Goal: Information Seeking & Learning: Learn about a topic

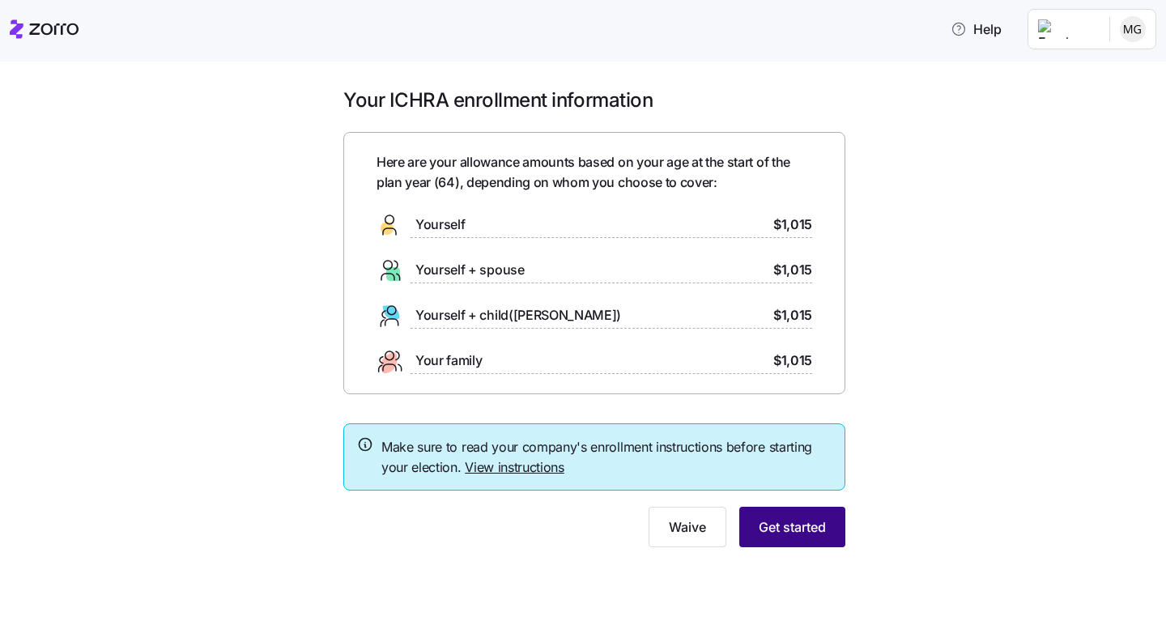
click at [787, 530] on span "Get started" at bounding box center [792, 526] width 67 height 19
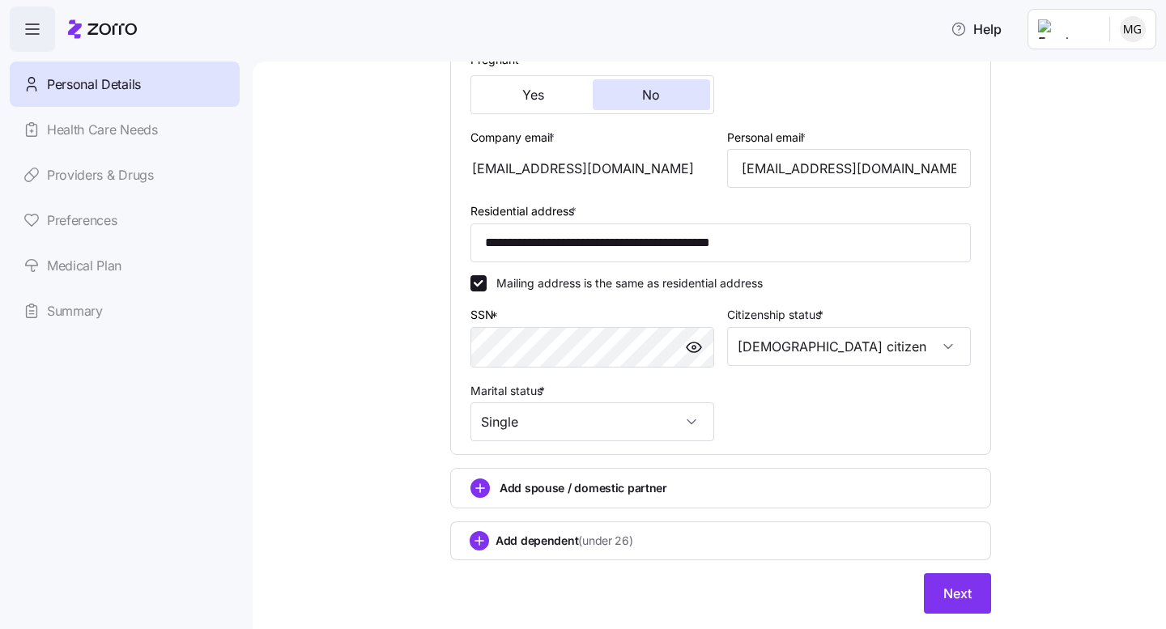
scroll to position [454, 0]
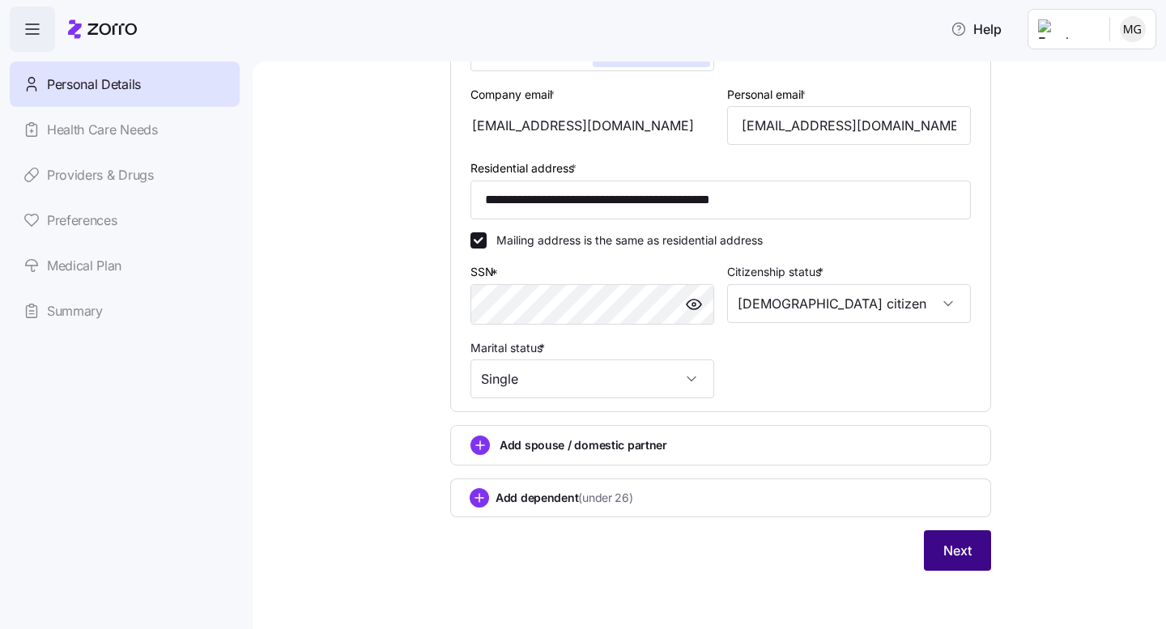
click at [952, 547] on span "Next" at bounding box center [957, 550] width 28 height 19
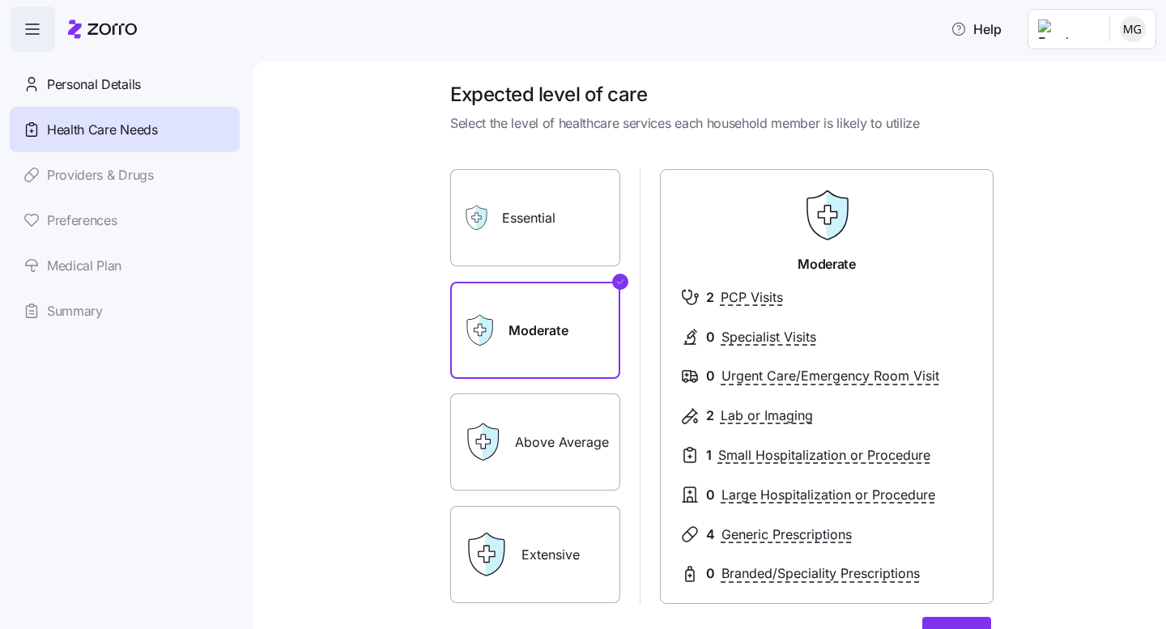
scroll to position [7, 0]
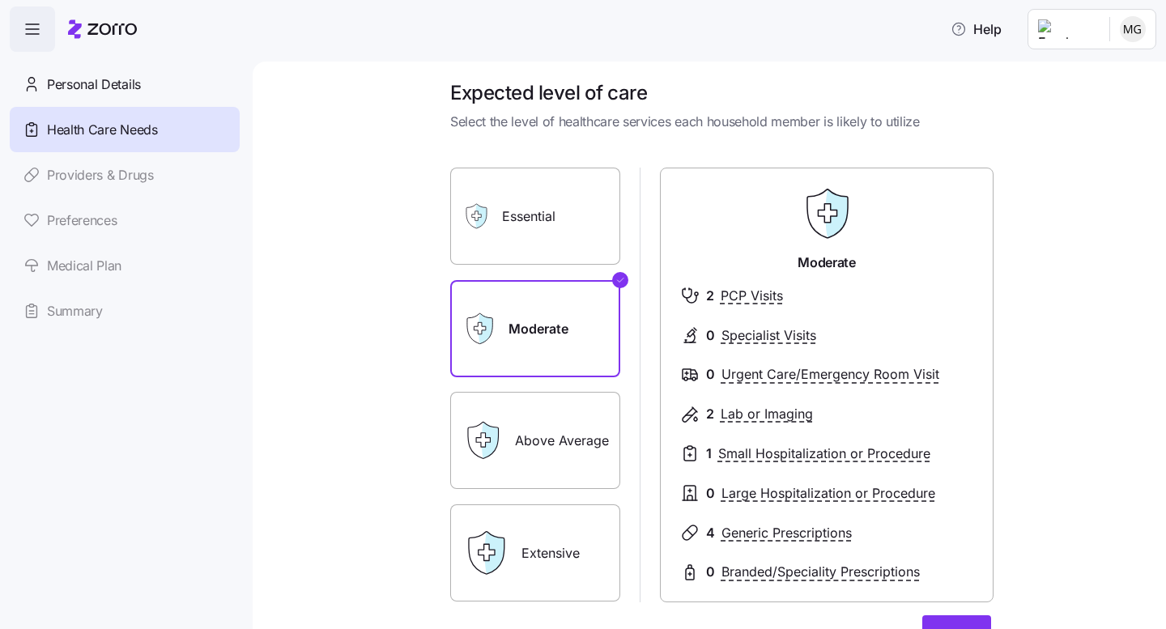
click at [526, 216] on label "Essential" at bounding box center [535, 216] width 170 height 97
click at [0, 0] on input "Essential" at bounding box center [0, 0] width 0 height 0
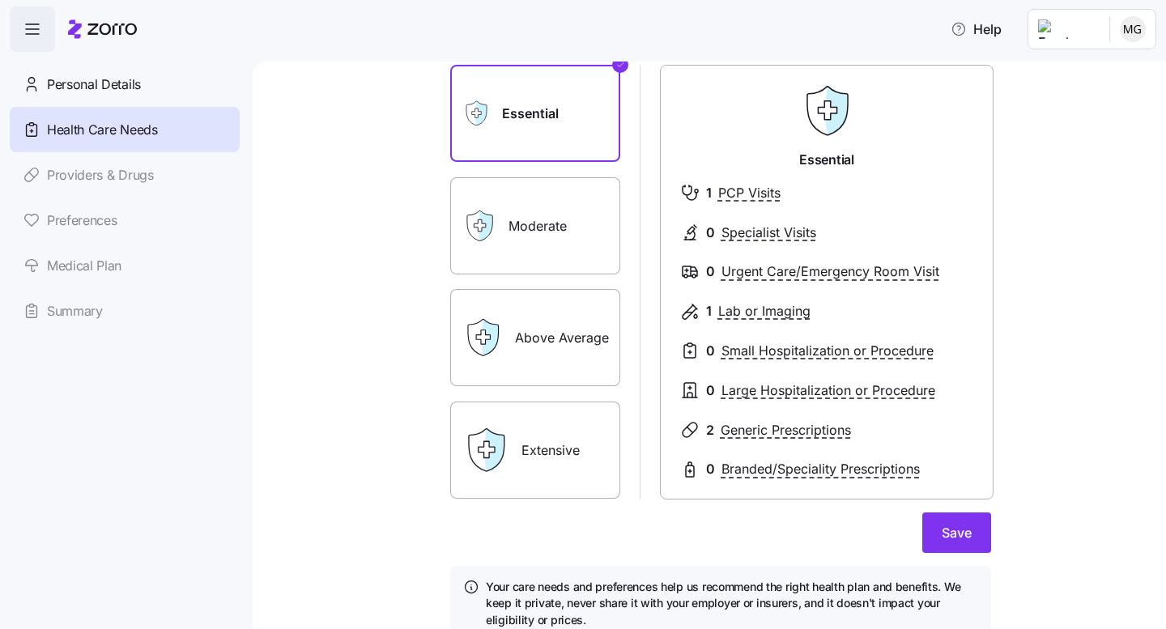
scroll to position [113, 0]
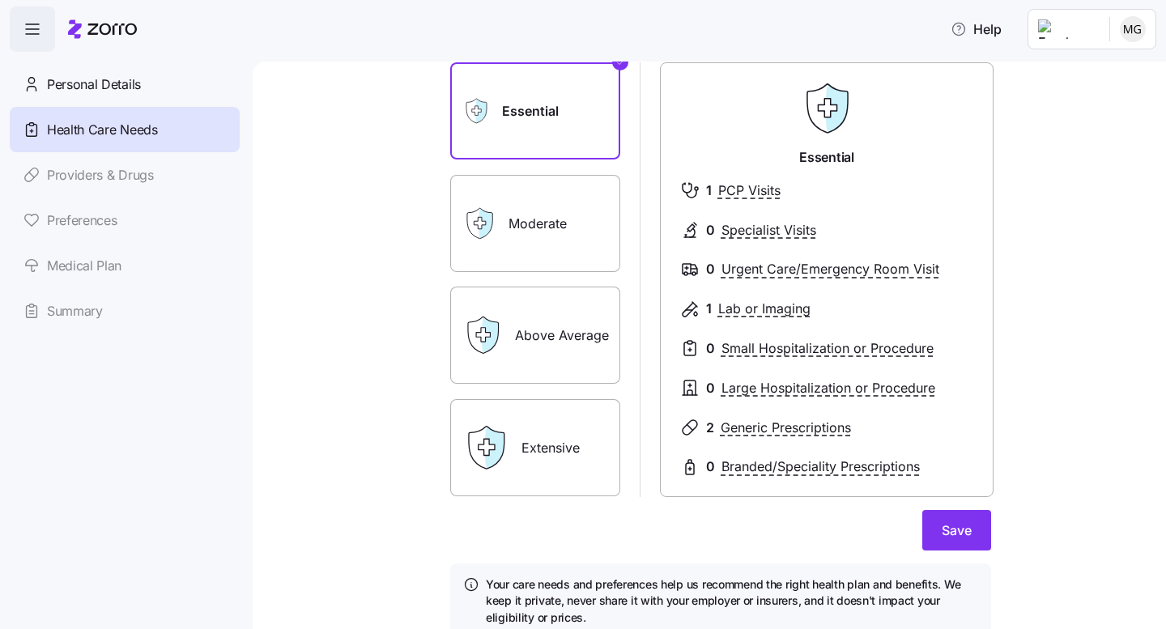
click at [556, 211] on label "Moderate" at bounding box center [535, 223] width 170 height 97
click at [0, 0] on input "Moderate" at bounding box center [0, 0] width 0 height 0
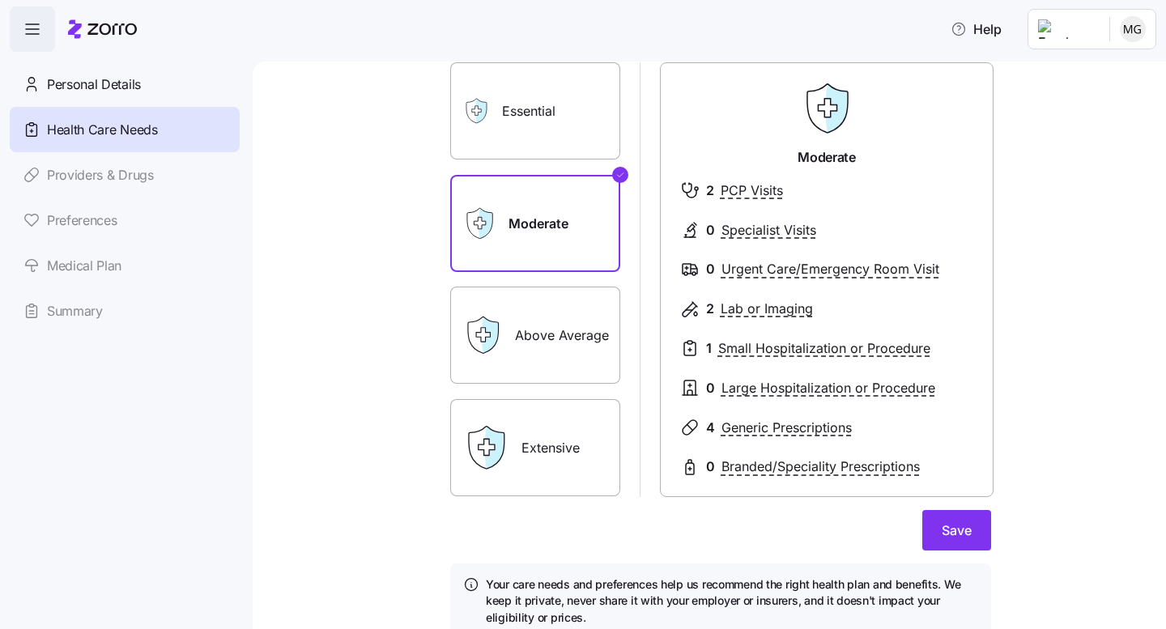
click at [523, 325] on label "Above Average" at bounding box center [535, 335] width 170 height 97
click at [0, 0] on input "Above Average" at bounding box center [0, 0] width 0 height 0
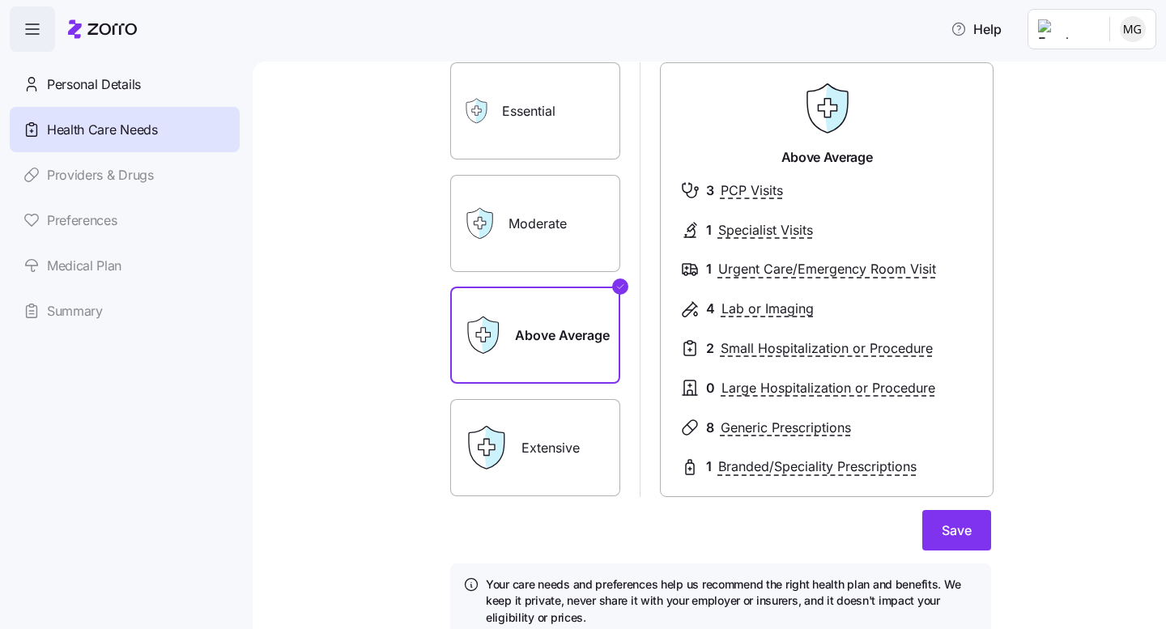
click at [536, 228] on label "Moderate" at bounding box center [535, 223] width 170 height 97
click at [0, 0] on input "Moderate" at bounding box center [0, 0] width 0 height 0
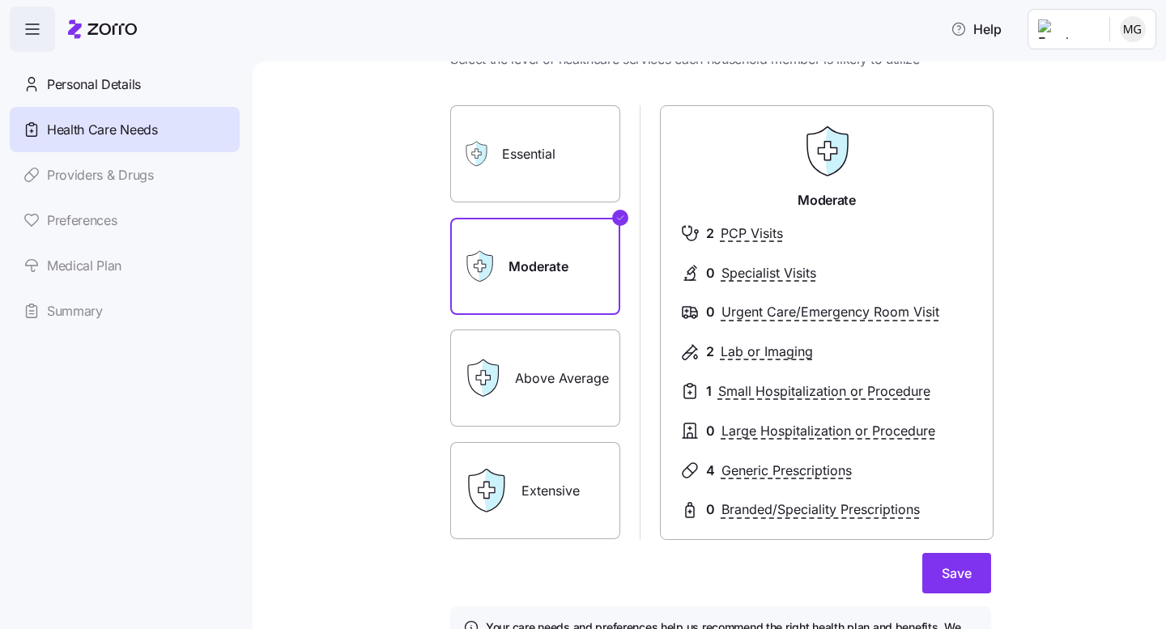
scroll to position [68, 0]
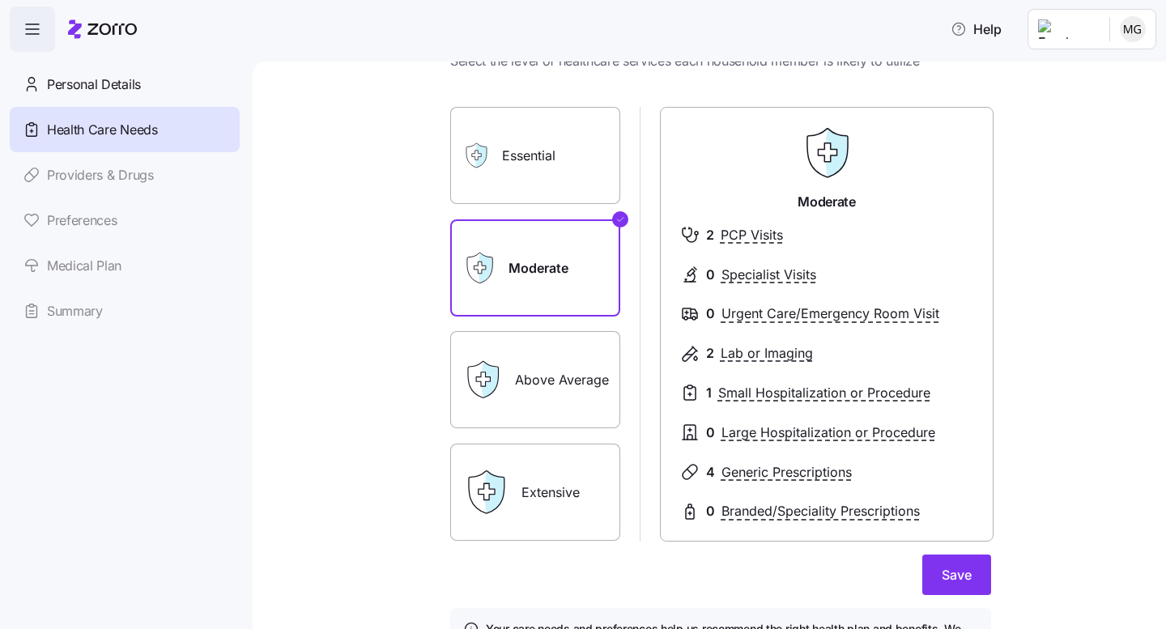
click at [544, 152] on label "Essential" at bounding box center [535, 155] width 170 height 97
click at [0, 0] on input "Essential" at bounding box center [0, 0] width 0 height 0
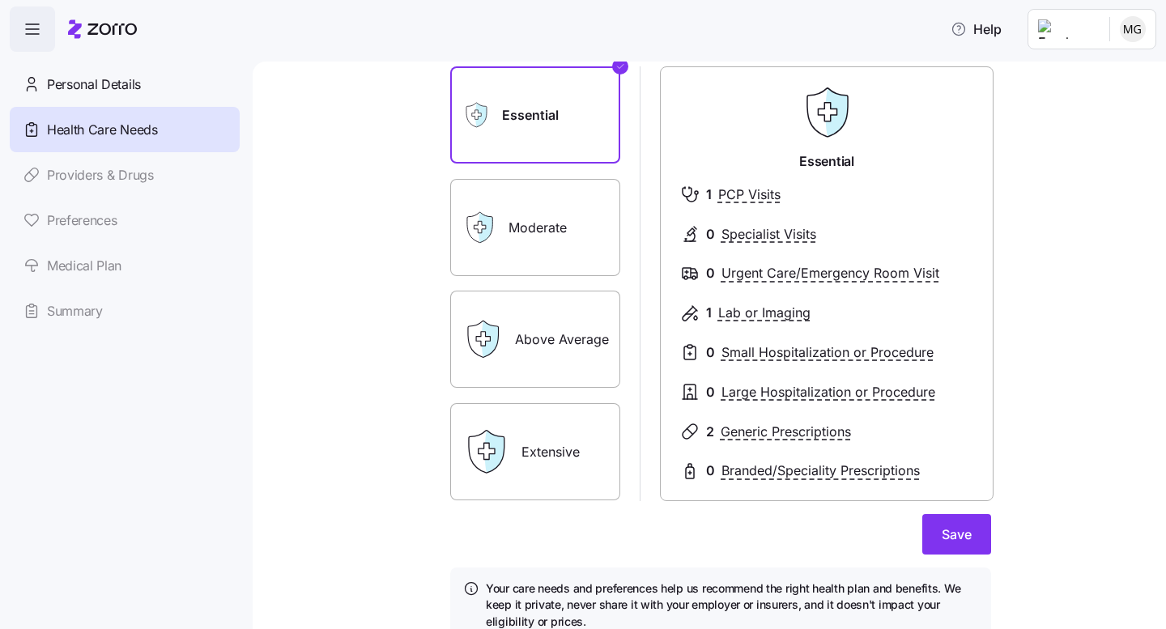
scroll to position [124, 0]
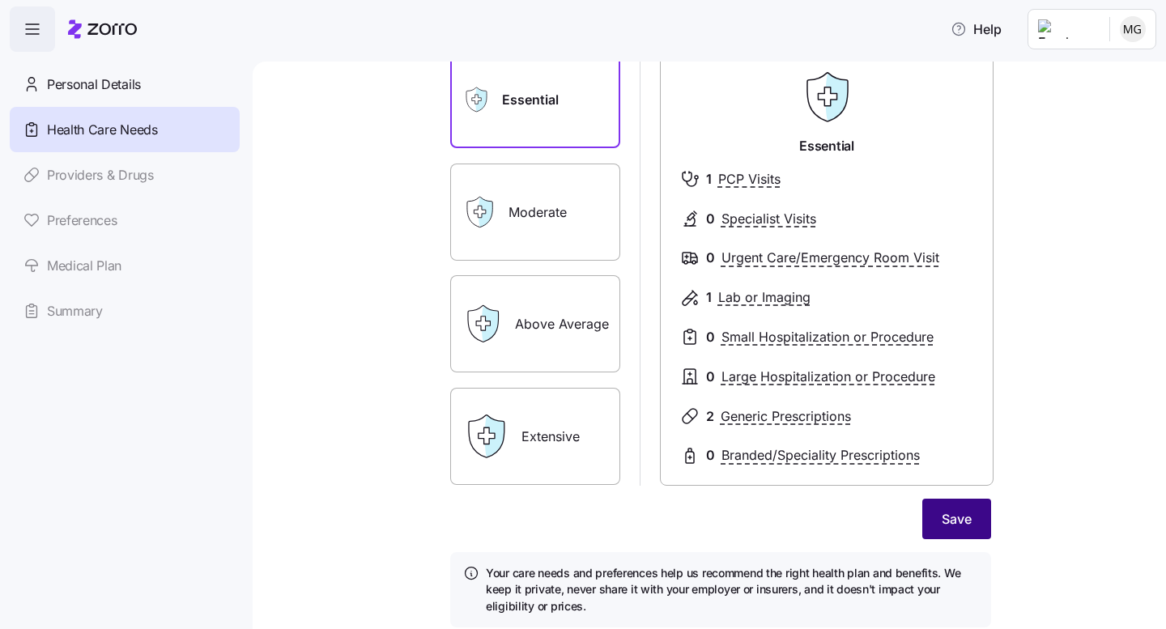
click at [949, 522] on span "Save" at bounding box center [957, 518] width 30 height 19
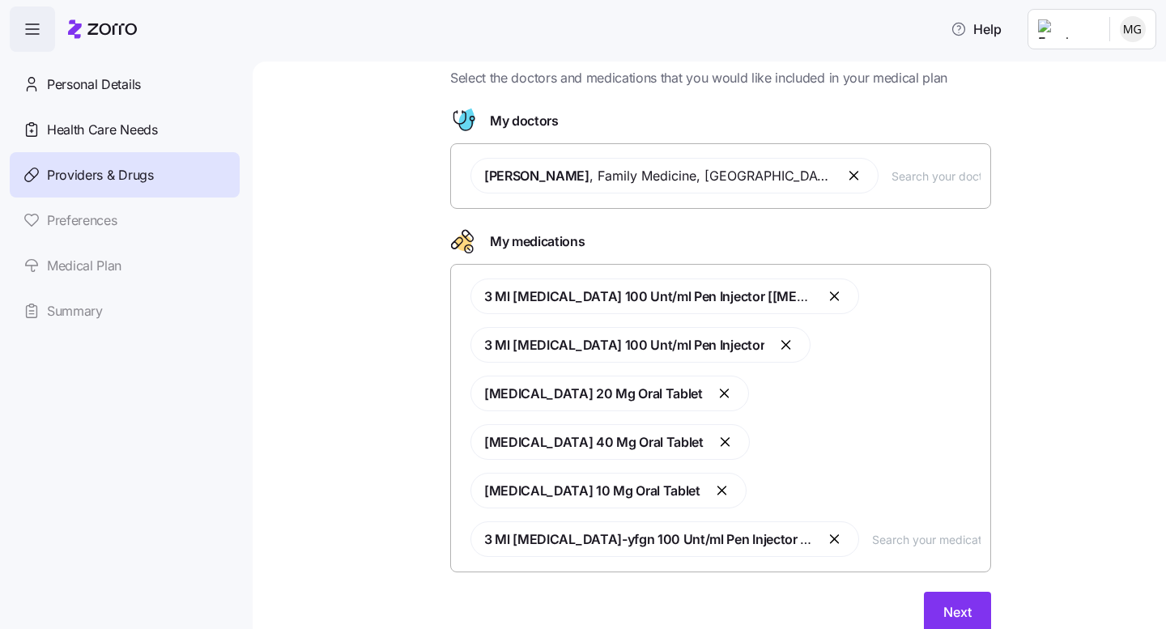
scroll to position [64, 0]
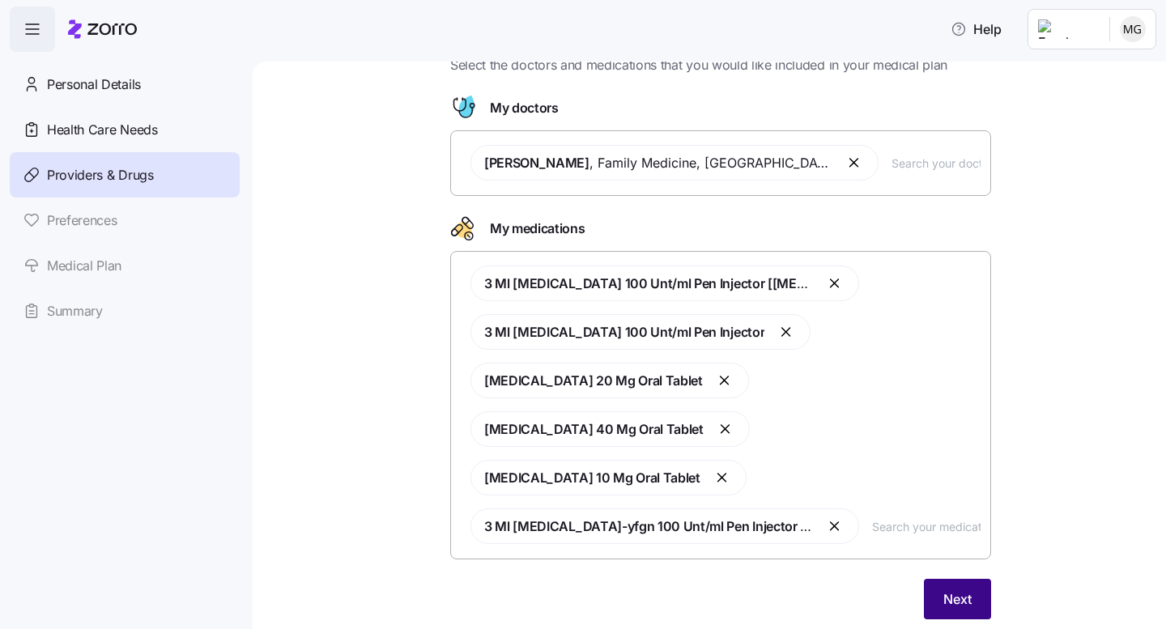
click at [953, 590] on span "Next" at bounding box center [957, 599] width 28 height 19
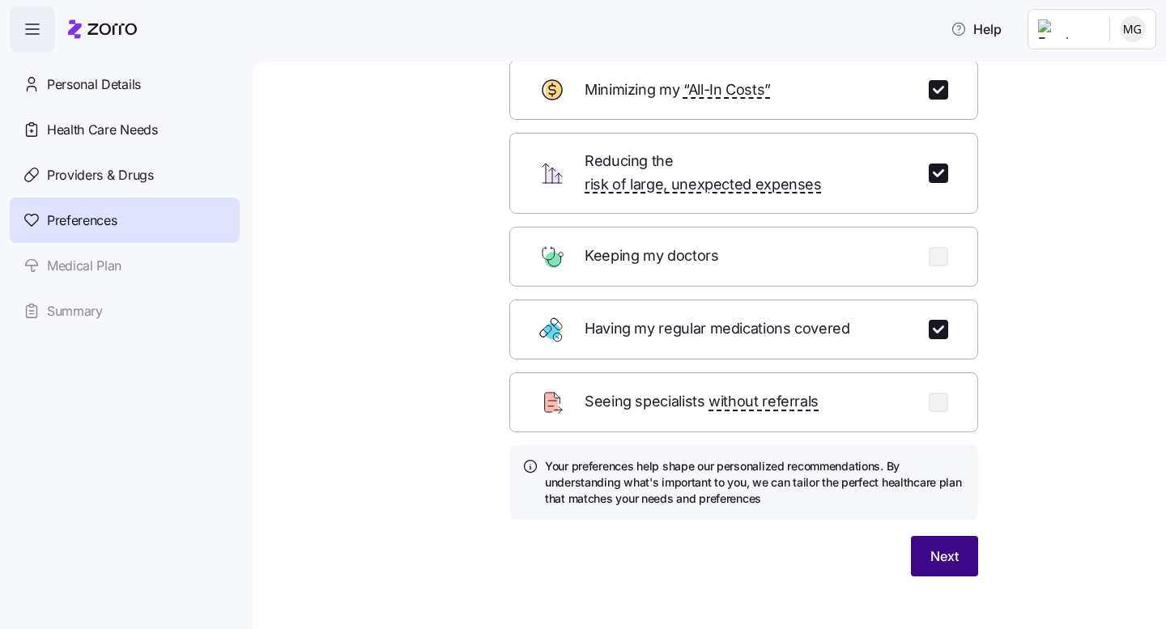
scroll to position [104, 0]
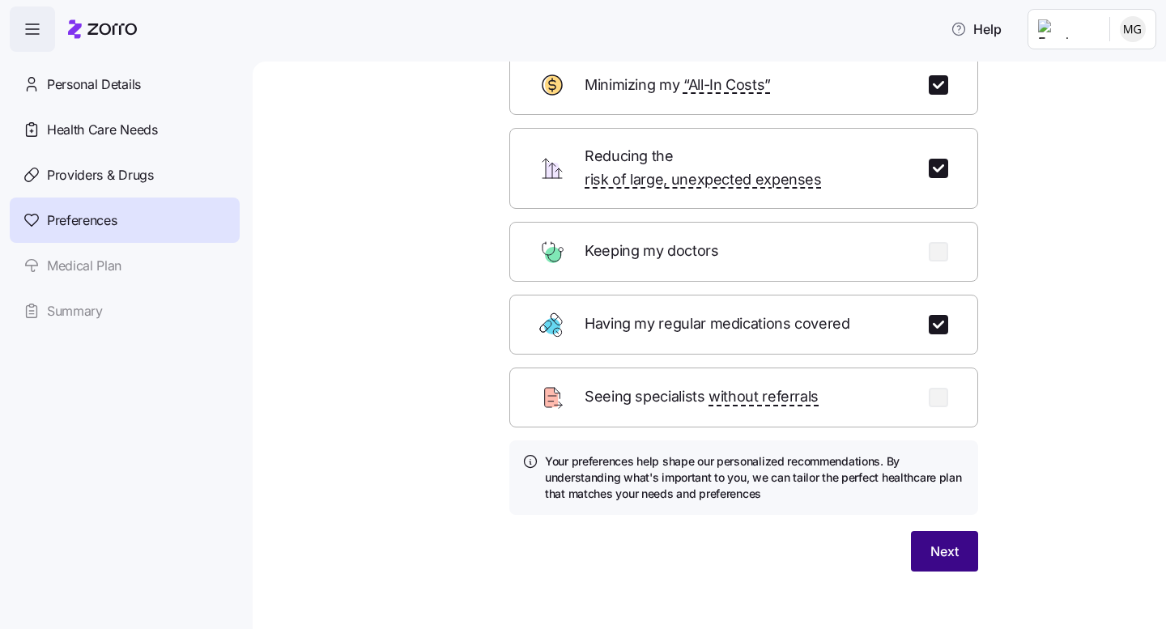
click at [940, 542] on span "Next" at bounding box center [944, 551] width 28 height 19
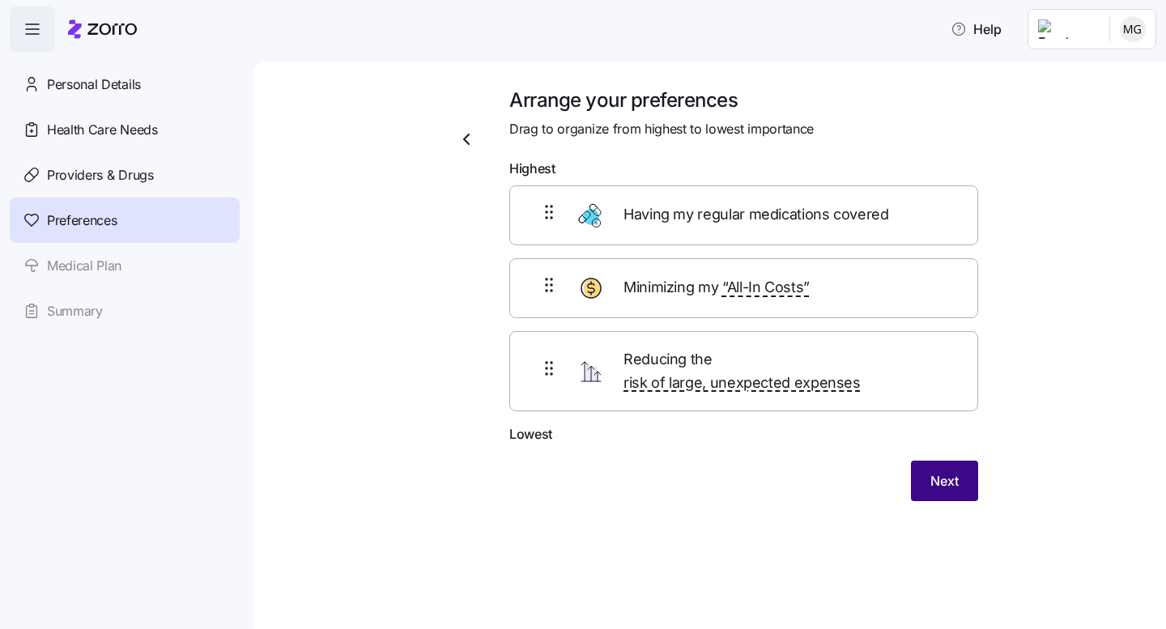
scroll to position [0, 0]
click at [940, 471] on span "Next" at bounding box center [944, 480] width 28 height 19
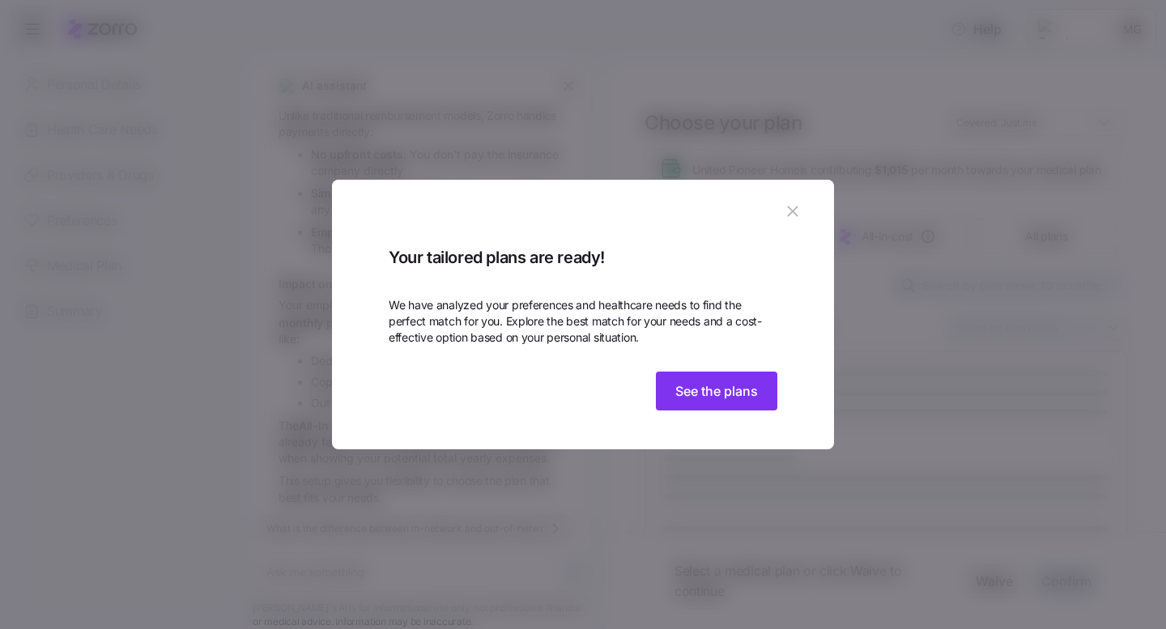
scroll to position [466, 0]
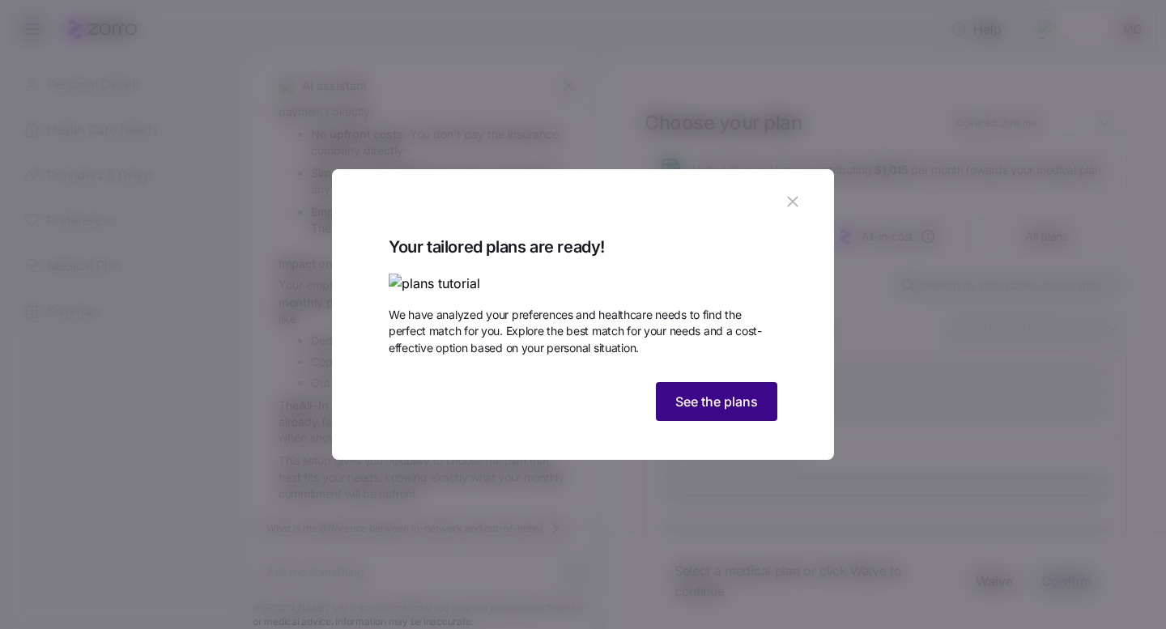
click at [712, 411] on span "See the plans" at bounding box center [716, 401] width 83 height 19
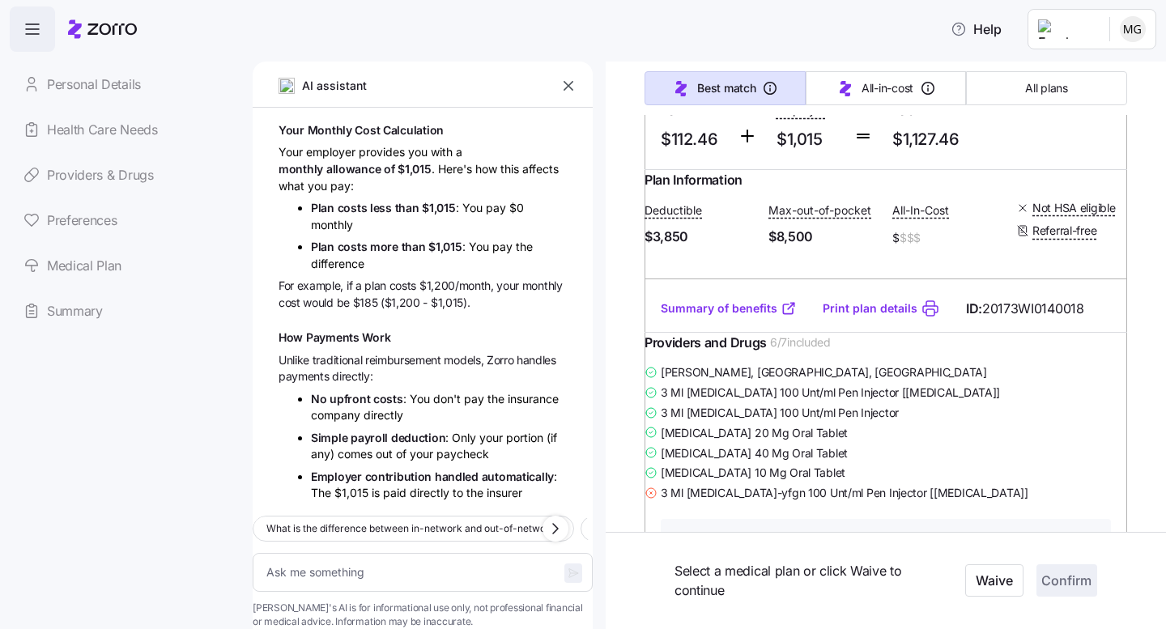
scroll to position [196, 0]
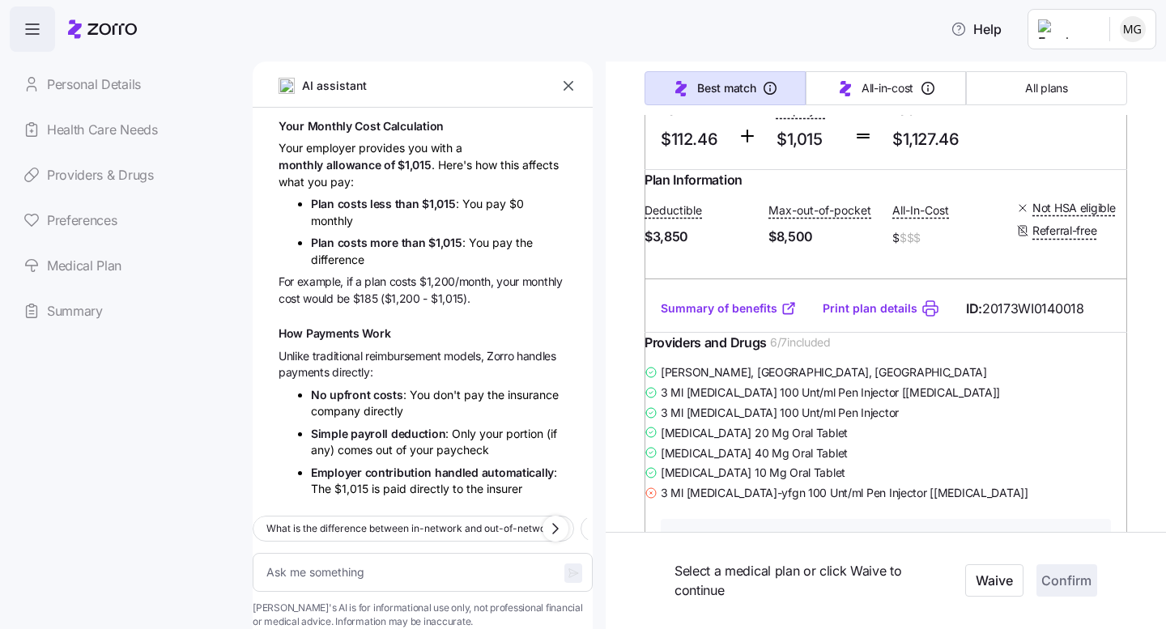
click at [75, 216] on link "Preferences" at bounding box center [125, 220] width 230 height 45
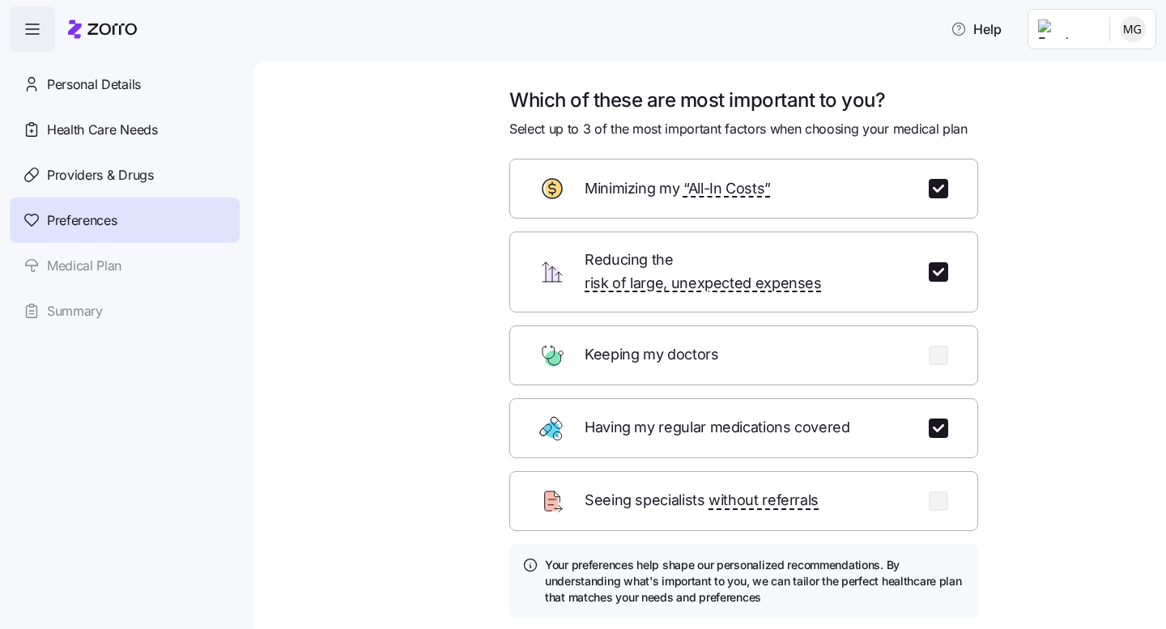
click at [79, 262] on link "Medical Plan" at bounding box center [125, 265] width 230 height 45
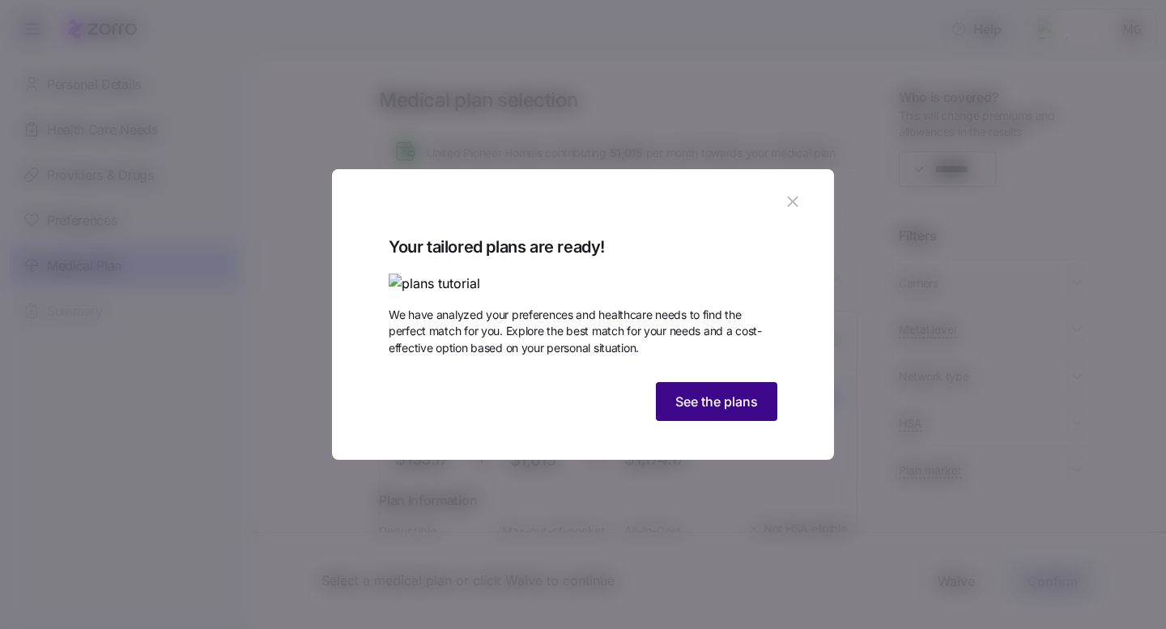
click at [696, 411] on span "See the plans" at bounding box center [716, 401] width 83 height 19
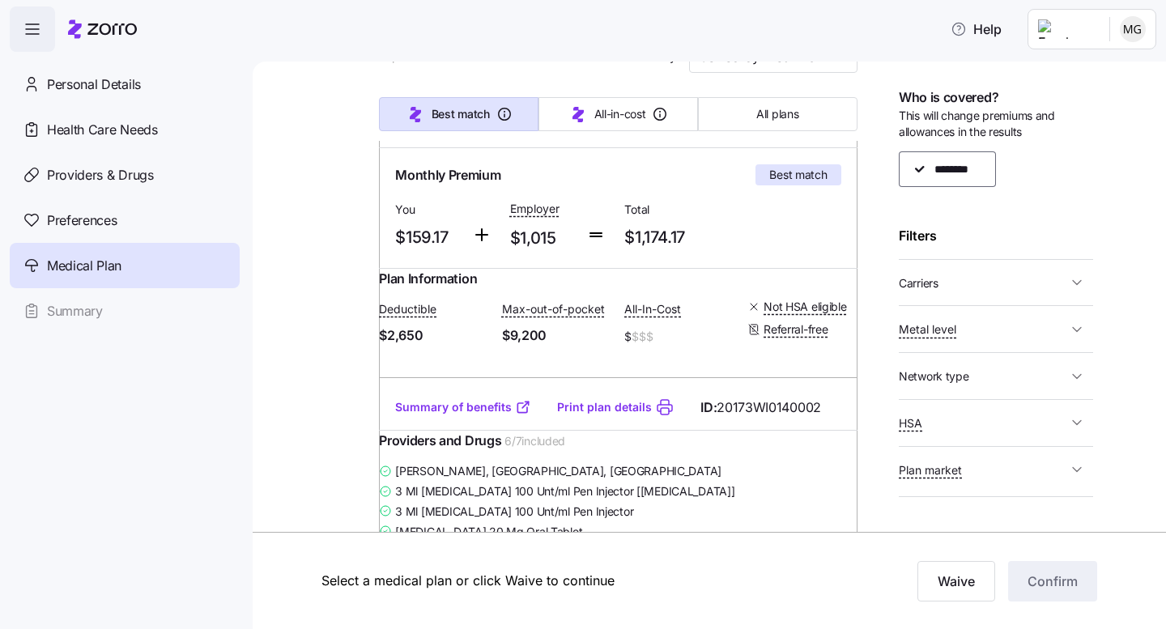
scroll to position [236, 0]
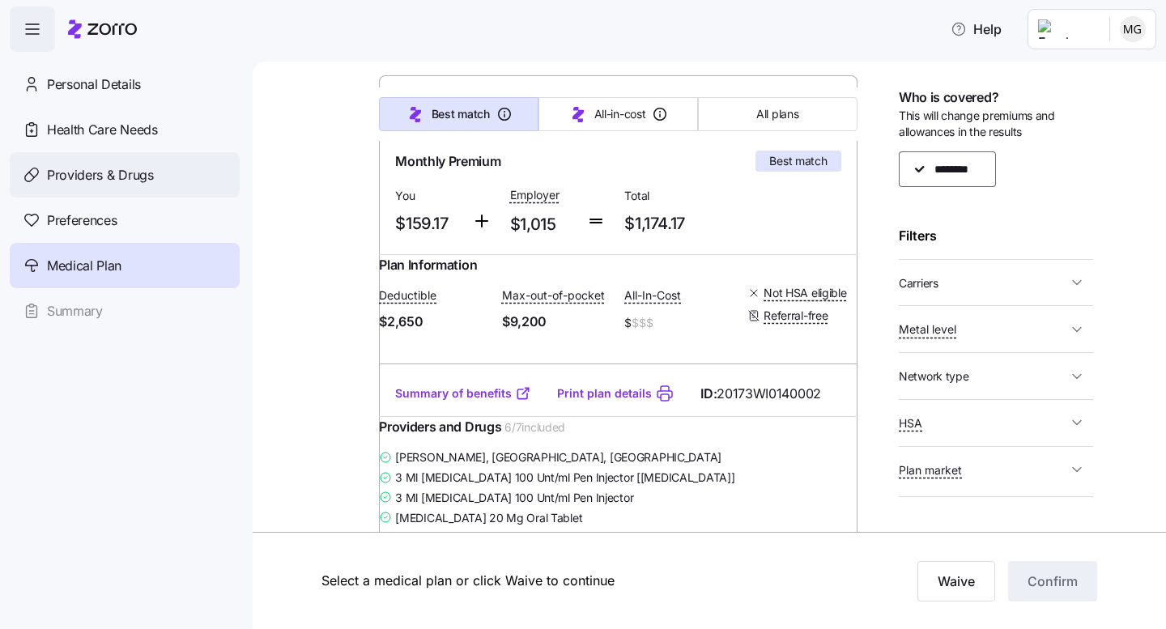
click at [108, 168] on span "Providers & Drugs" at bounding box center [100, 175] width 107 height 20
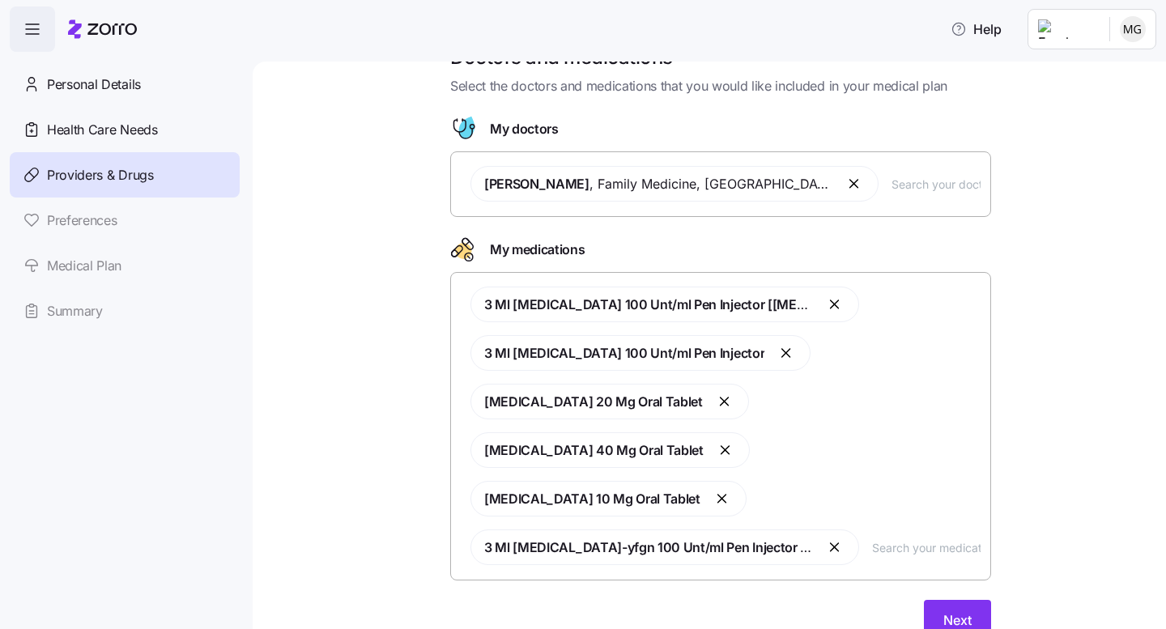
scroll to position [64, 0]
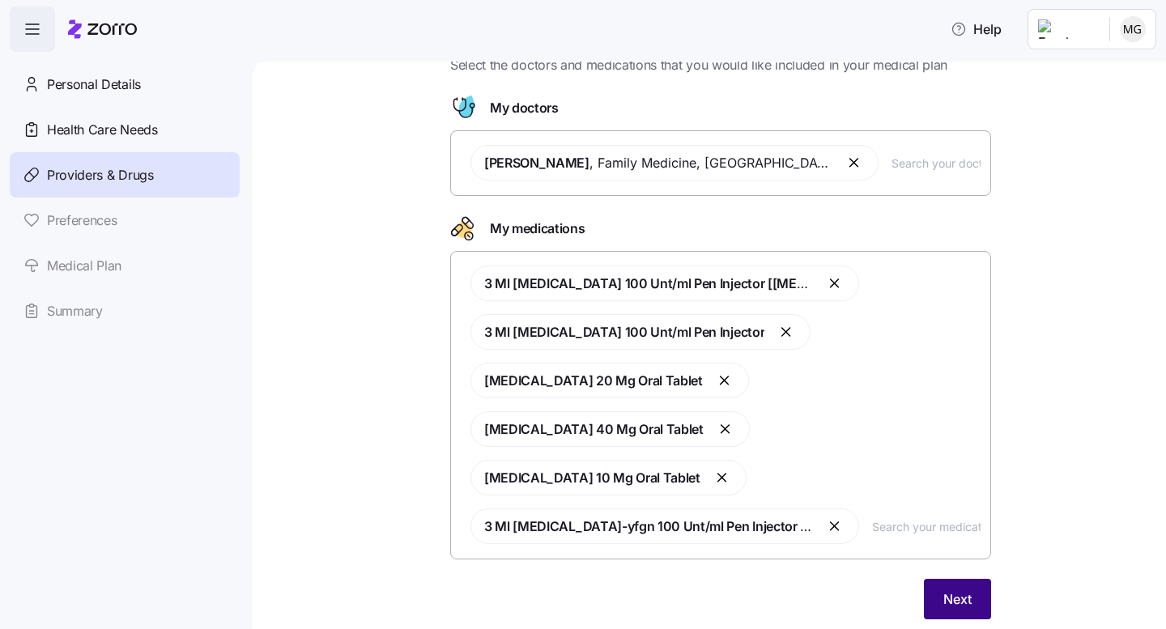
click at [947, 590] on span "Next" at bounding box center [957, 599] width 28 height 19
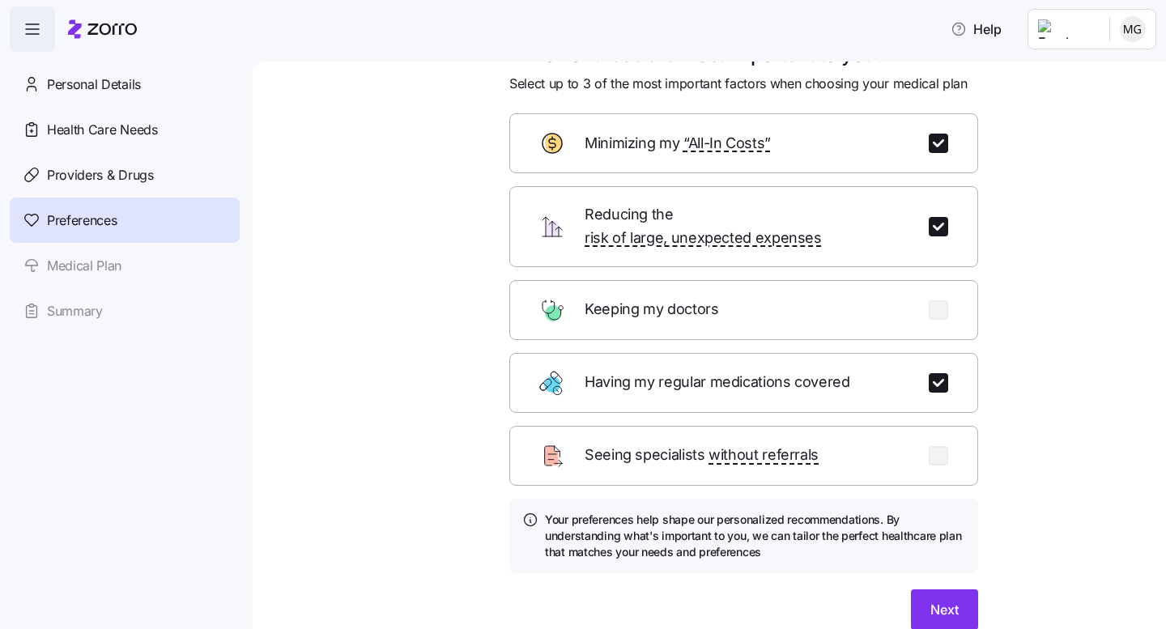
scroll to position [63, 0]
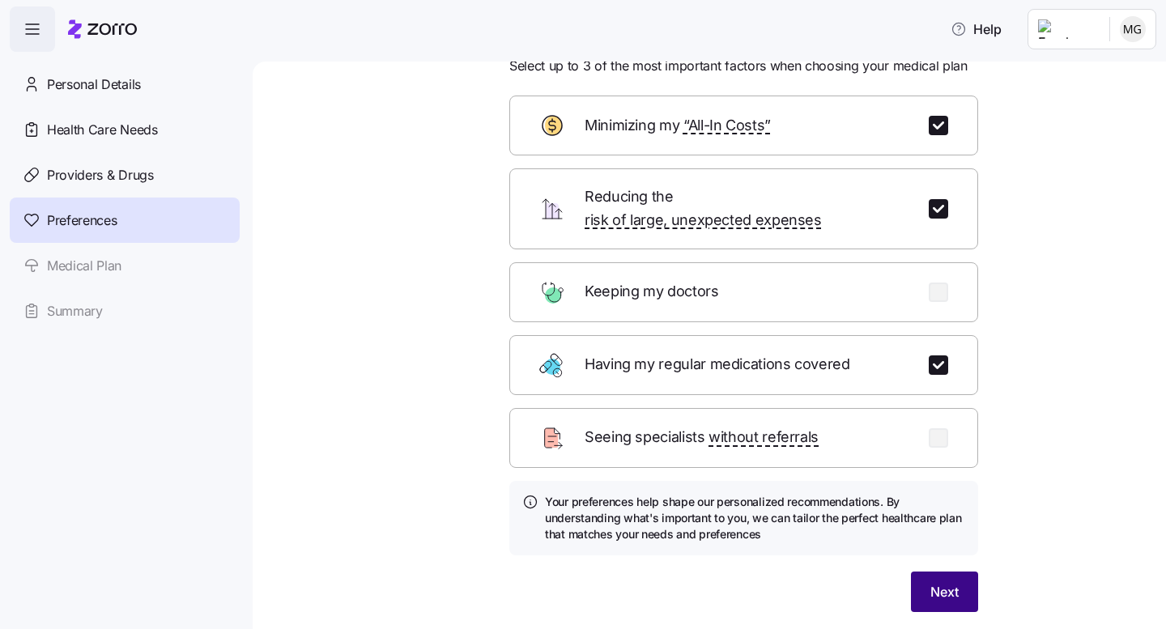
click at [940, 582] on span "Next" at bounding box center [944, 591] width 28 height 19
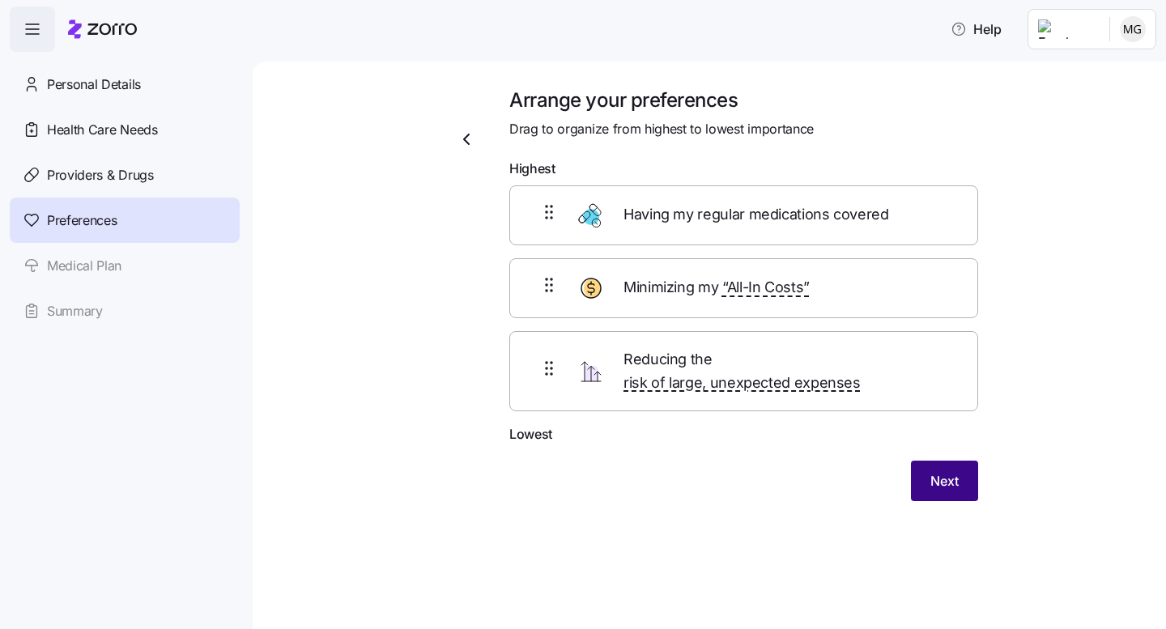
click at [937, 471] on span "Next" at bounding box center [944, 480] width 28 height 19
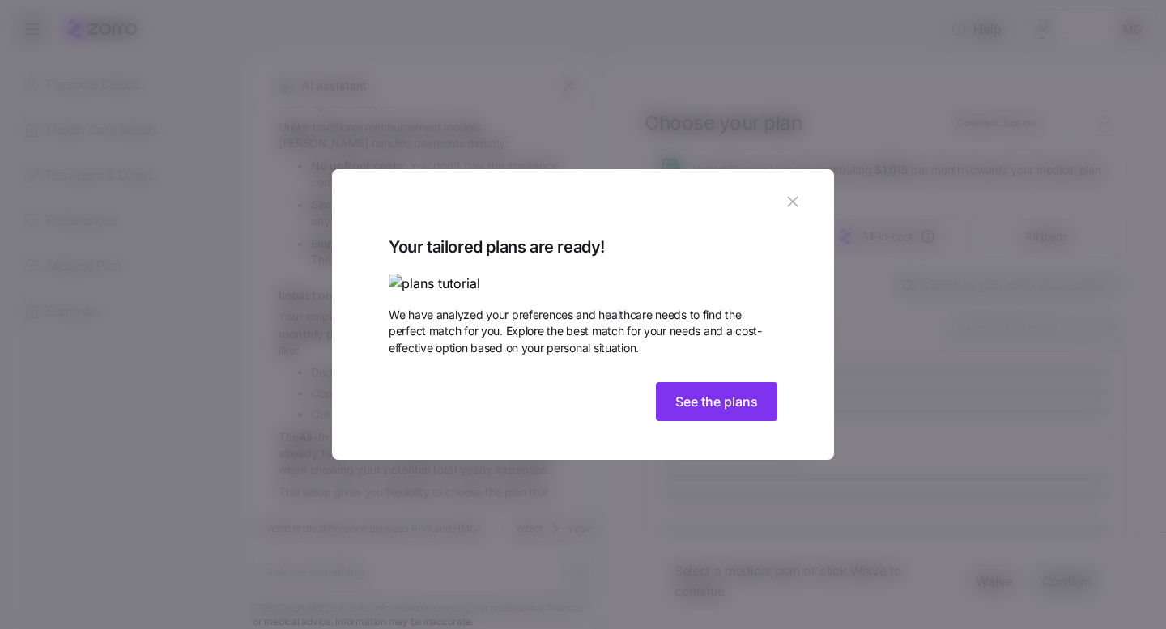
scroll to position [466, 0]
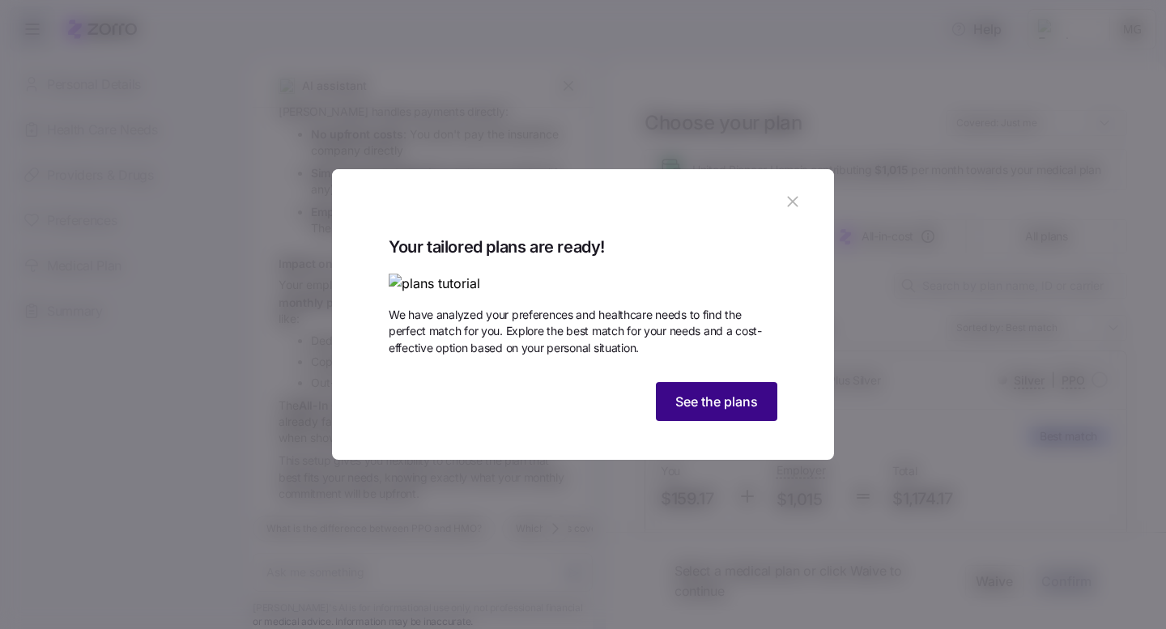
click at [702, 411] on span "See the plans" at bounding box center [716, 401] width 83 height 19
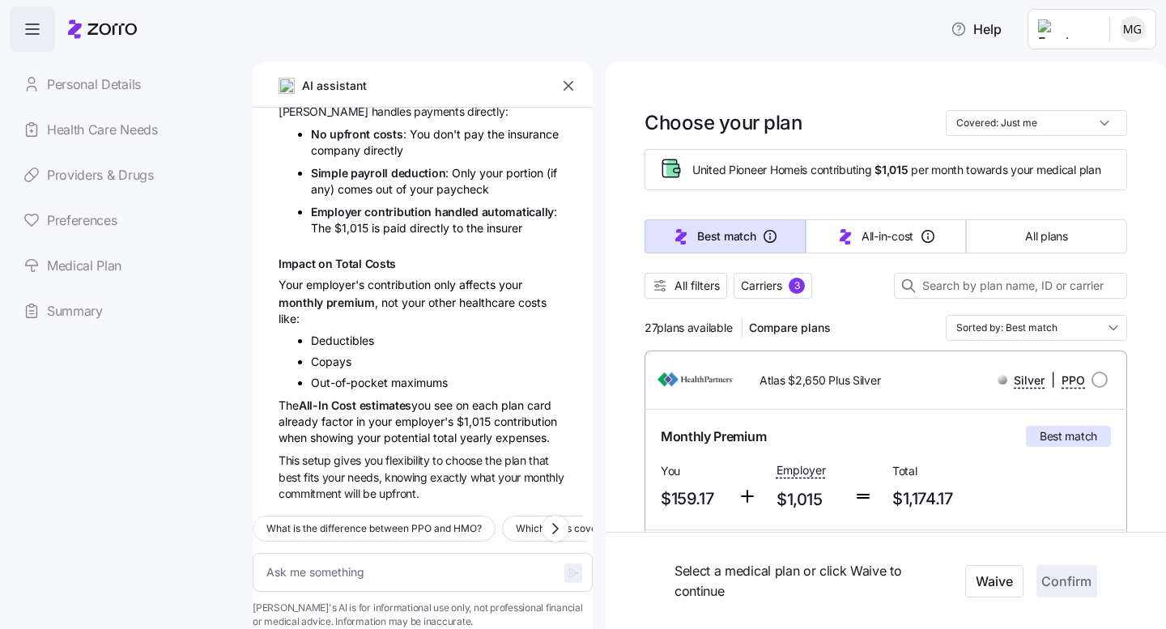
click at [568, 86] on icon "button" at bounding box center [569, 86] width 10 height 10
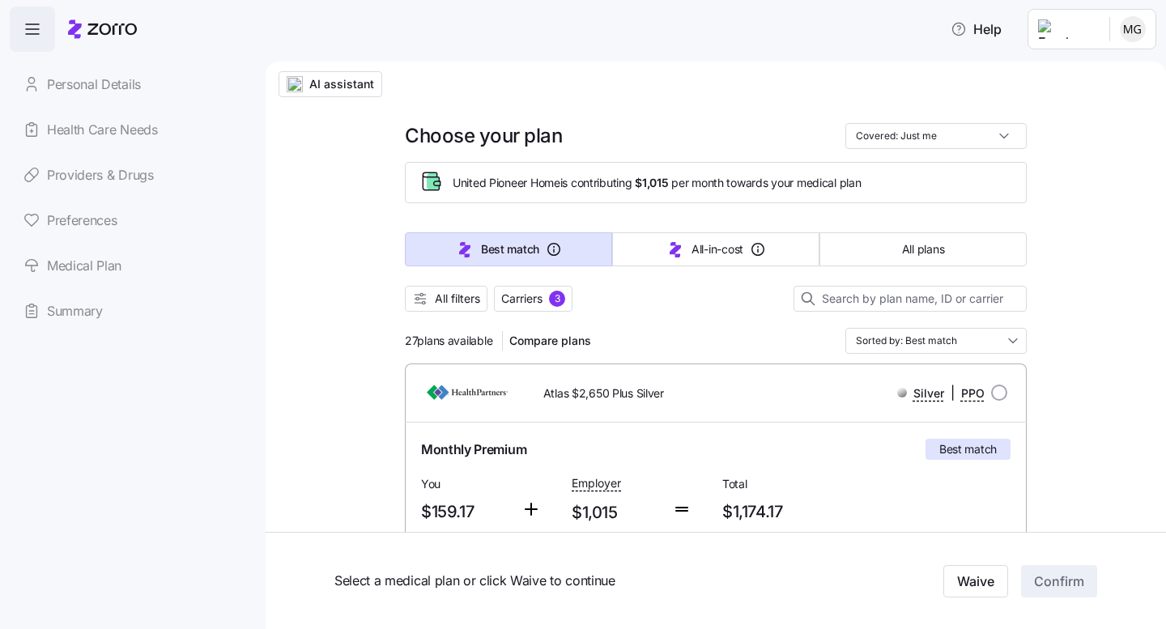
click at [73, 217] on link "Preferences" at bounding box center [125, 220] width 230 height 45
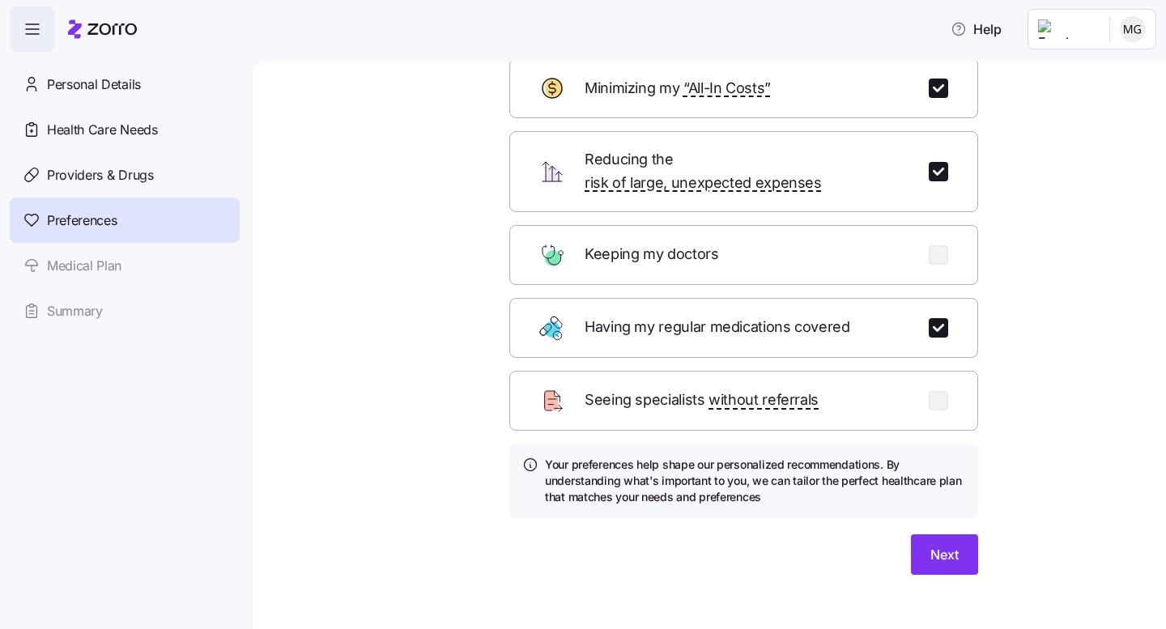
scroll to position [103, 0]
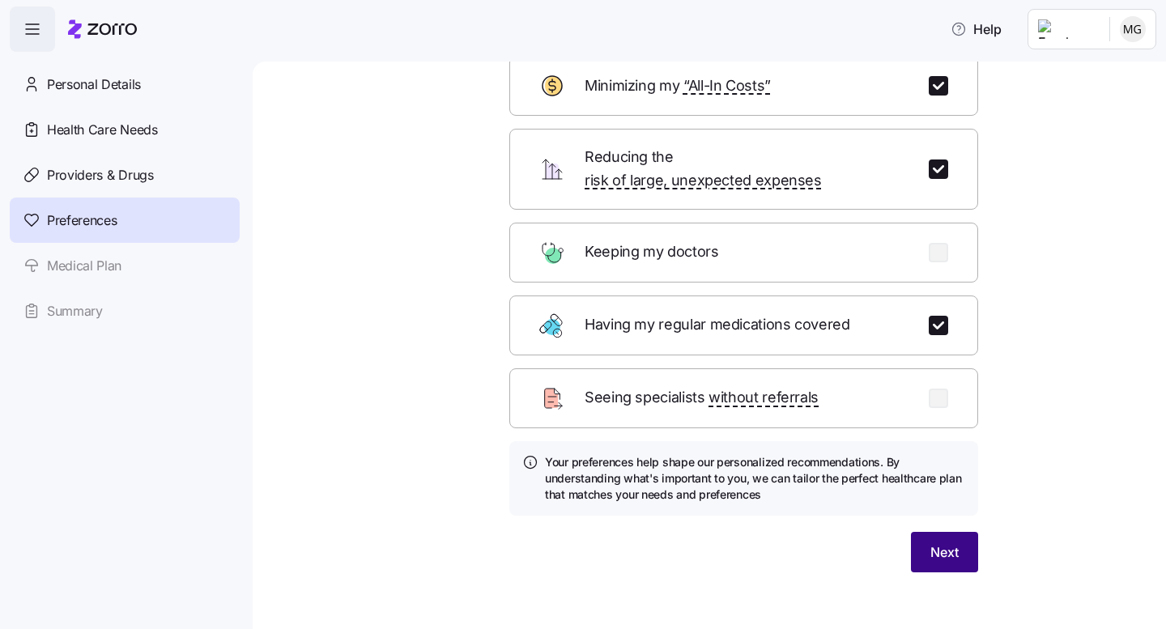
click at [939, 543] on span "Next" at bounding box center [944, 552] width 28 height 19
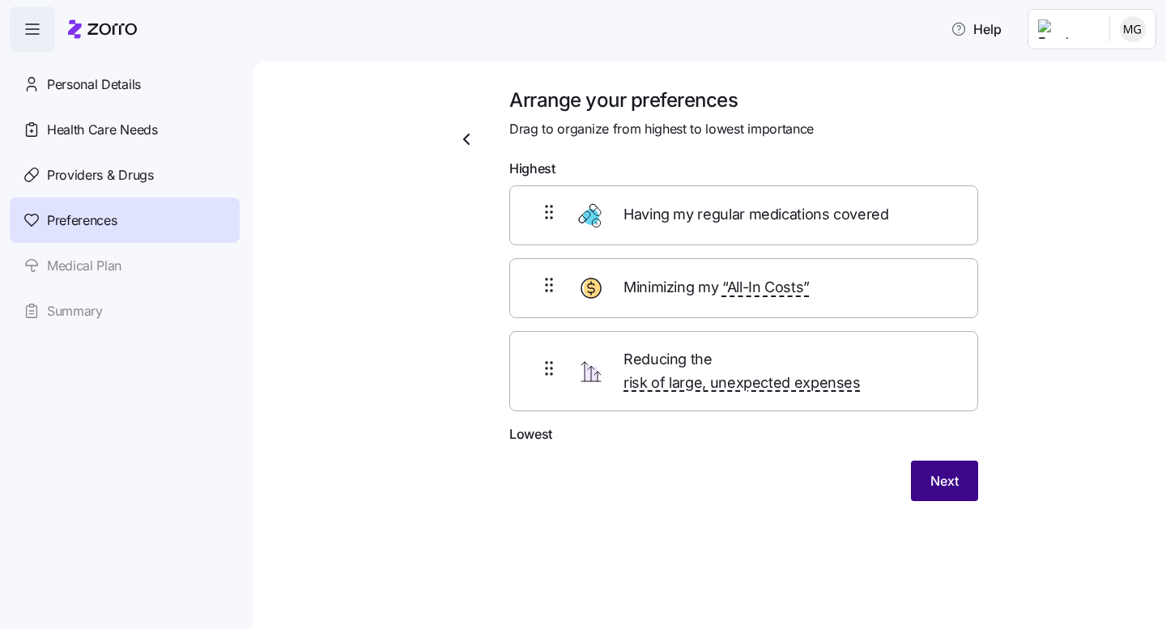
scroll to position [0, 0]
click at [943, 471] on span "Next" at bounding box center [944, 480] width 28 height 19
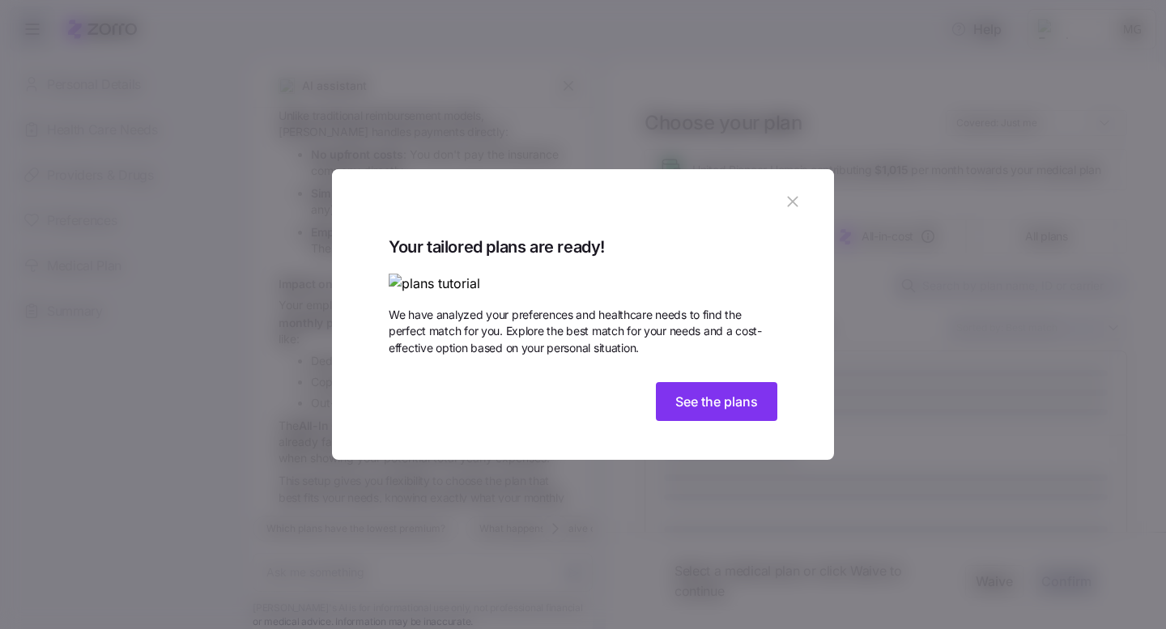
scroll to position [466, 0]
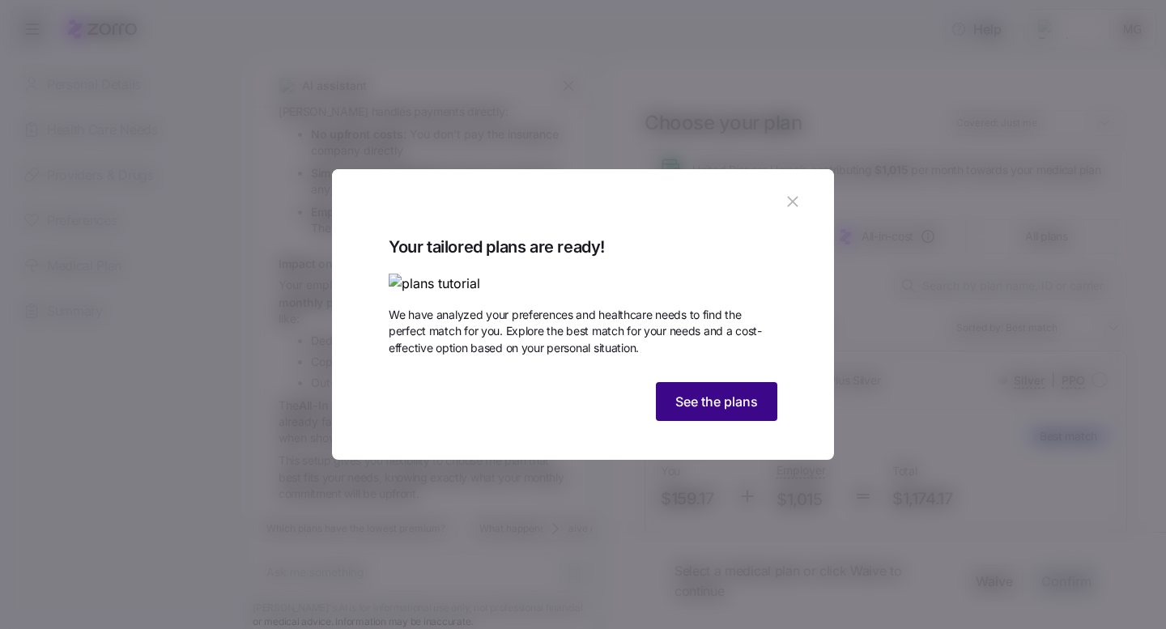
click at [709, 411] on span "See the plans" at bounding box center [716, 401] width 83 height 19
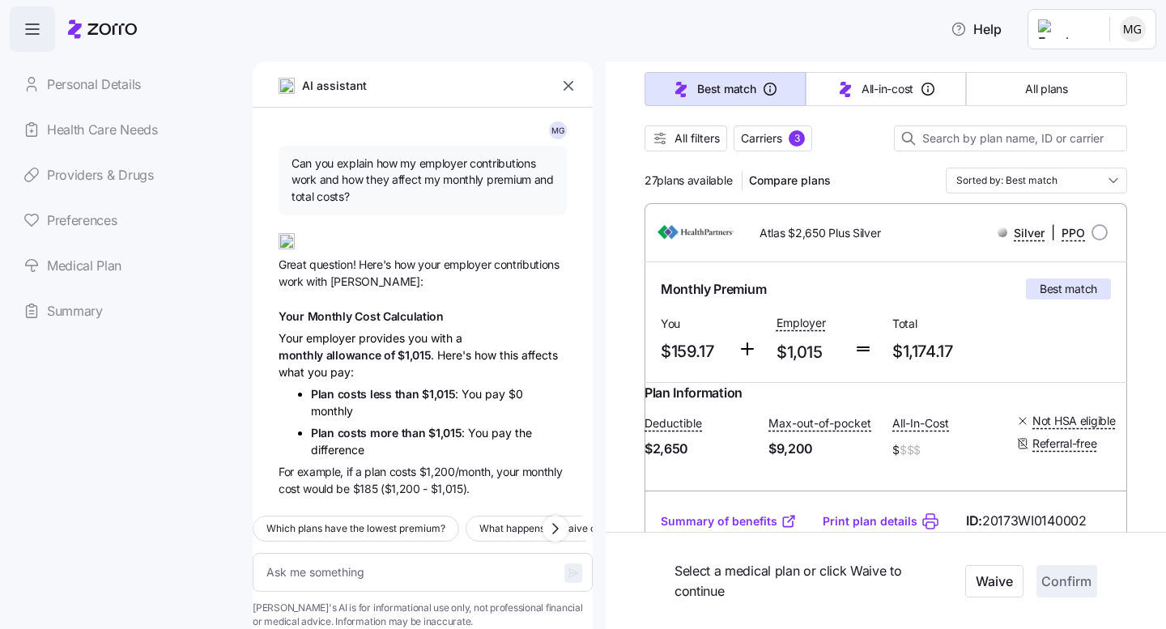
scroll to position [134, 0]
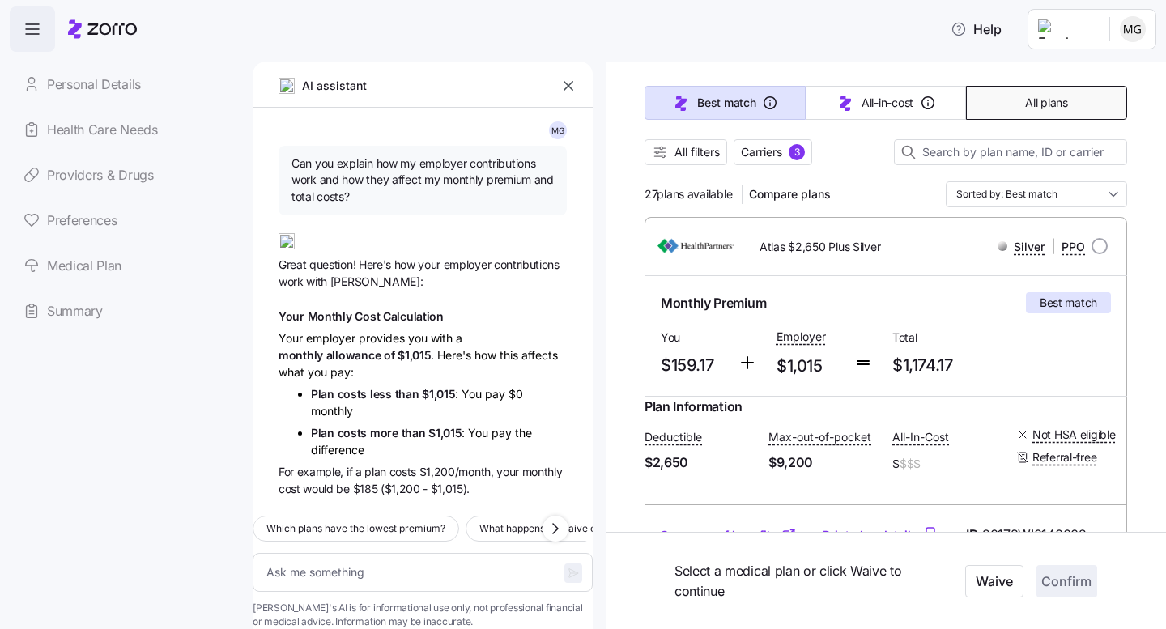
click at [1028, 103] on span "All plans" at bounding box center [1046, 103] width 42 height 16
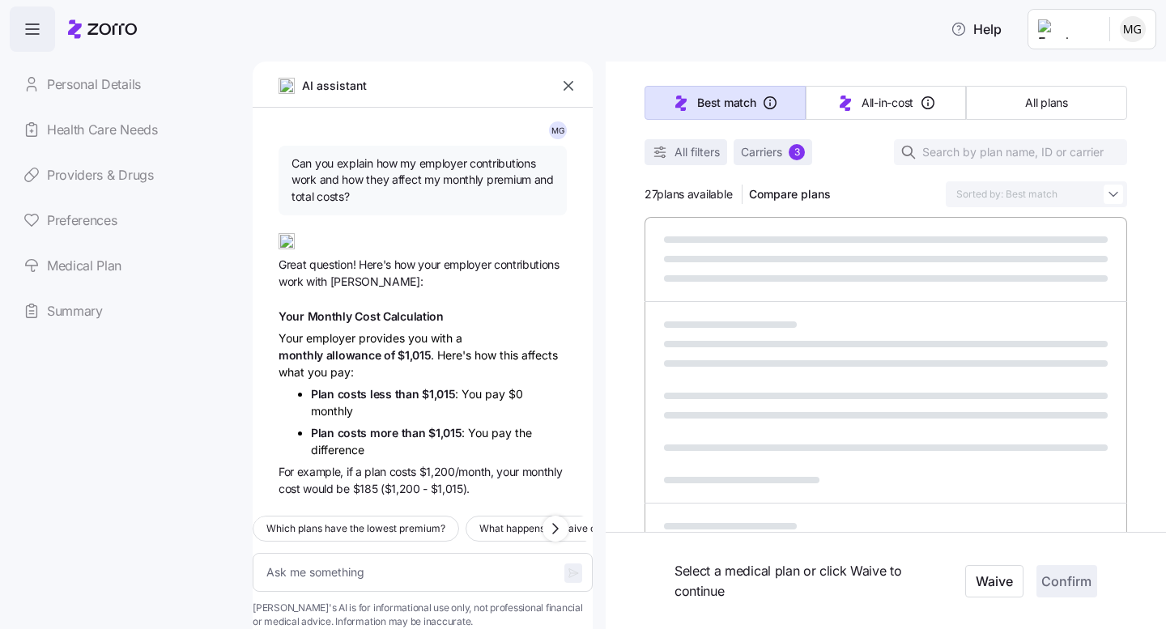
type textarea "x"
type input "Sorted by: Premium"
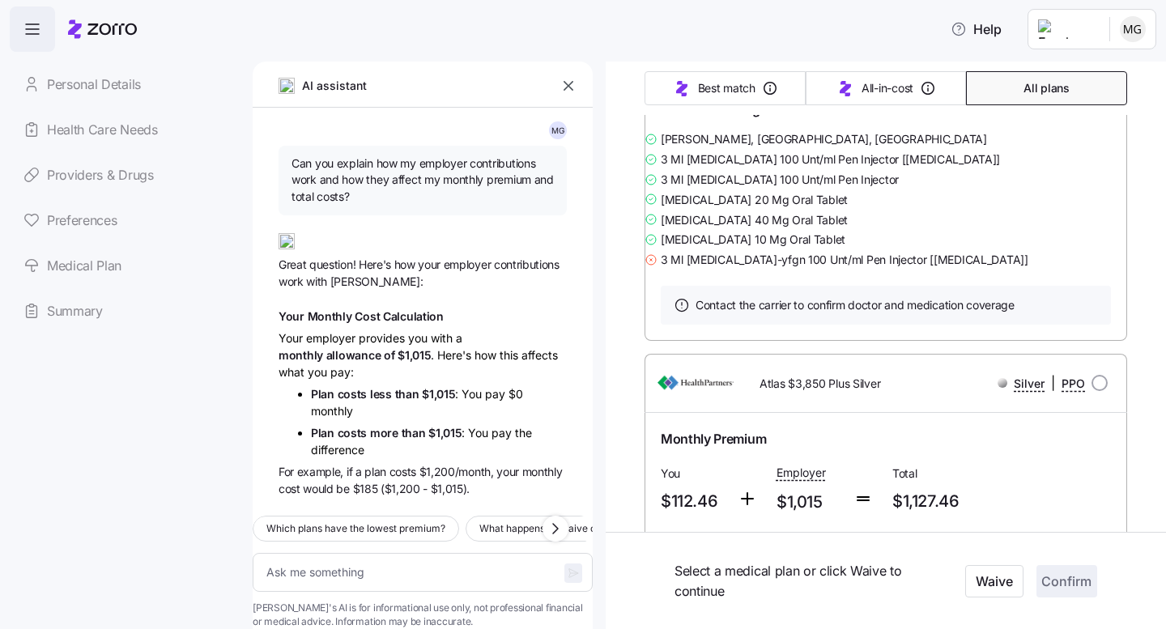
scroll to position [4188, 0]
click at [717, 86] on link "Summary of benefits" at bounding box center [729, 78] width 136 height 16
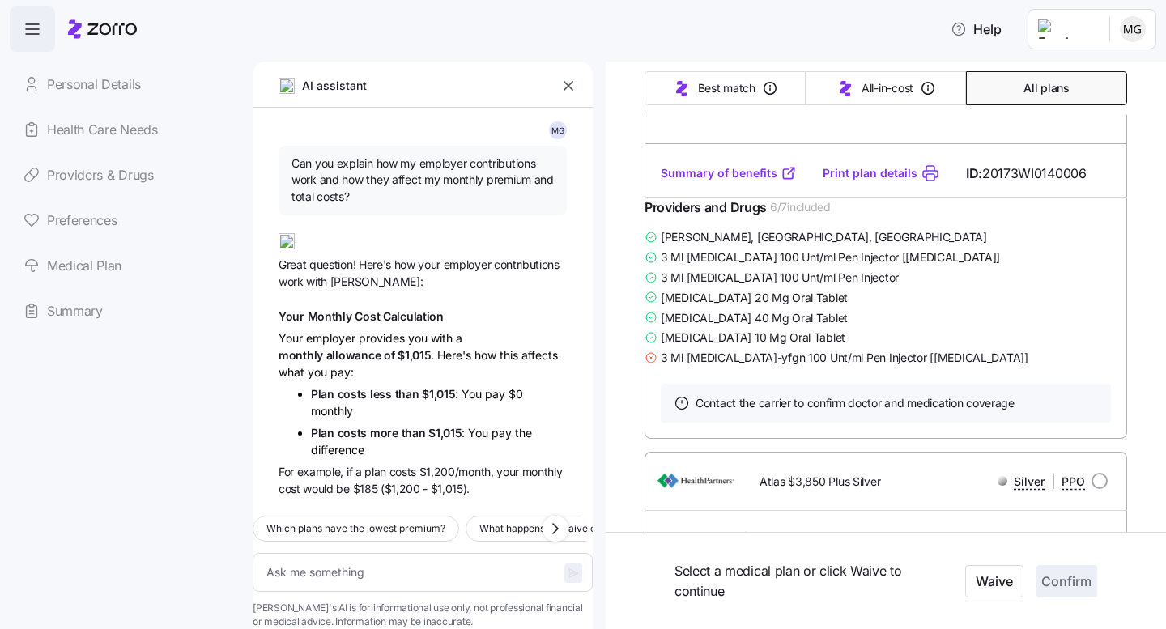
scroll to position [4088, 0]
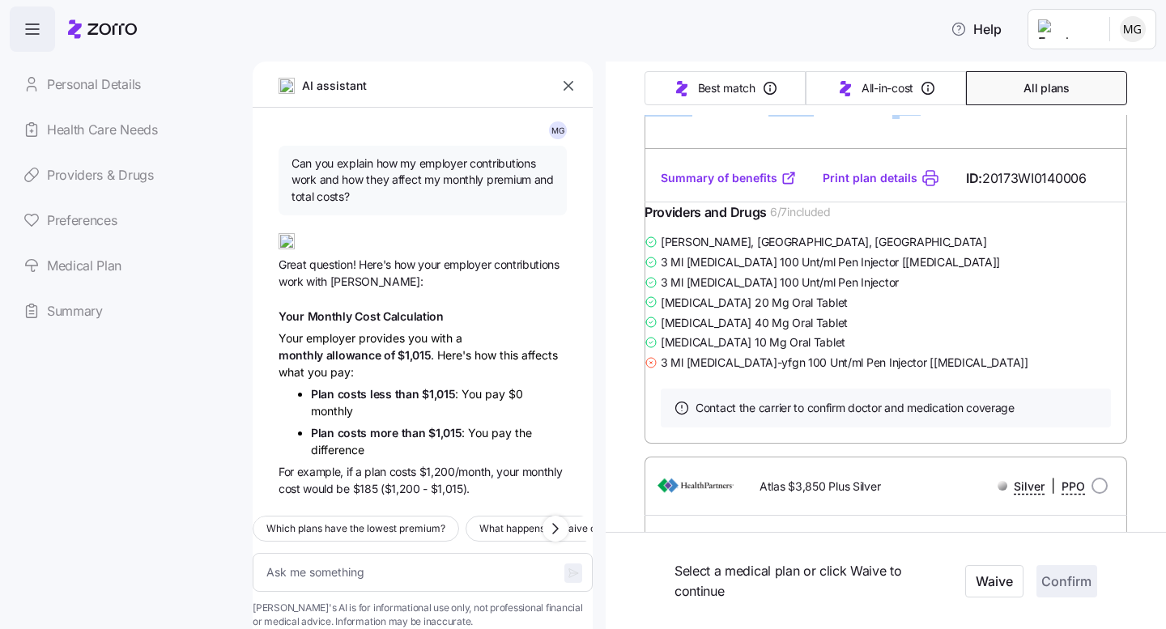
drag, startPoint x: 760, startPoint y: 179, endPoint x: 983, endPoint y: 421, distance: 329.0
click at [982, 421] on div "Atlas $3,500 HSA Silver Silver | PPO Monthly Premium You $107.3 Employer $1,015…" at bounding box center [886, 153] width 483 height 582
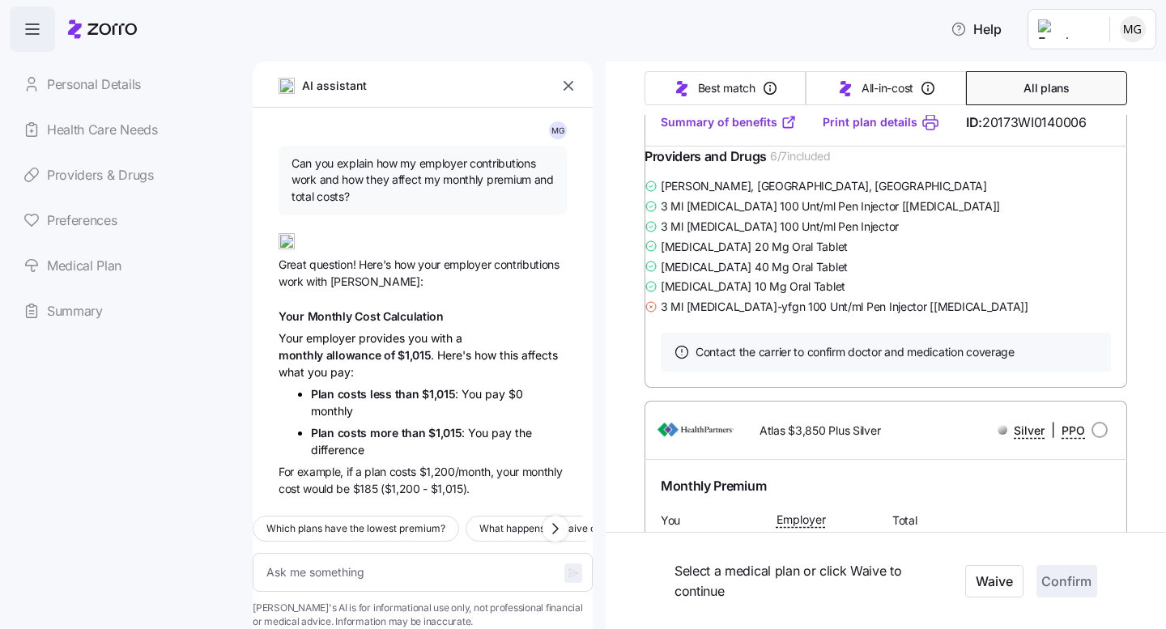
click at [1024, 177] on div "Providers and Drugs 6 / 7 included" at bounding box center [886, 162] width 483 height 30
click at [873, 130] on link "Print plan details" at bounding box center [870, 122] width 95 height 16
type textarea "x"
drag, startPoint x: 760, startPoint y: 126, endPoint x: 891, endPoint y: 128, distance: 130.4
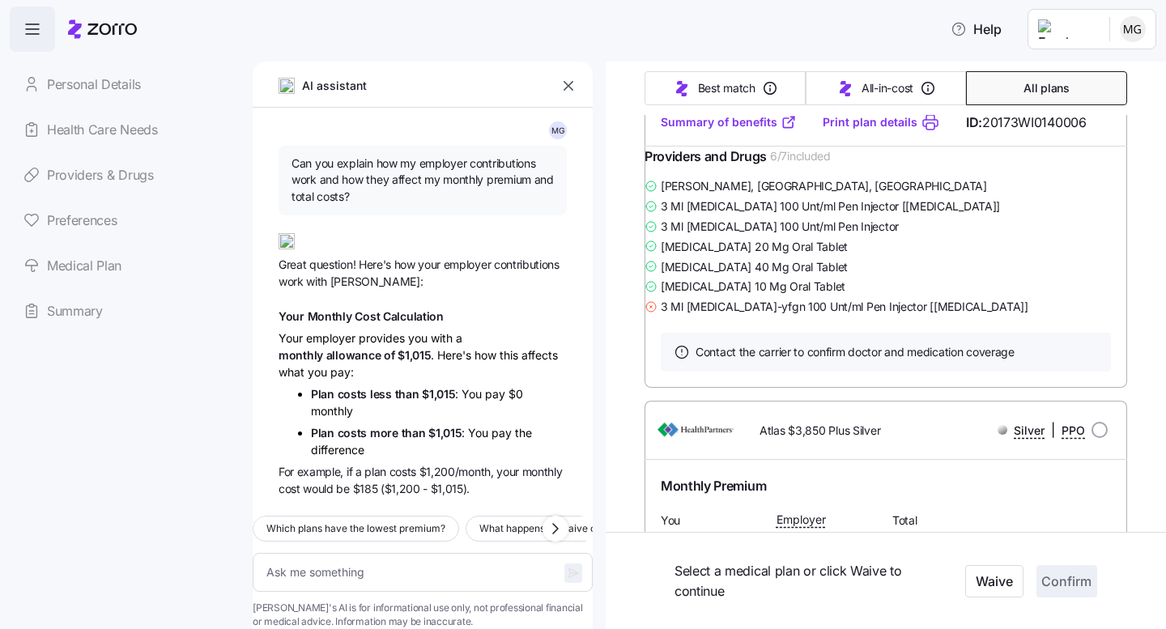
copy span "Atlas $3,500 HSA Silver"
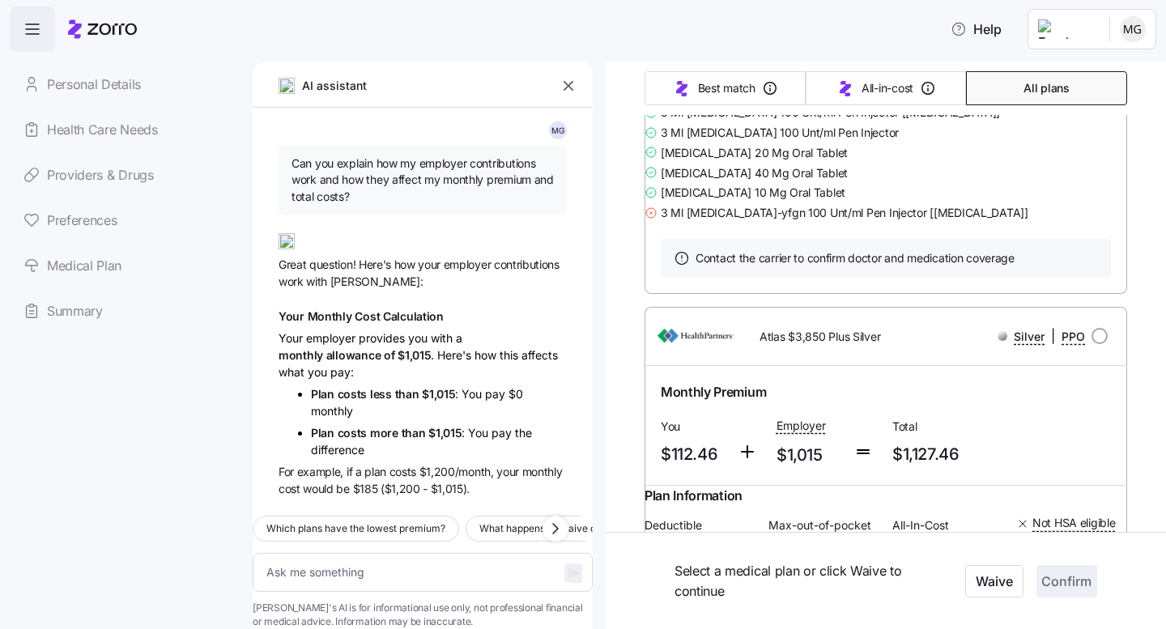
scroll to position [4239, 0]
drag, startPoint x: 961, startPoint y: 335, endPoint x: 1121, endPoint y: 334, distance: 159.5
click at [1121, 50] on div "Summary of benefits Print plan details ID: 20173WI0140006" at bounding box center [886, 27] width 483 height 46
copy span "ID: 20173WI0140006"
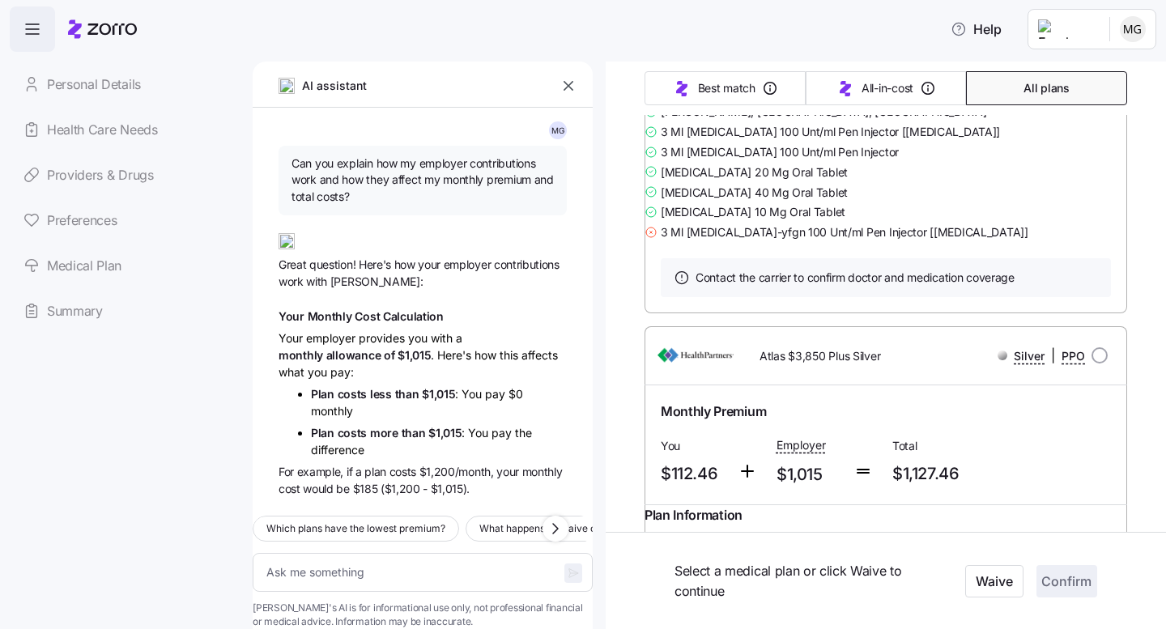
scroll to position [4217, 0]
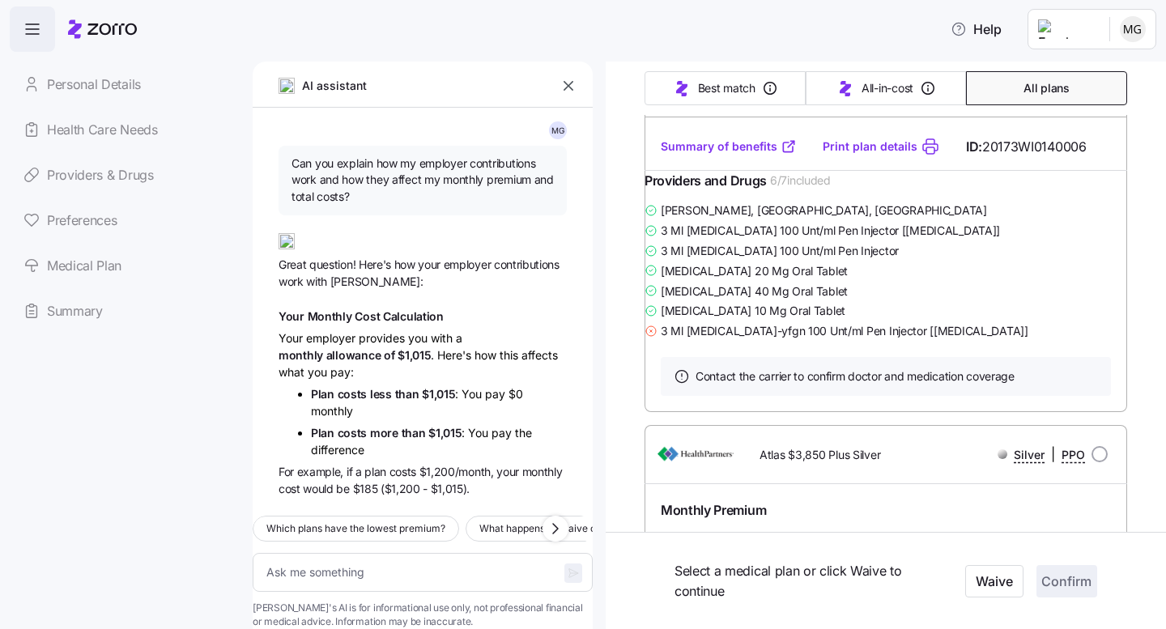
scroll to position [4118, 0]
radio input "true"
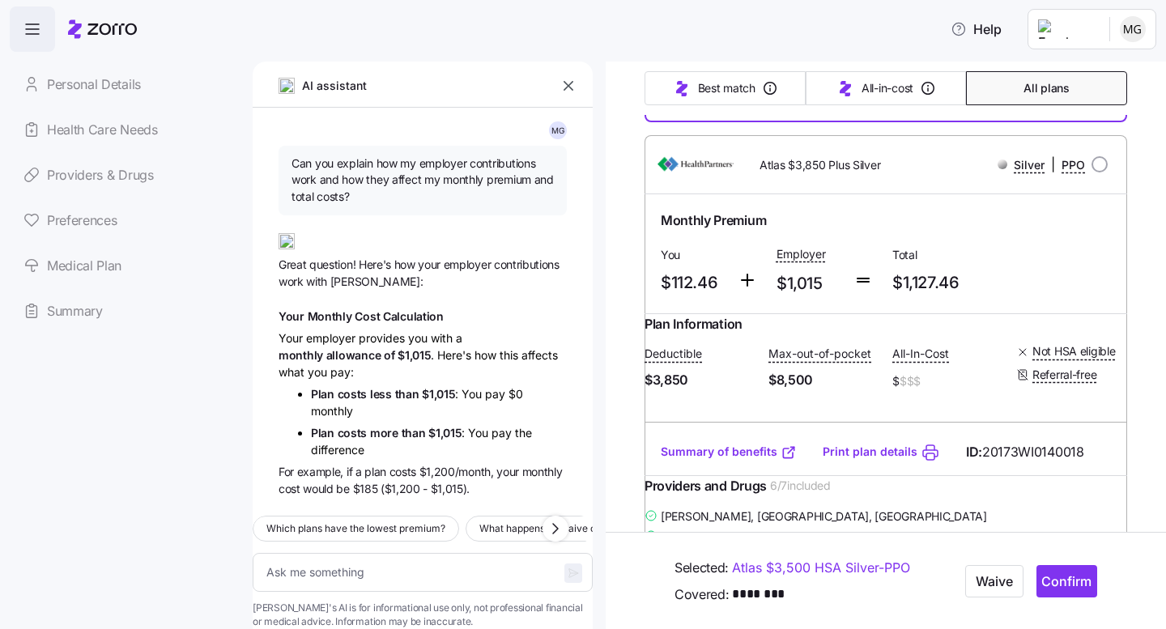
scroll to position [4423, 0]
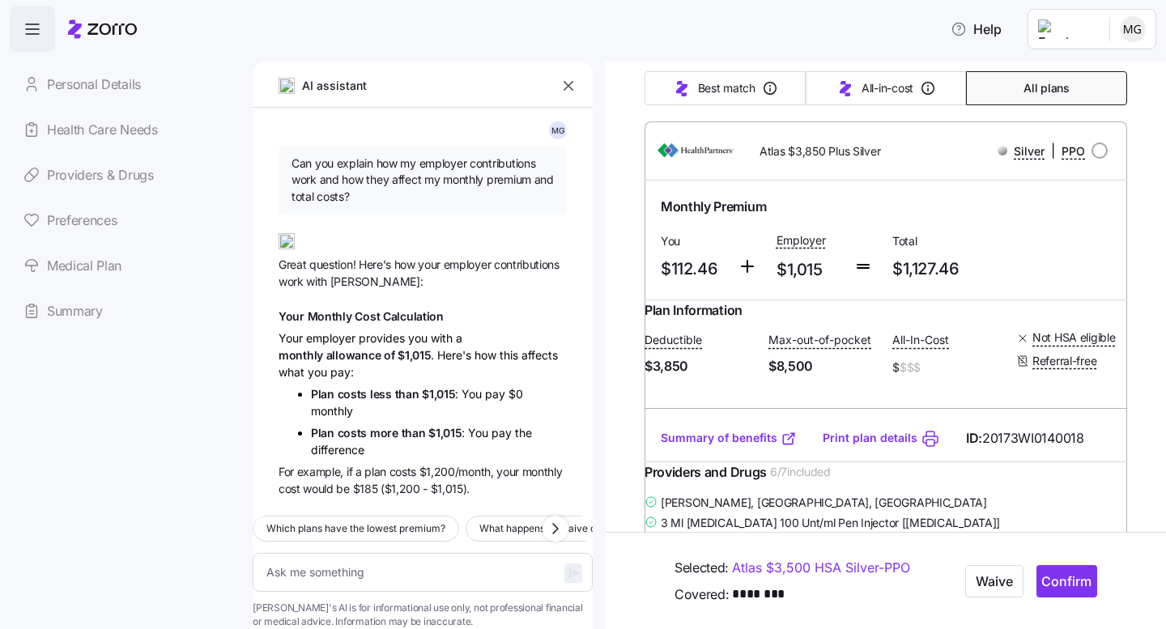
click at [108, 175] on link "Providers & Drugs" at bounding box center [125, 174] width 230 height 45
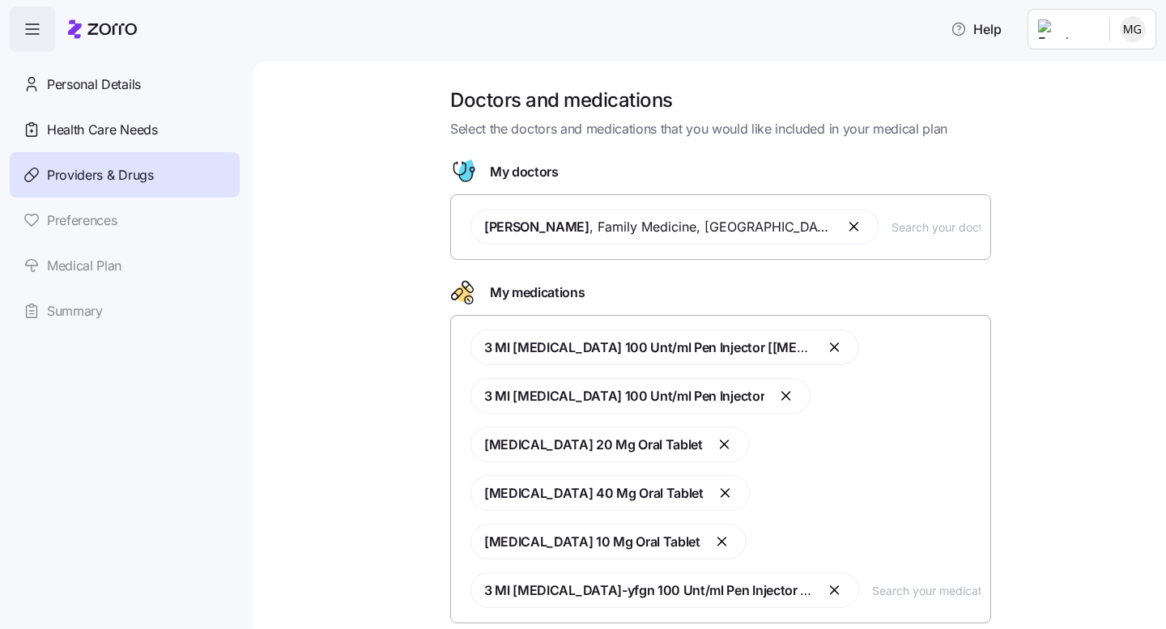
click at [68, 217] on link "Preferences" at bounding box center [125, 220] width 230 height 45
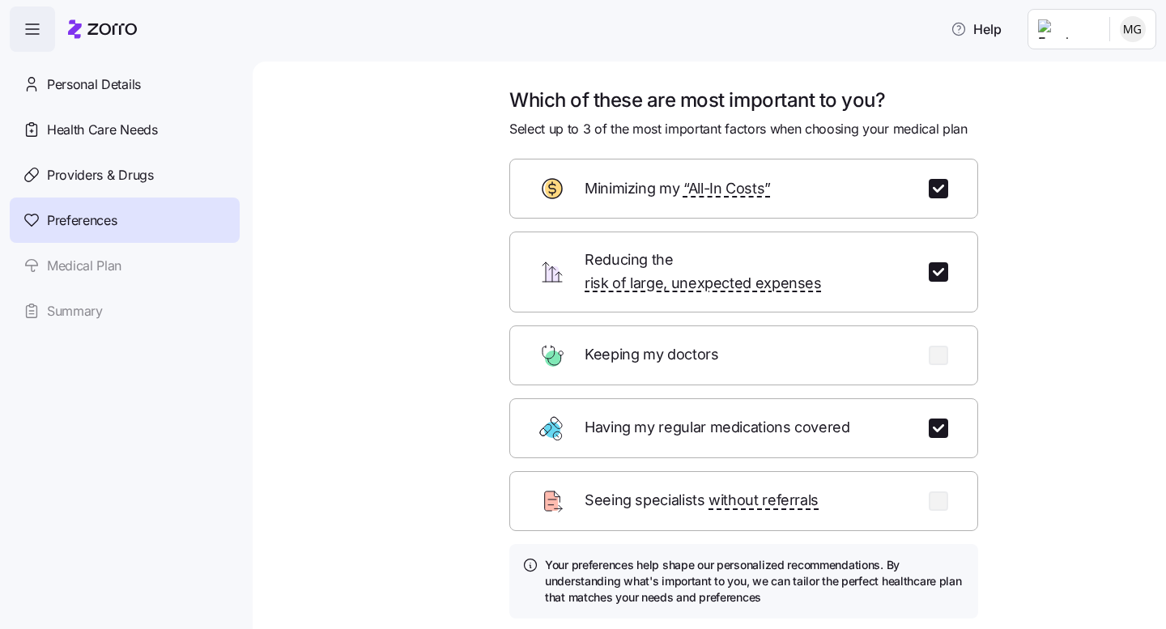
scroll to position [104, 0]
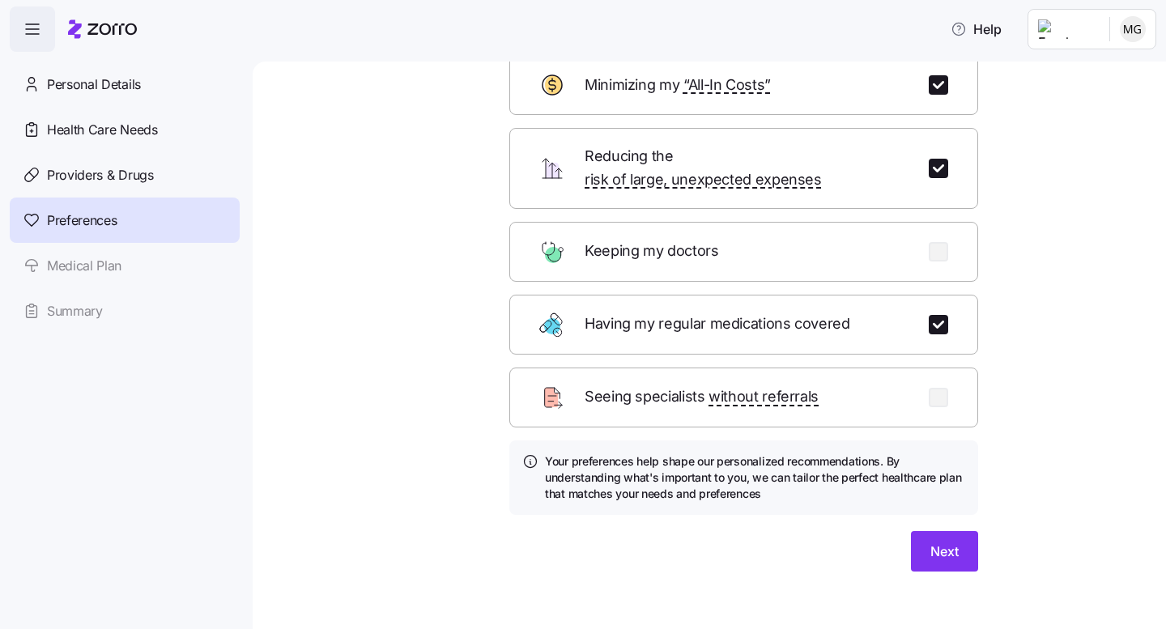
click at [948, 542] on span "Next" at bounding box center [944, 551] width 28 height 19
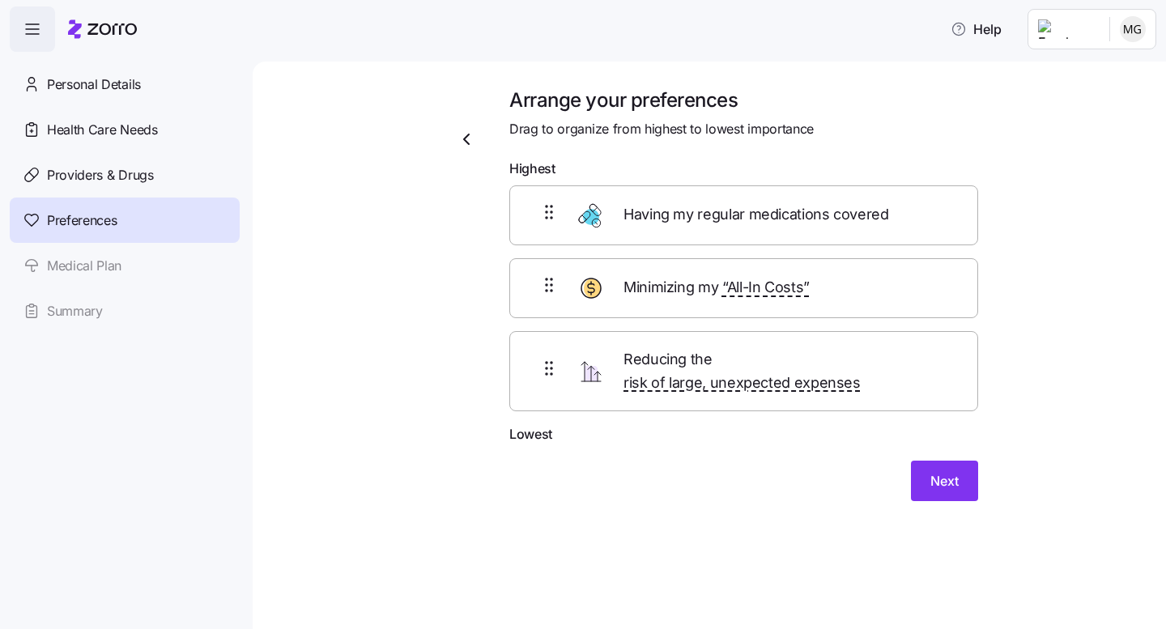
click at [952, 471] on span "Next" at bounding box center [944, 480] width 28 height 19
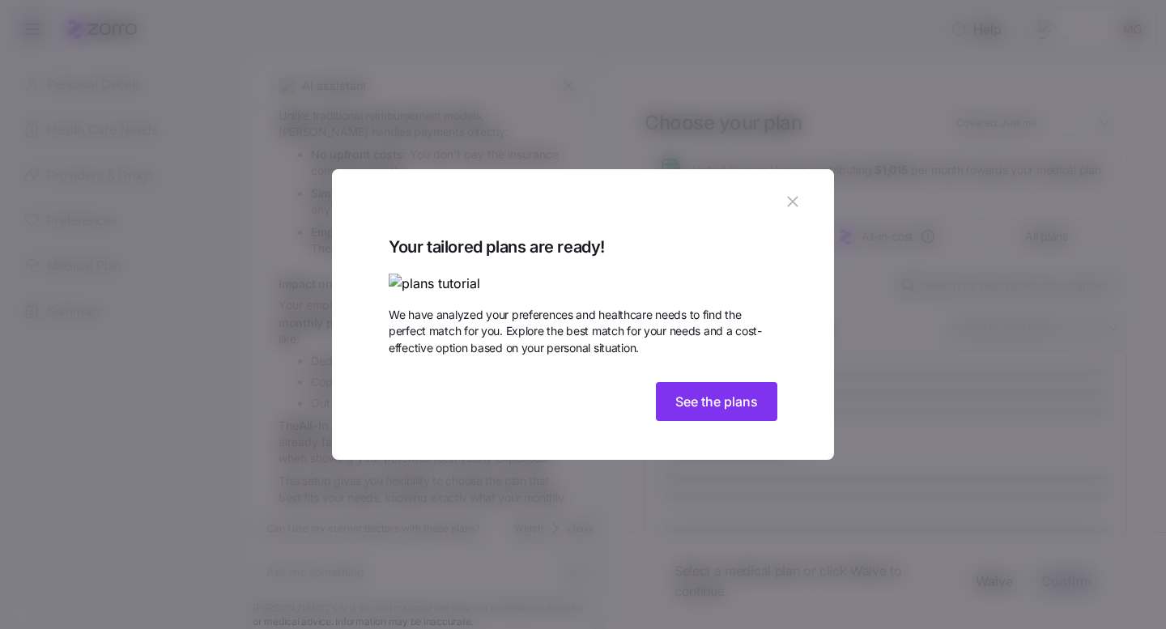
scroll to position [466, 0]
click at [721, 411] on span "See the plans" at bounding box center [716, 401] width 83 height 19
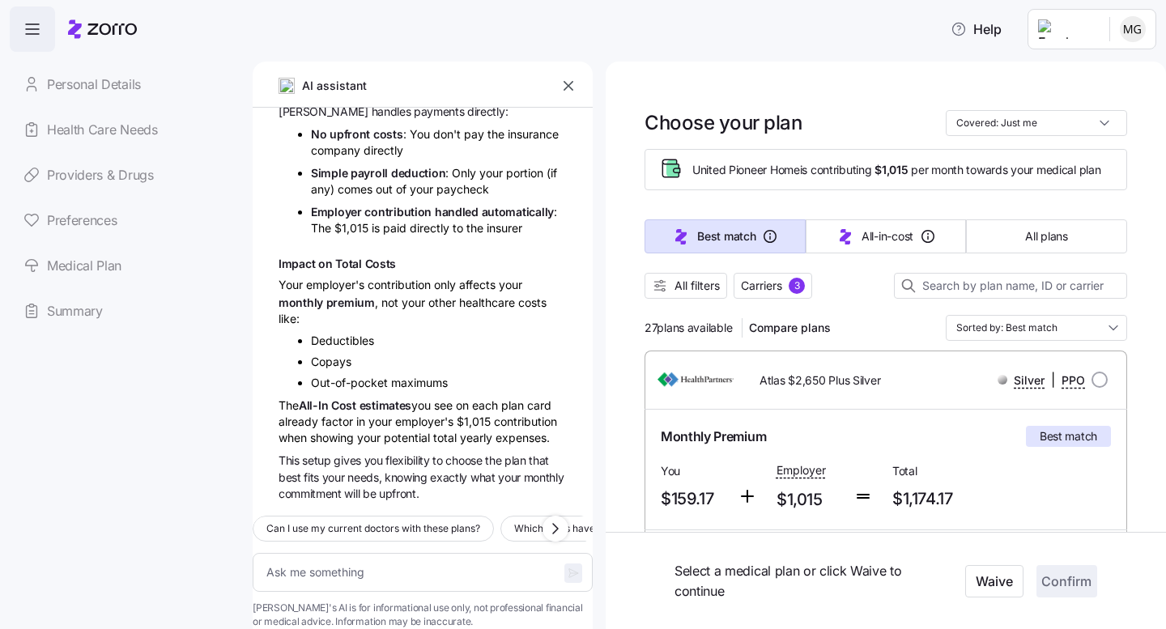
click at [1062, 229] on span "All plans" at bounding box center [1046, 236] width 42 height 16
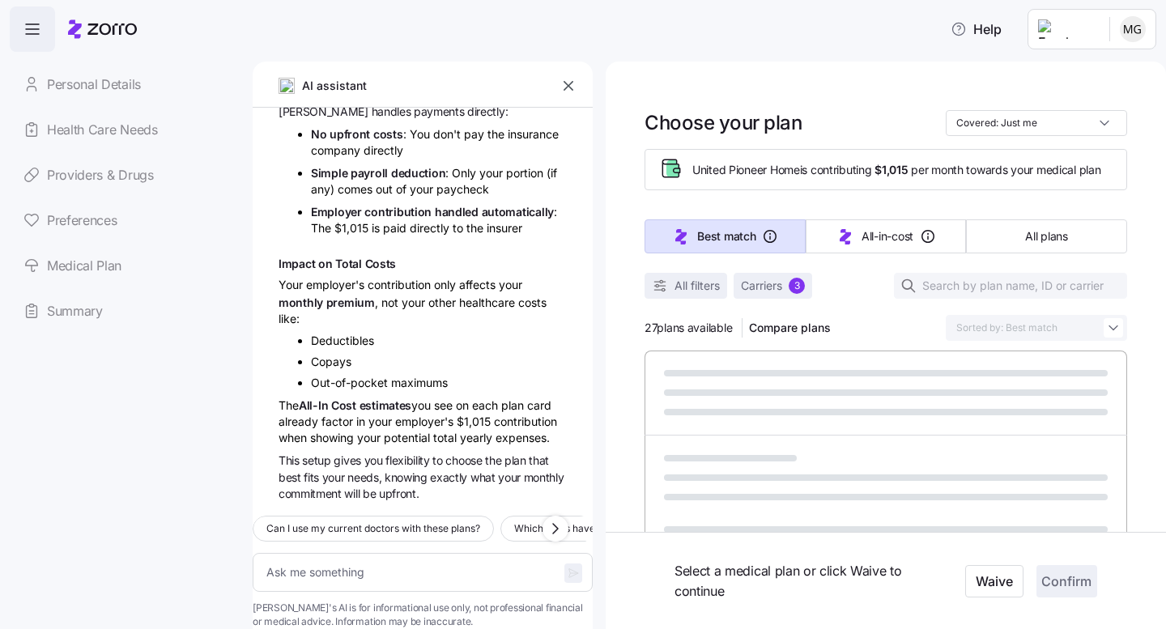
type textarea "x"
type input "Sorted by: Premium"
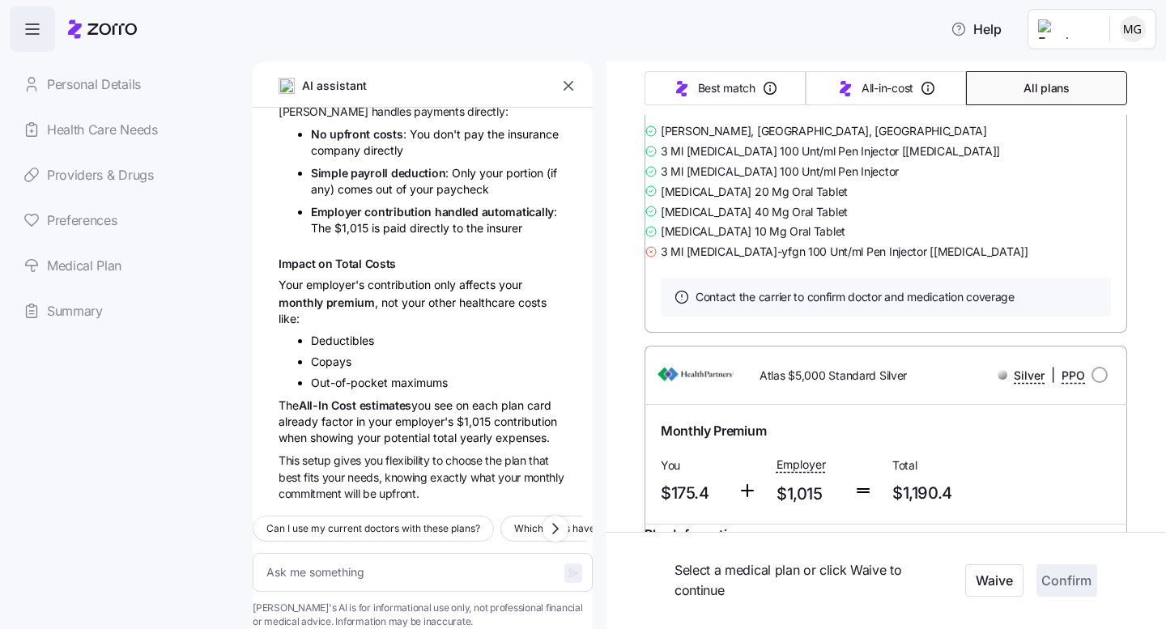
scroll to position [5412, 0]
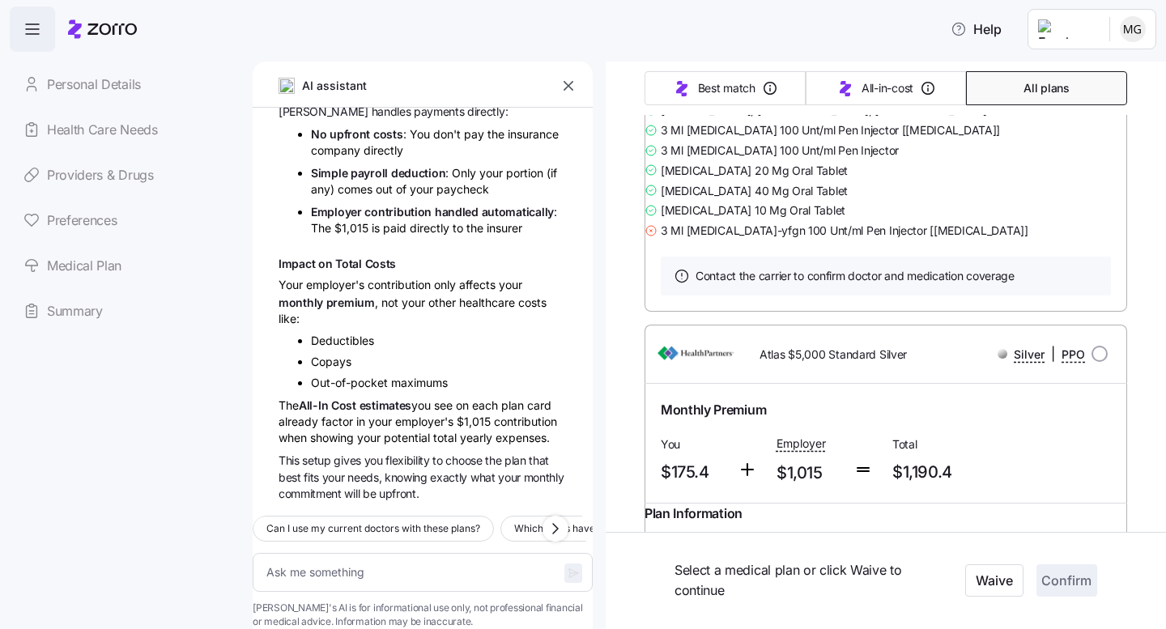
click at [717, 54] on link "Summary of benefits" at bounding box center [729, 46] width 136 height 16
drag, startPoint x: 760, startPoint y: 147, endPoint x: 884, endPoint y: 149, distance: 123.9
copy span "Atlas $2,650 Plus Silver"
drag, startPoint x: 961, startPoint y: 454, endPoint x: 1112, endPoint y: 454, distance: 150.6
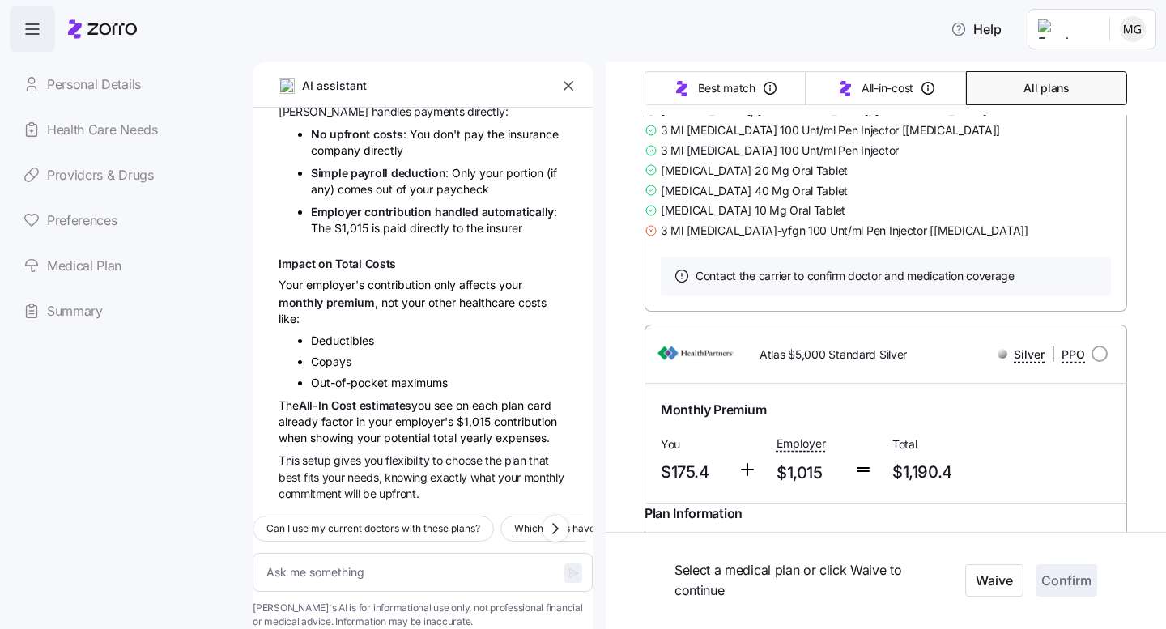
click at [1112, 70] on div "Summary of benefits Print plan details ID: 20173WI0140002" at bounding box center [886, 46] width 483 height 46
copy span "ID: 20173WI0140002"
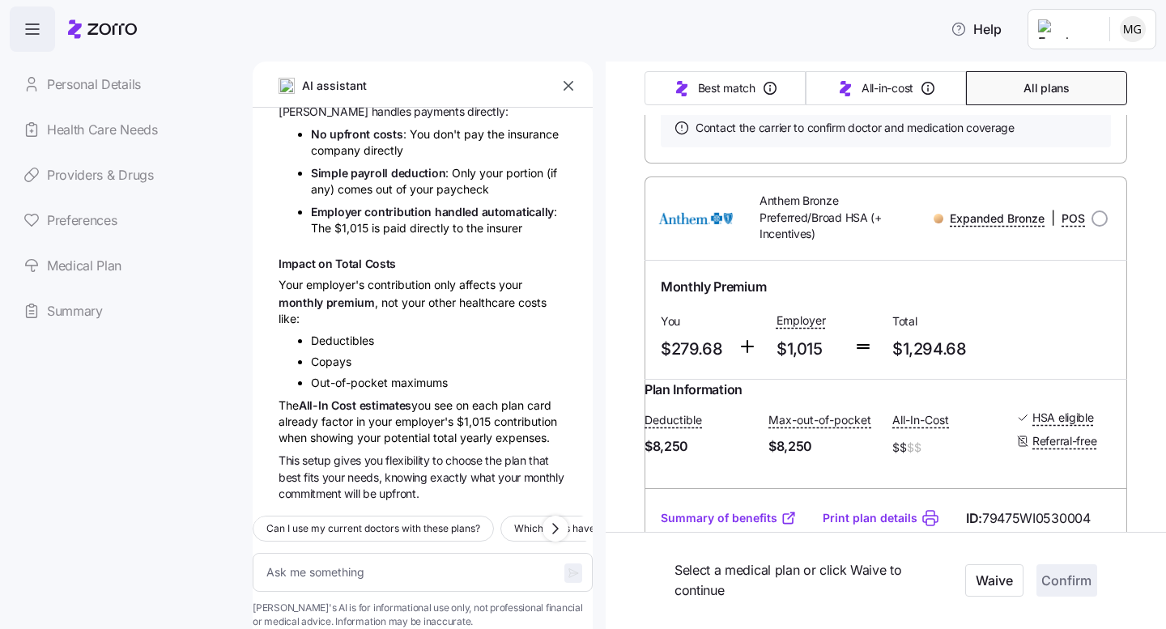
scroll to position [7378, 0]
drag, startPoint x: 760, startPoint y: 130, endPoint x: 916, endPoint y: 149, distance: 157.4
copy span "Medica Individual Choice Silver $0 Copay PCP Visits"
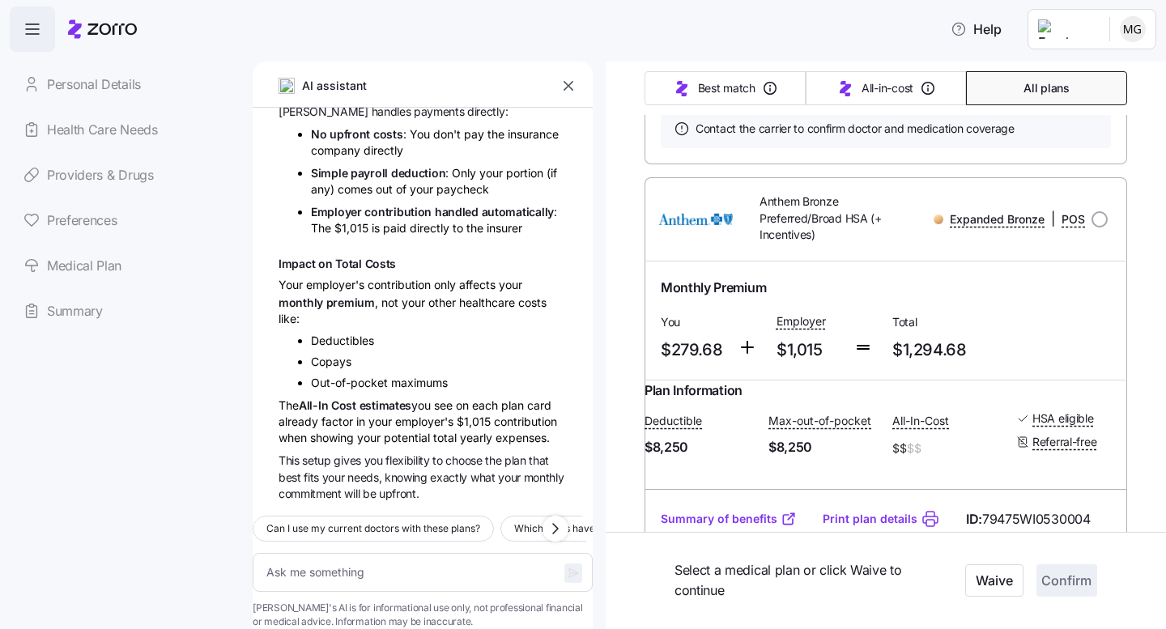
drag, startPoint x: 963, startPoint y: 449, endPoint x: 1104, endPoint y: 441, distance: 141.1
drag, startPoint x: 960, startPoint y: 451, endPoint x: 1091, endPoint y: 446, distance: 130.5
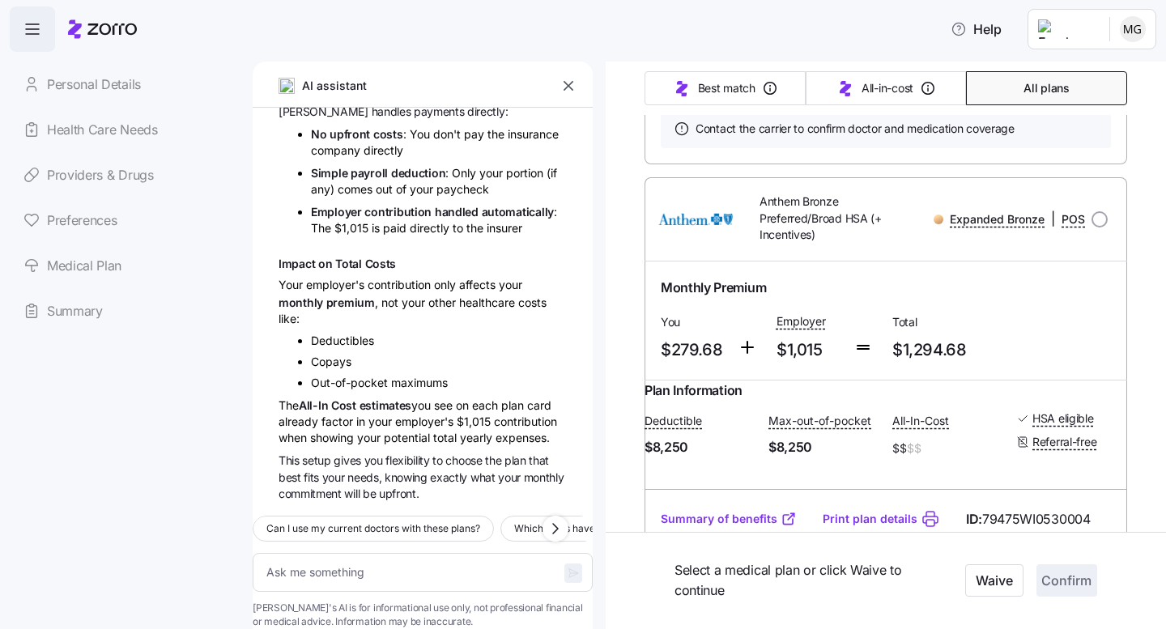
copy span "ID: 57845WI0040075"
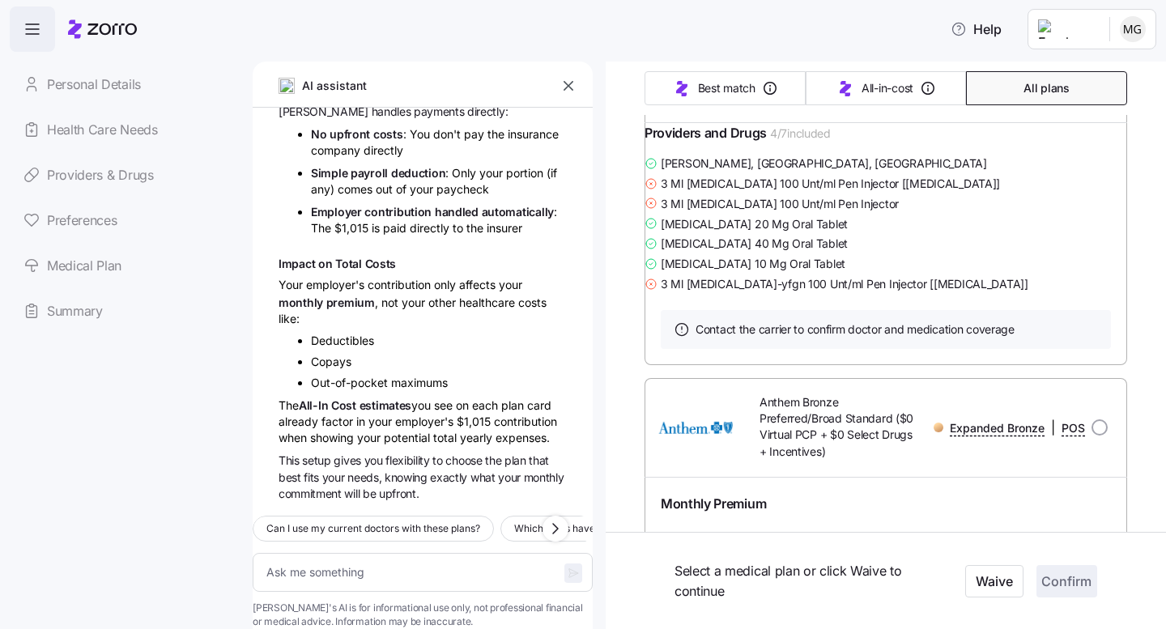
scroll to position [8212, 0]
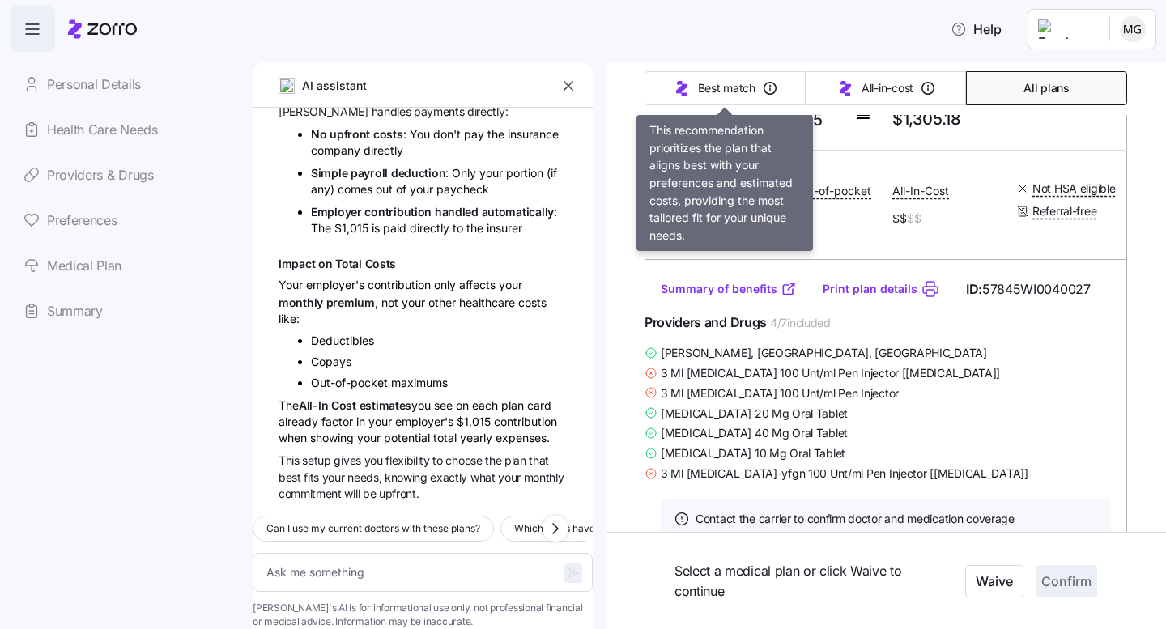
click at [735, 86] on span "Best match" at bounding box center [726, 88] width 57 height 16
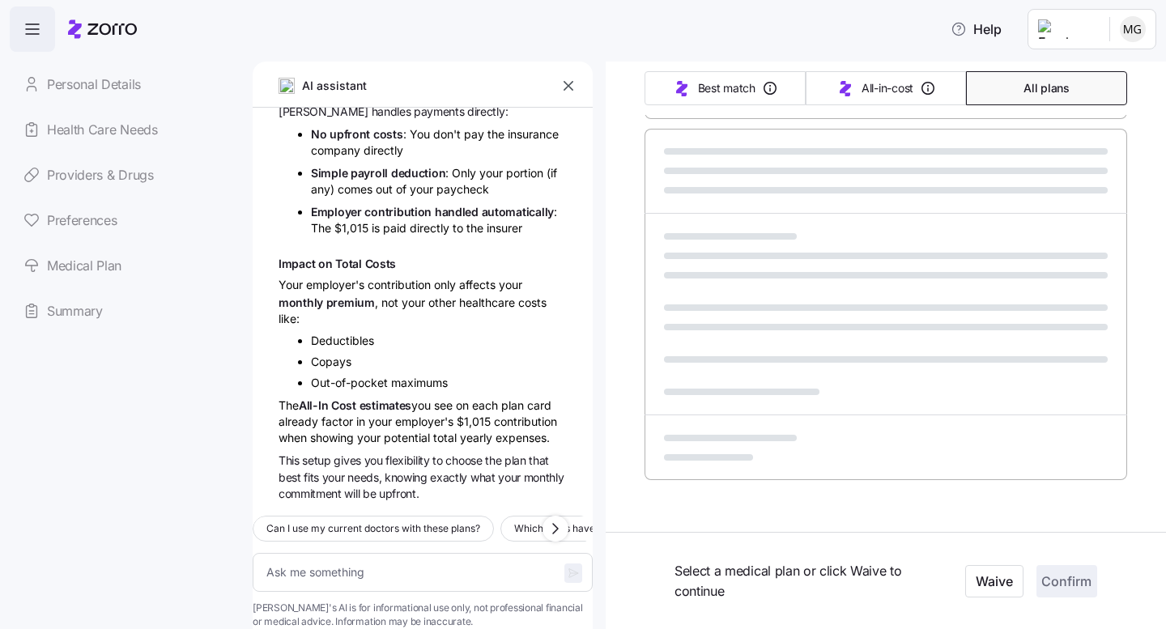
type textarea "x"
type input "Sorted by: Best match"
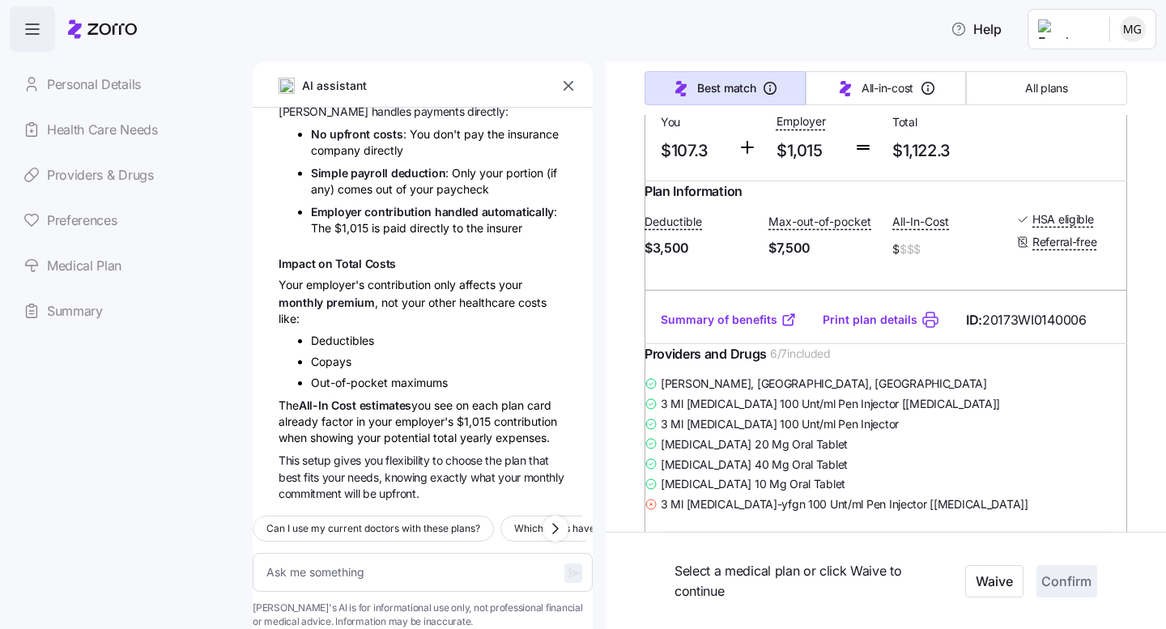
scroll to position [6364, 0]
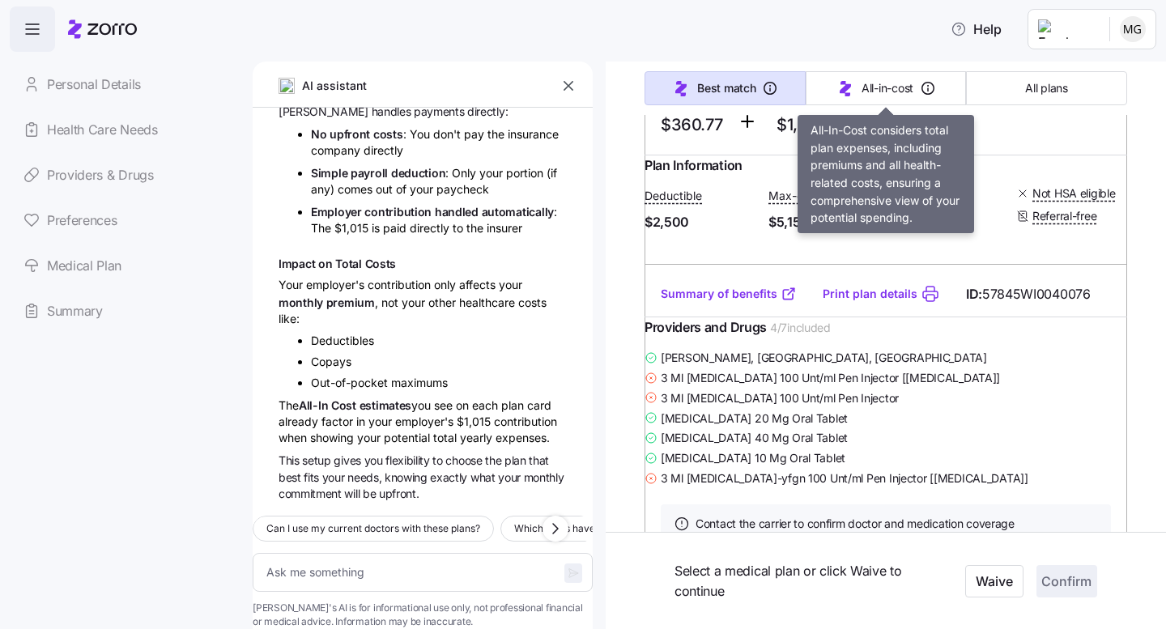
click at [859, 87] on button "All-in-cost" at bounding box center [886, 88] width 161 height 34
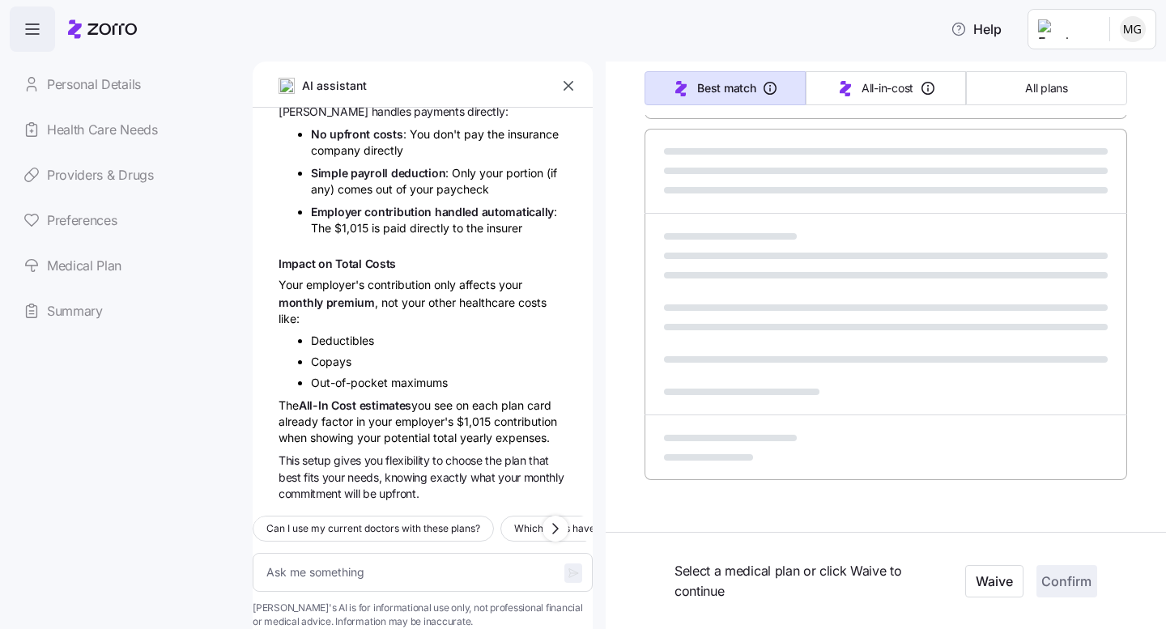
type textarea "x"
type input "Sorted by: All-in-cost"
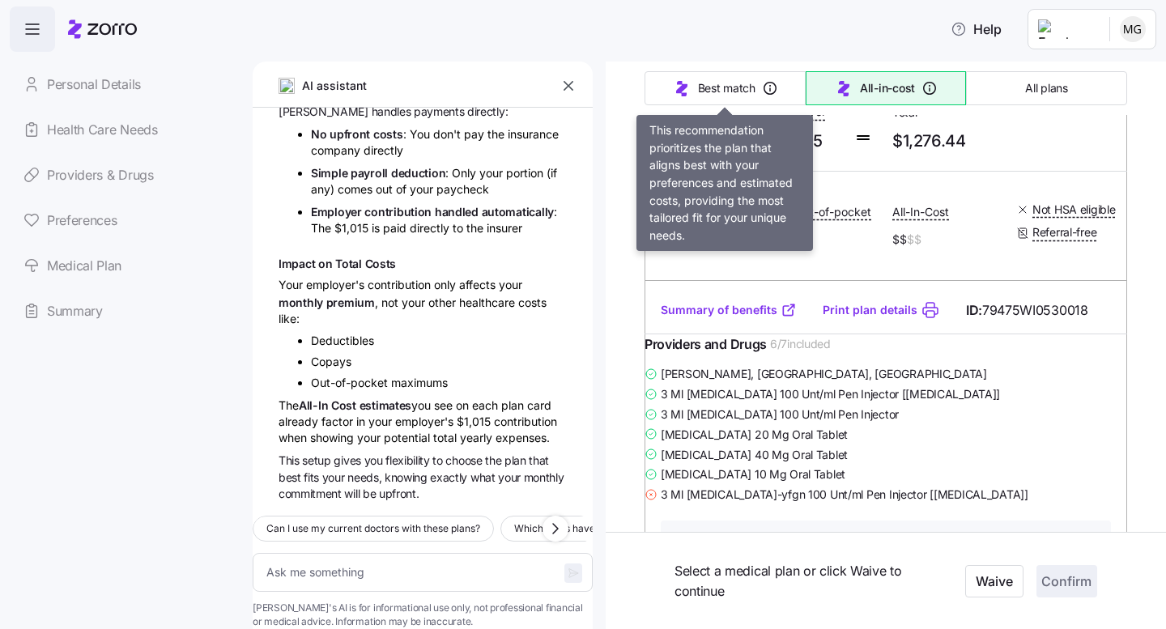
click at [717, 86] on span "Best match" at bounding box center [726, 88] width 57 height 16
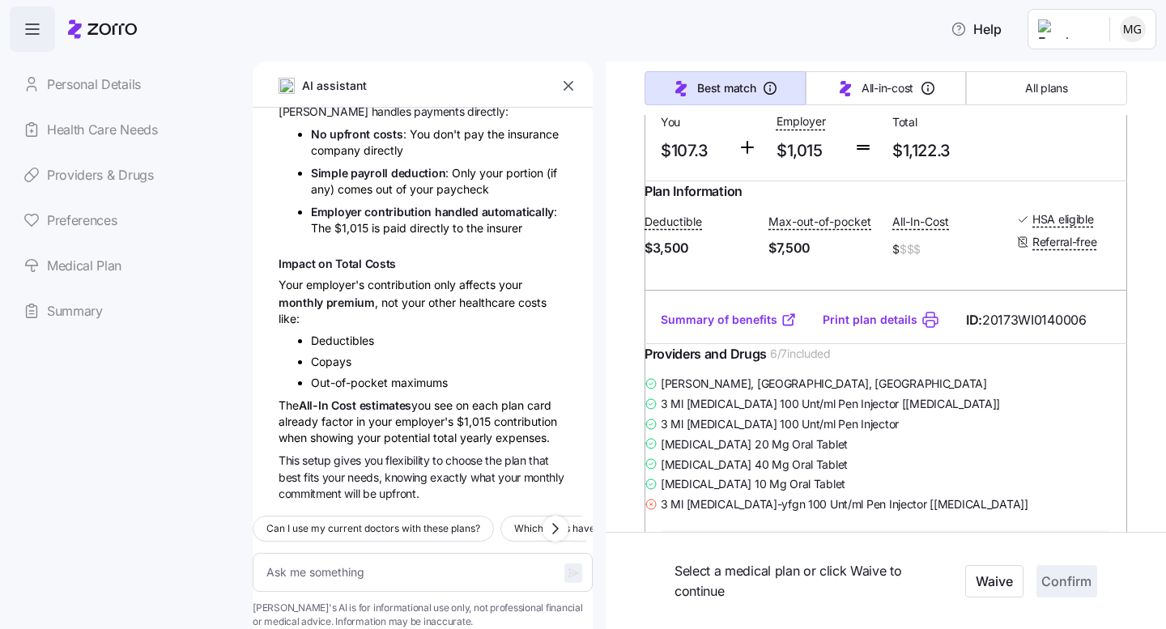
type textarea "x"
type input "Sorted by: Best match"
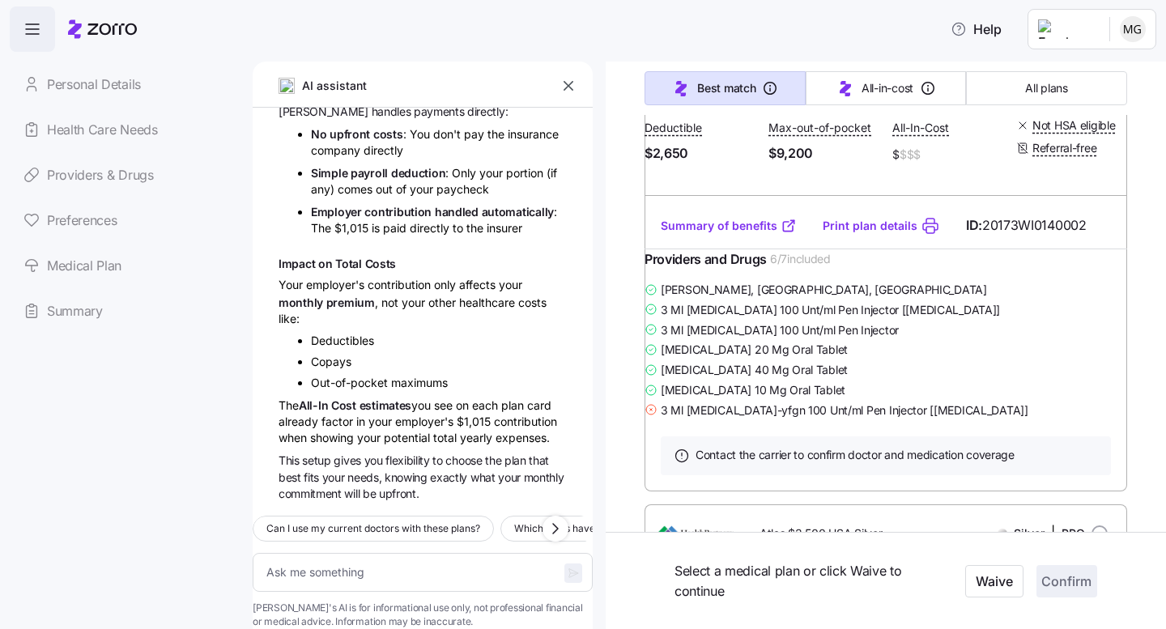
scroll to position [444, 0]
click at [707, 233] on link "Summary of benefits" at bounding box center [729, 225] width 136 height 16
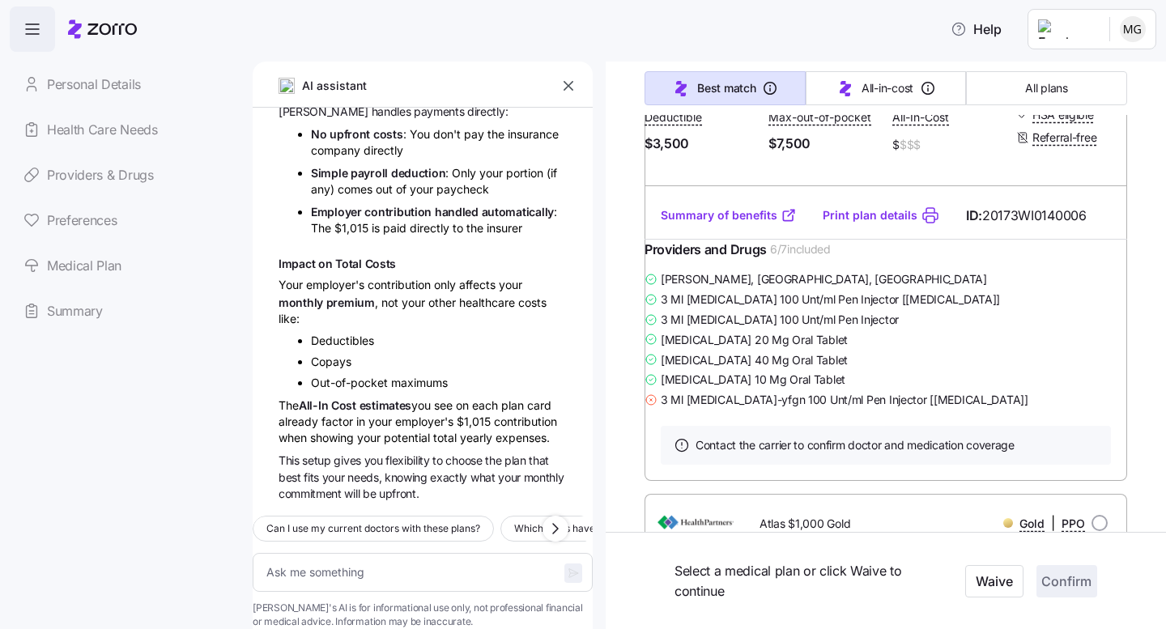
scroll to position [1044, 0]
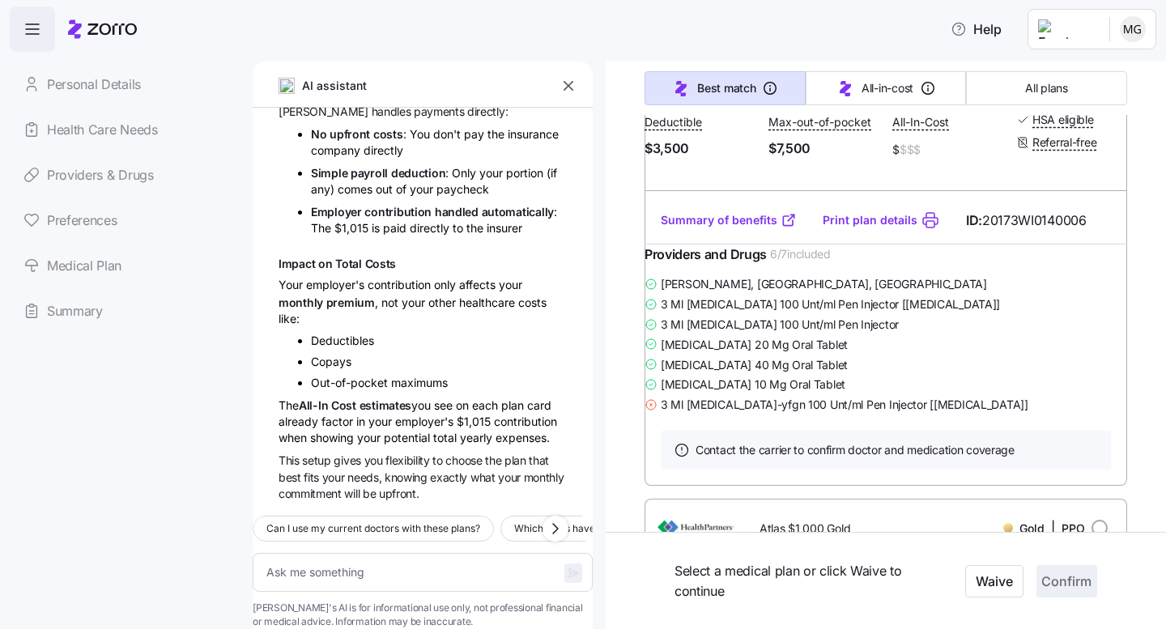
click at [713, 228] on link "Summary of benefits" at bounding box center [729, 220] width 136 height 16
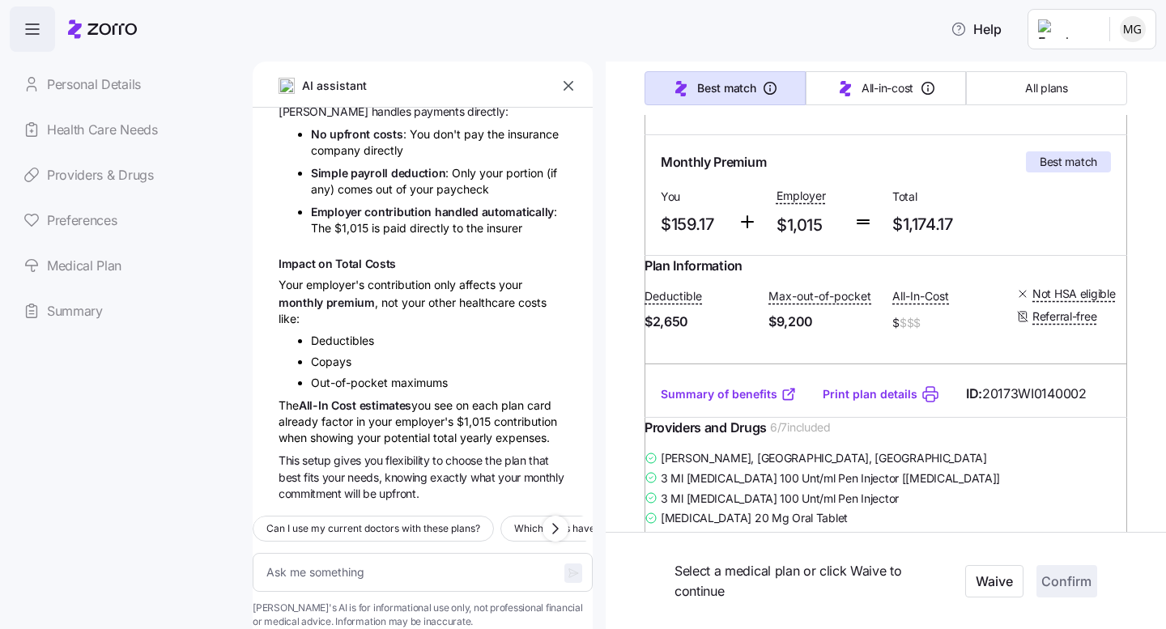
scroll to position [275, 0]
click at [709, 402] on link "Summary of benefits" at bounding box center [729, 393] width 136 height 16
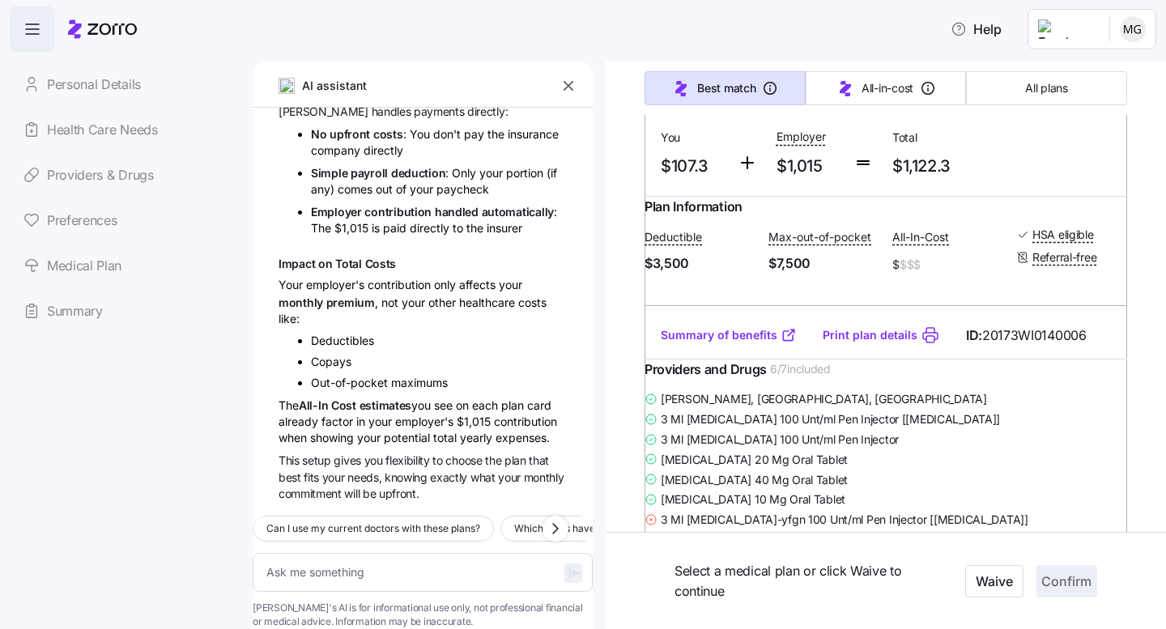
scroll to position [930, 0]
click at [743, 343] on link "Summary of benefits" at bounding box center [729, 334] width 136 height 16
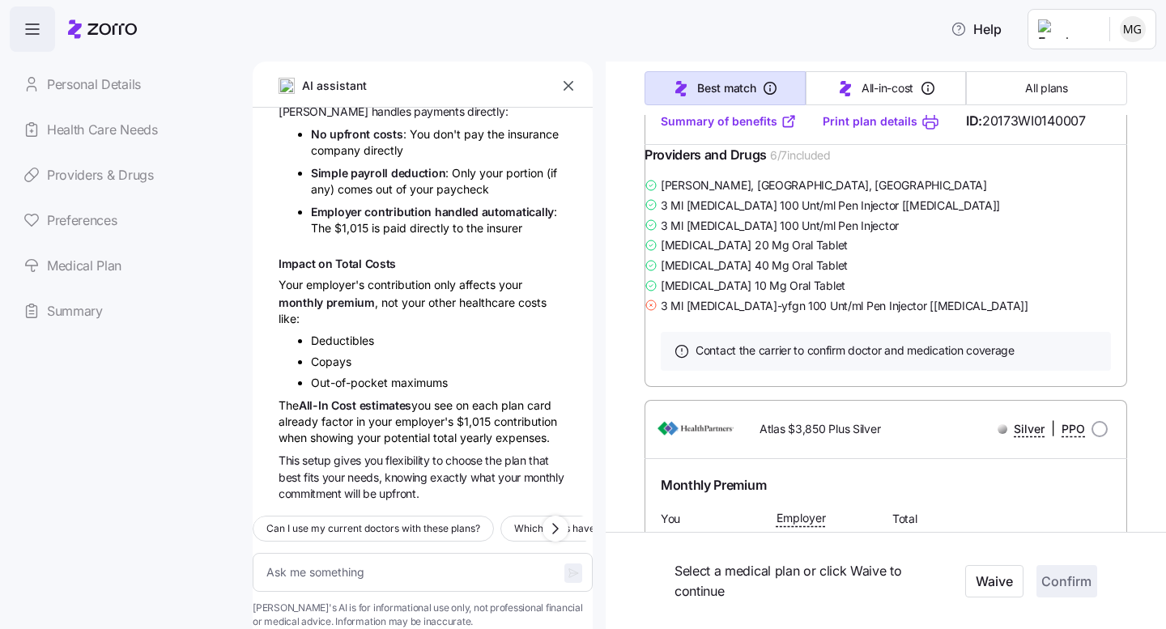
scroll to position [2331, 0]
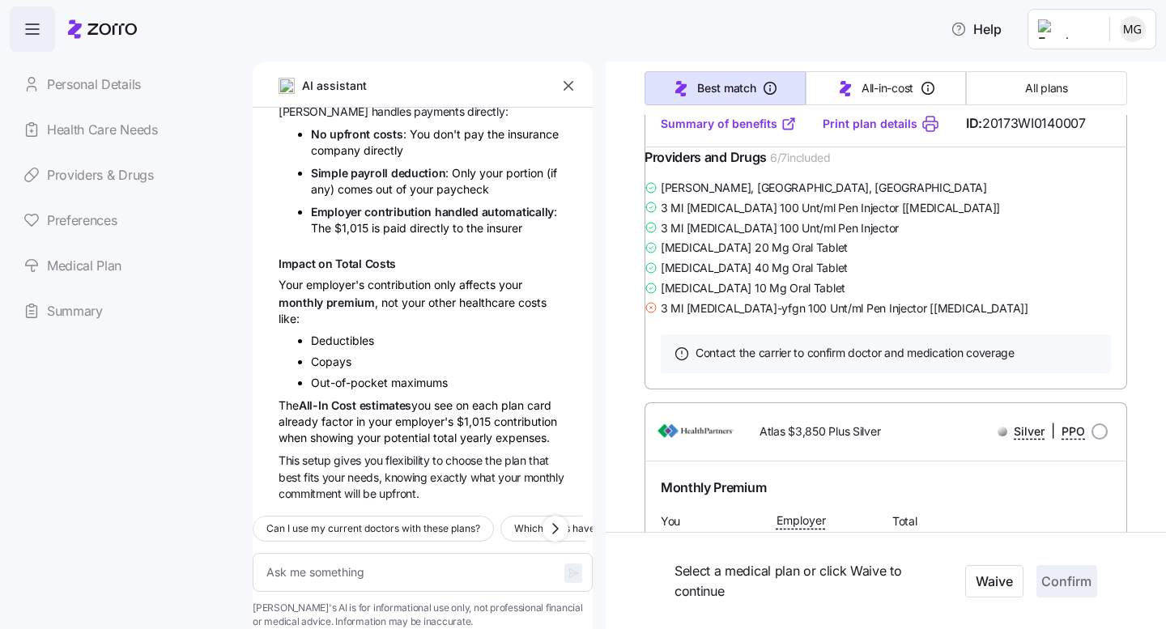
click at [698, 132] on link "Summary of benefits" at bounding box center [729, 124] width 136 height 16
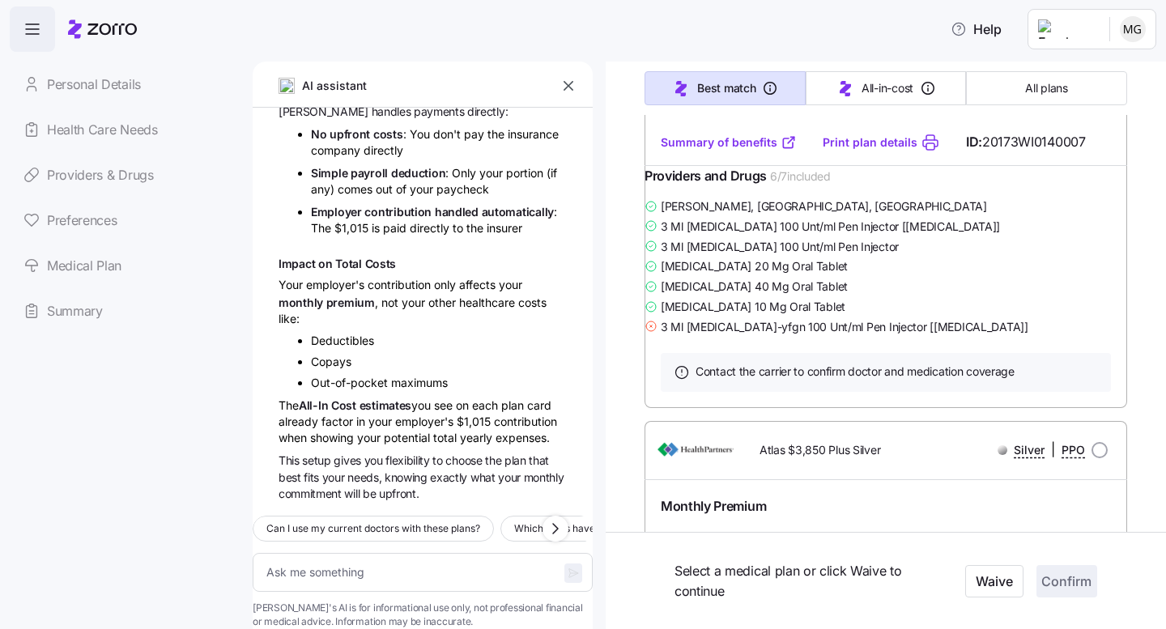
scroll to position [2309, 0]
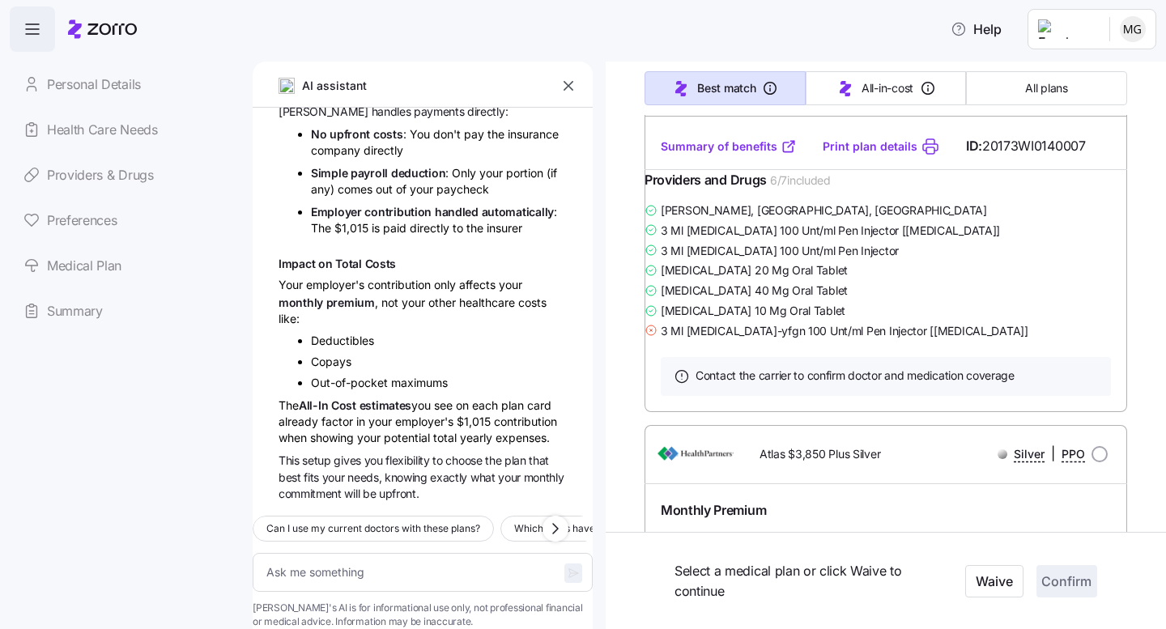
click at [732, 155] on link "Summary of benefits" at bounding box center [729, 146] width 136 height 16
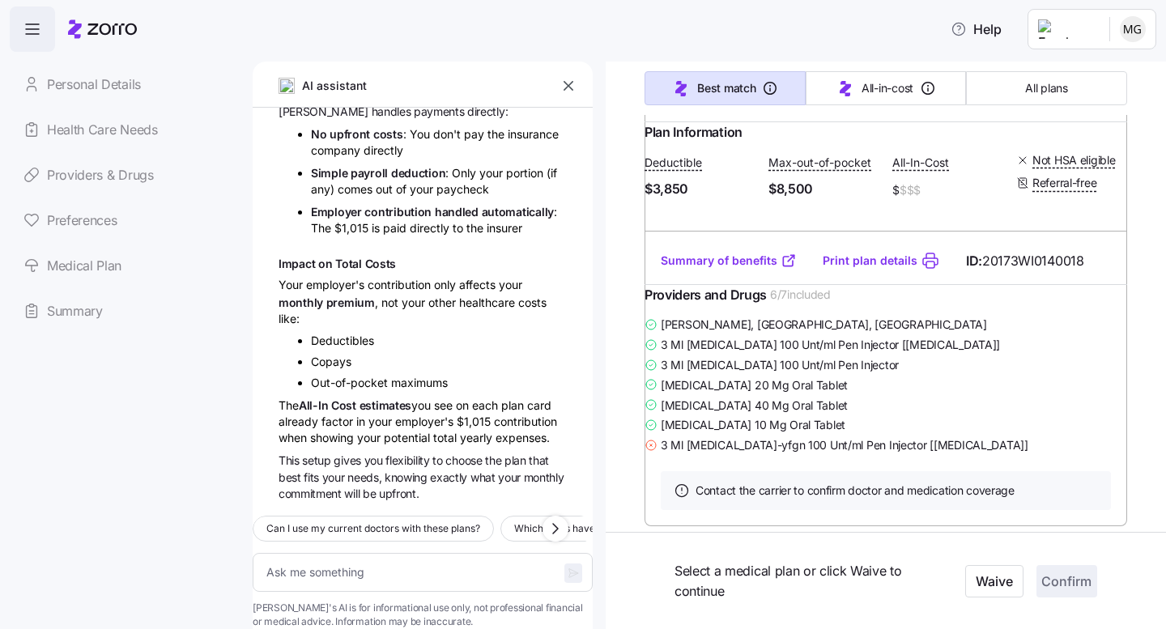
scroll to position [2799, 0]
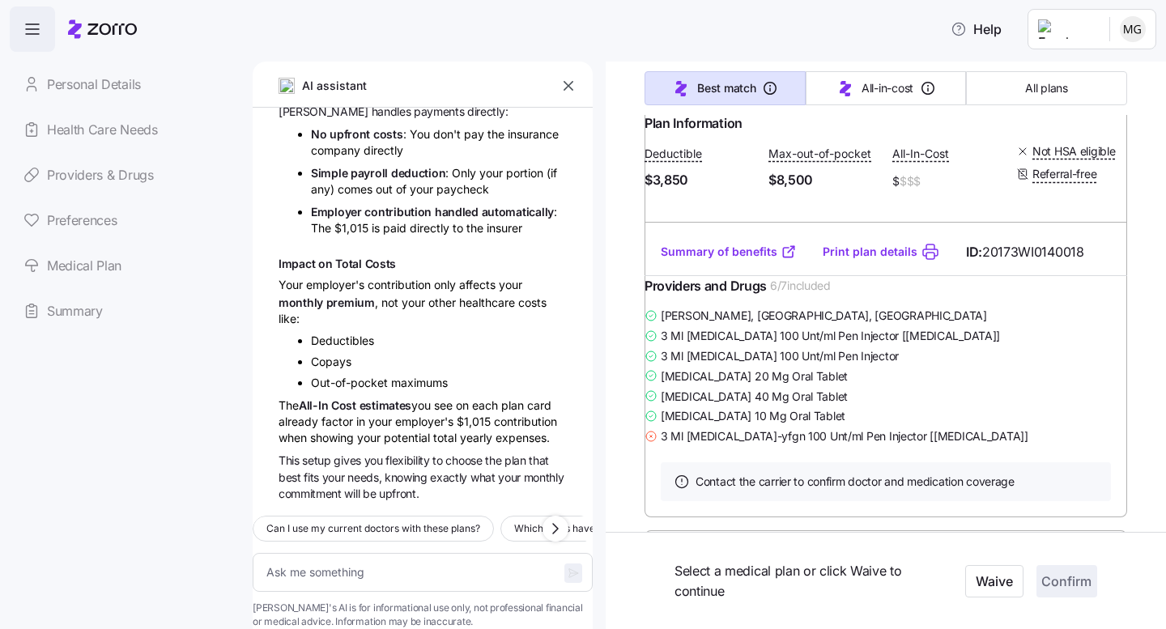
click at [718, 260] on link "Summary of benefits" at bounding box center [729, 252] width 136 height 16
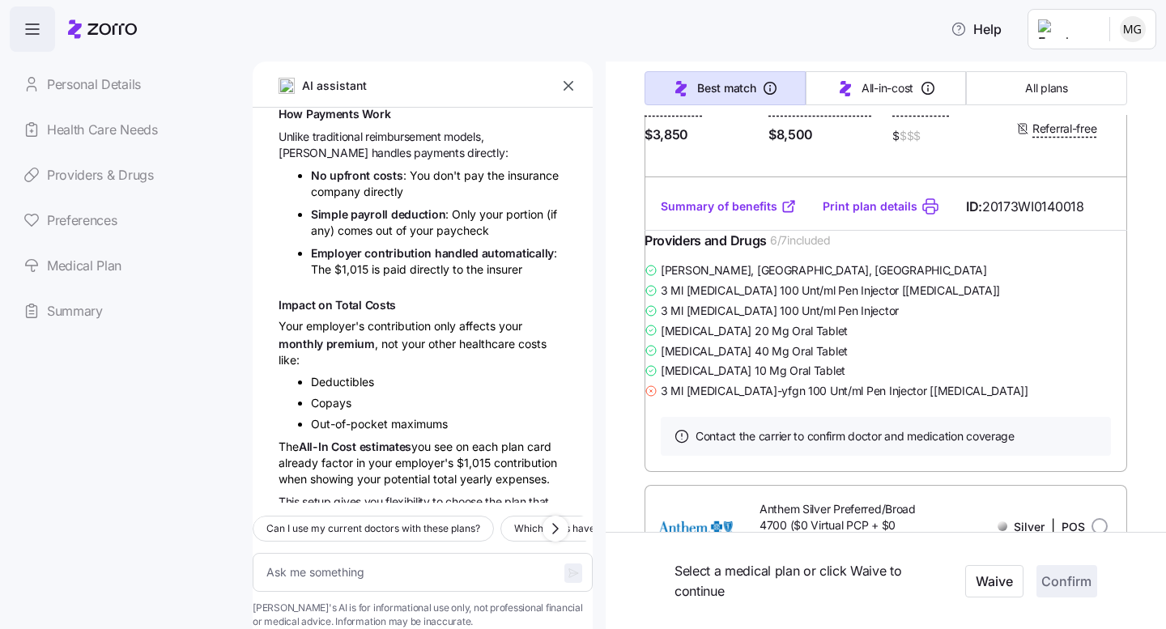
scroll to position [2834, 0]
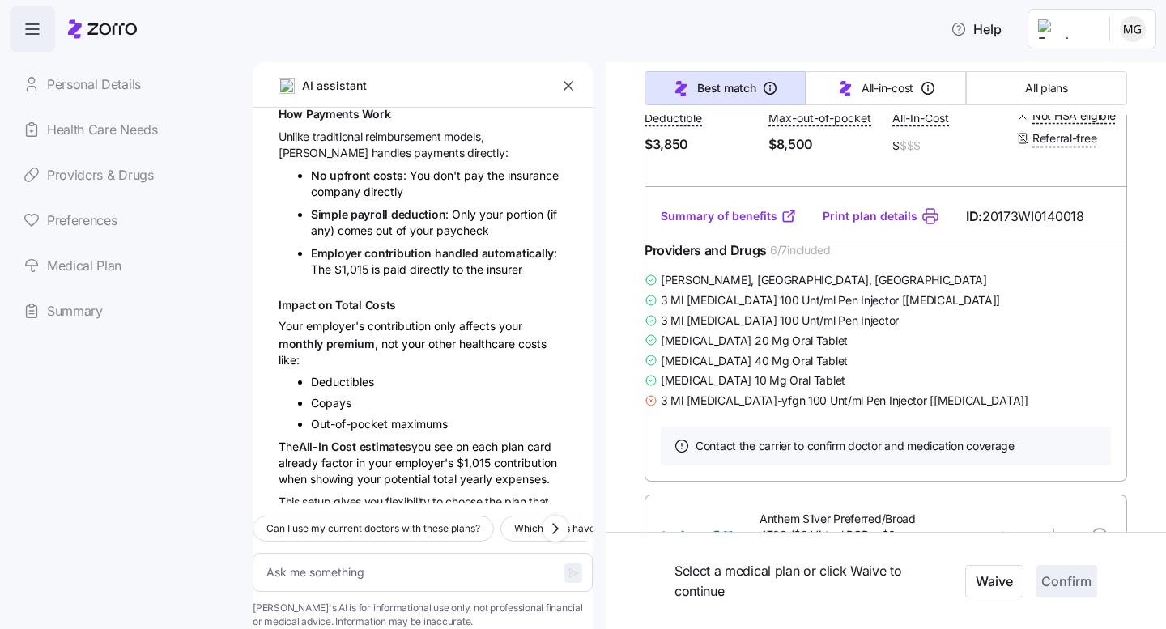
drag, startPoint x: 760, startPoint y: 123, endPoint x: 885, endPoint y: 123, distance: 125.5
copy span "Atlas $3,850 Plus Silver"
drag, startPoint x: 959, startPoint y: 428, endPoint x: 1087, endPoint y: 426, distance: 128.0
click at [1087, 240] on div "Summary of benefits Print plan details ID: 20173WI0140018" at bounding box center [886, 217] width 483 height 46
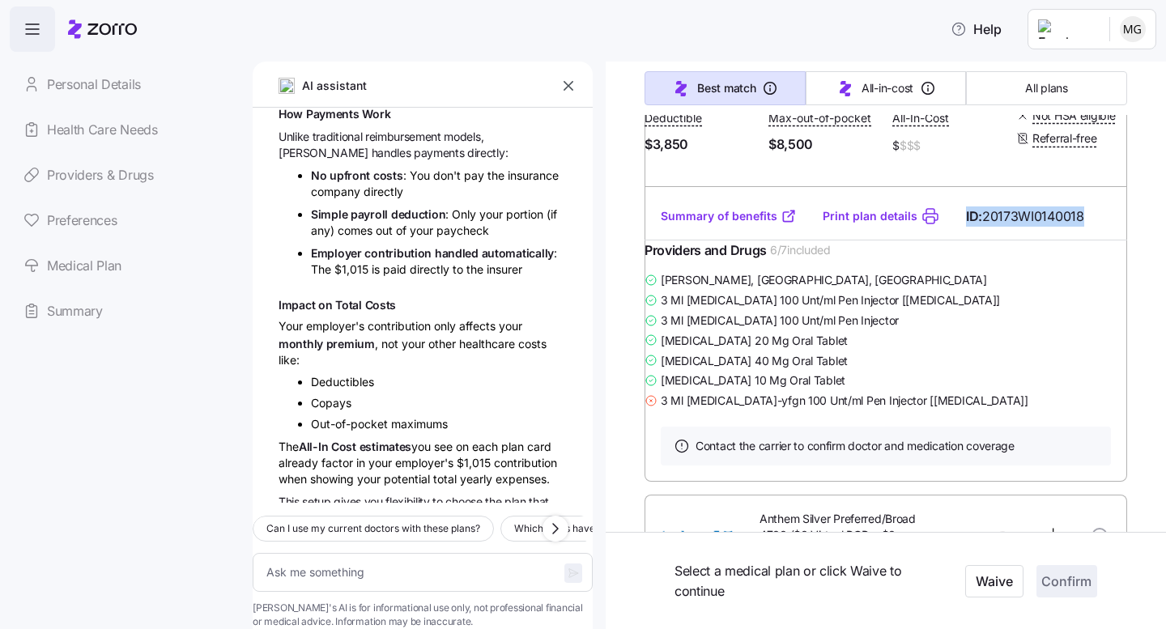
scroll to position [2842, 0]
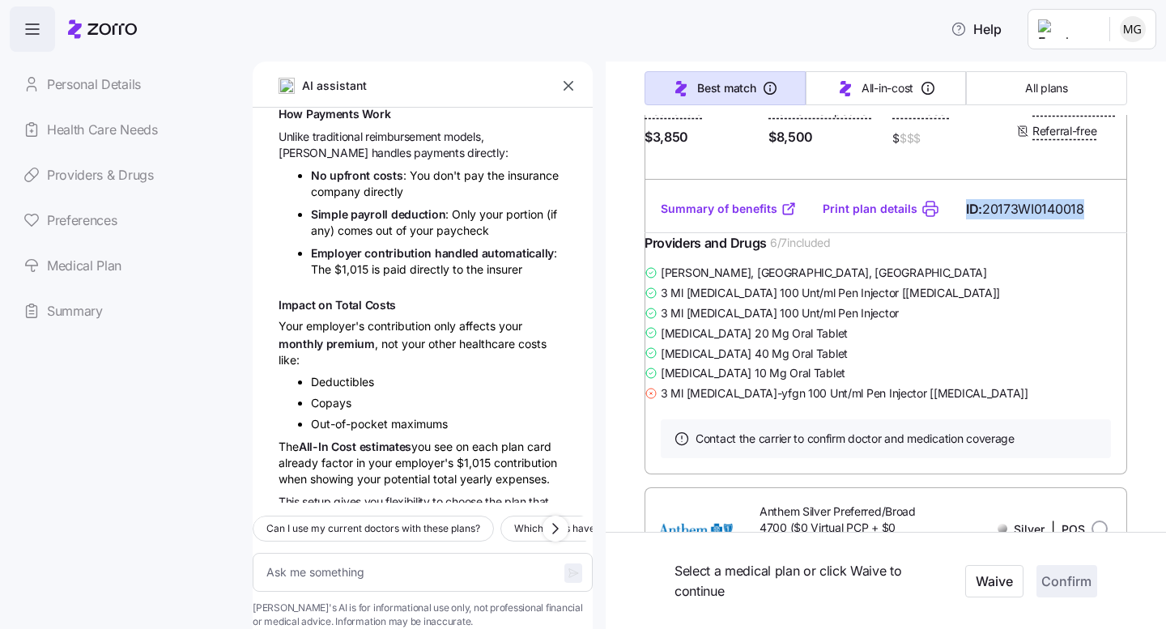
copy span "ID: 20173WI0140018"
click at [1074, 186] on div "Plan Information Deductible $3,850 Max-out-of-pocket $8,500 All-In-Cost $ $$$ N…" at bounding box center [886, 128] width 483 height 116
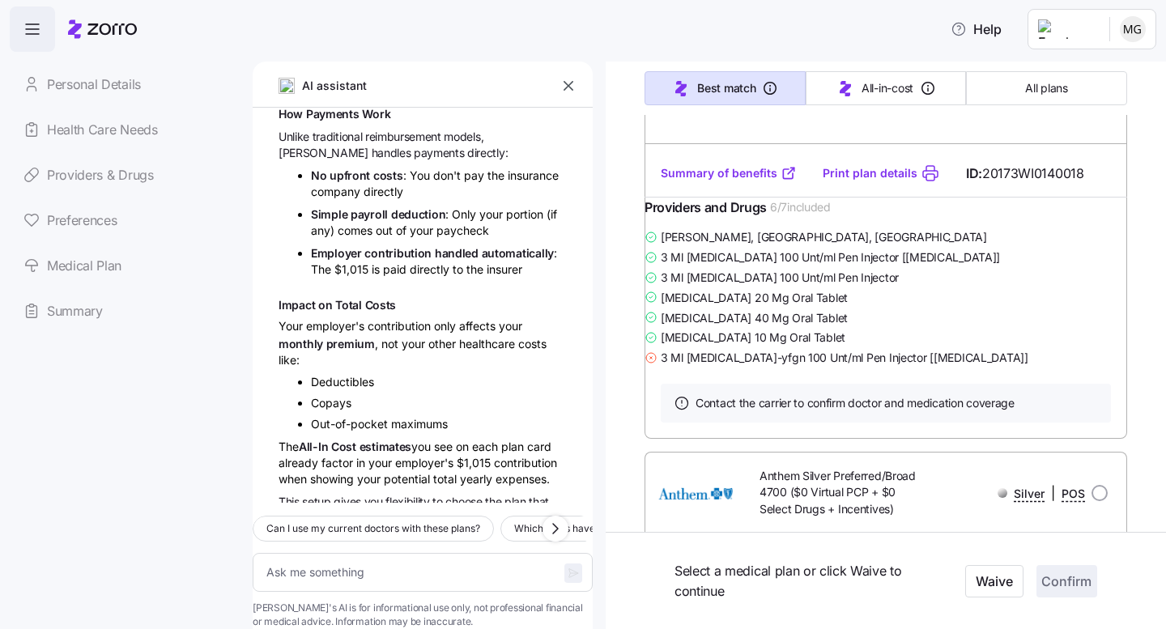
scroll to position [2879, 0]
click at [711, 180] on link "Summary of benefits" at bounding box center [729, 172] width 136 height 16
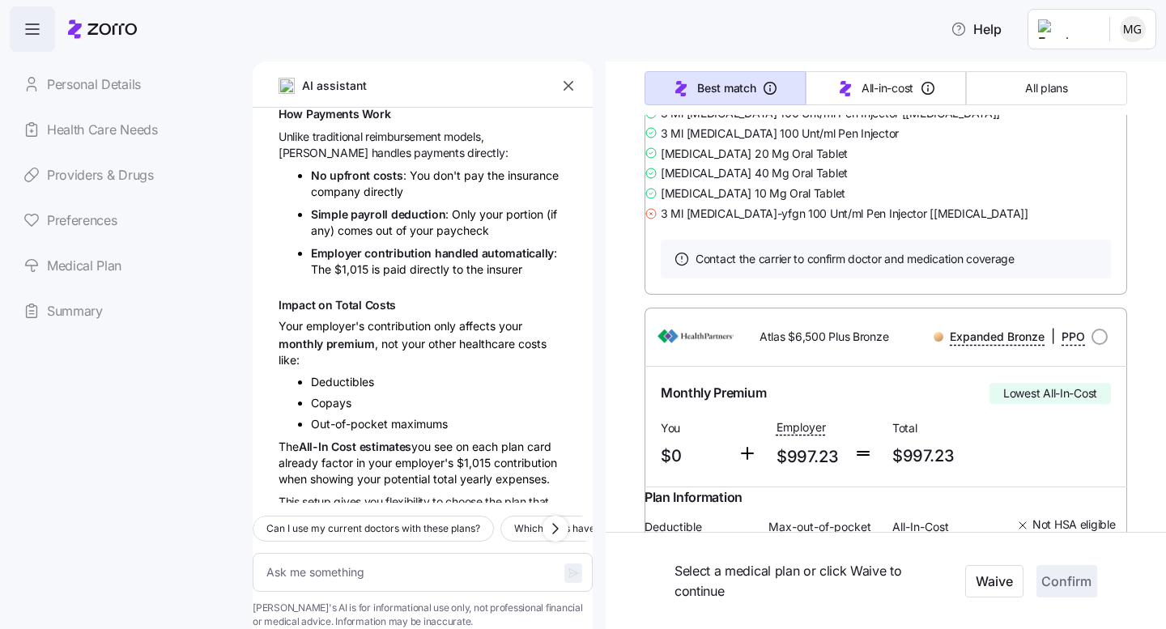
scroll to position [5425, 0]
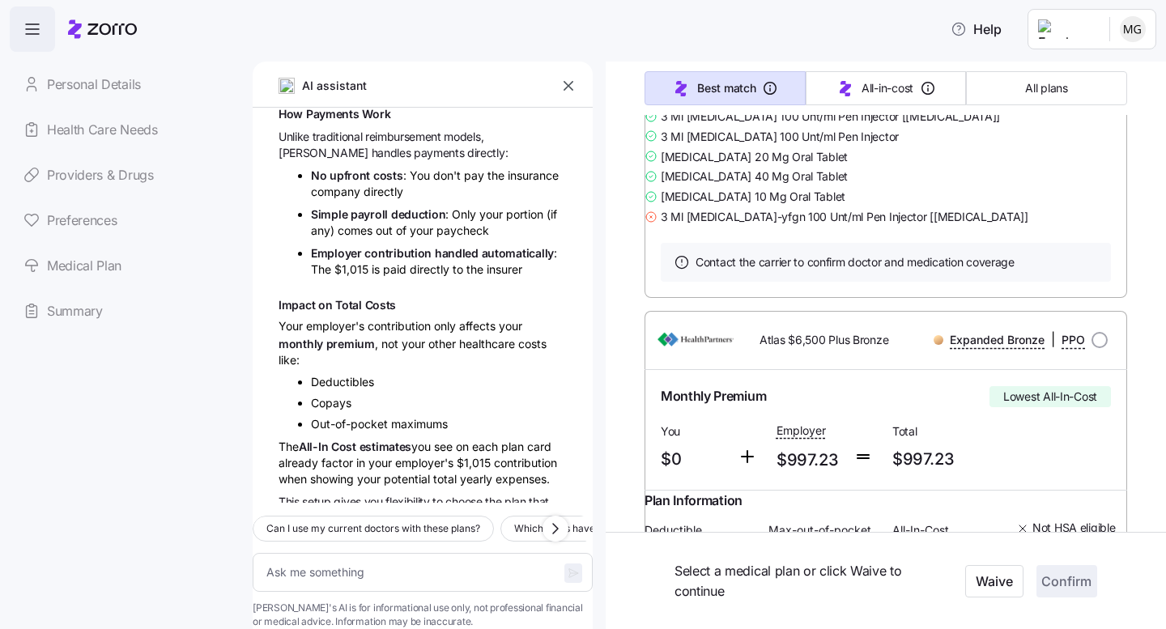
click at [726, 40] on link "Summary of benefits" at bounding box center [729, 32] width 136 height 16
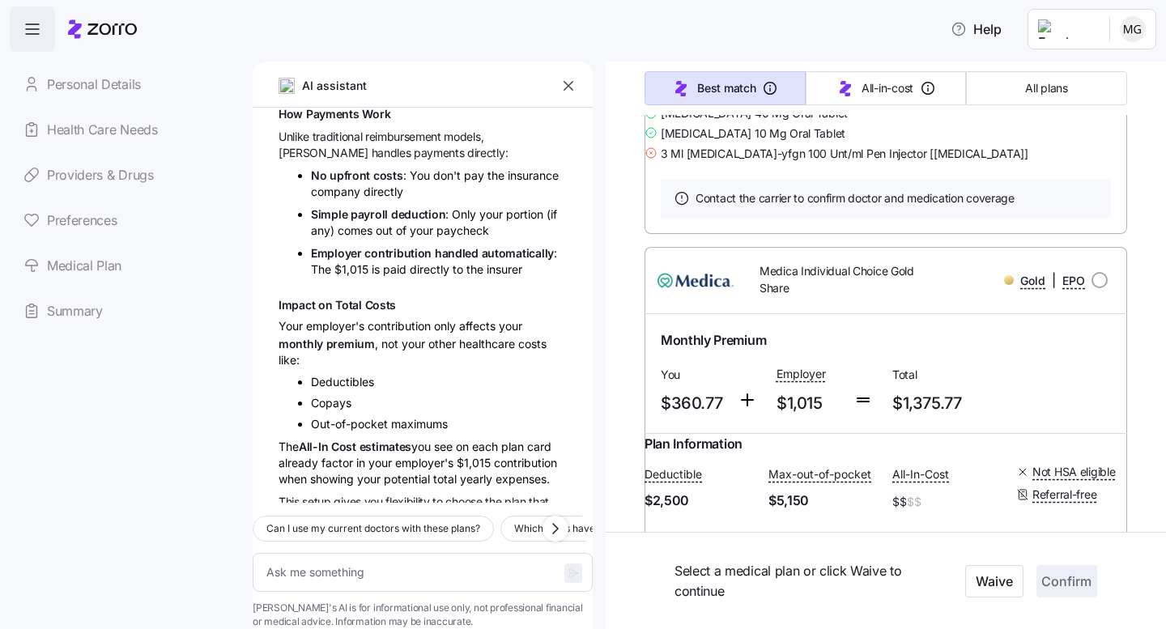
scroll to position [6089, 0]
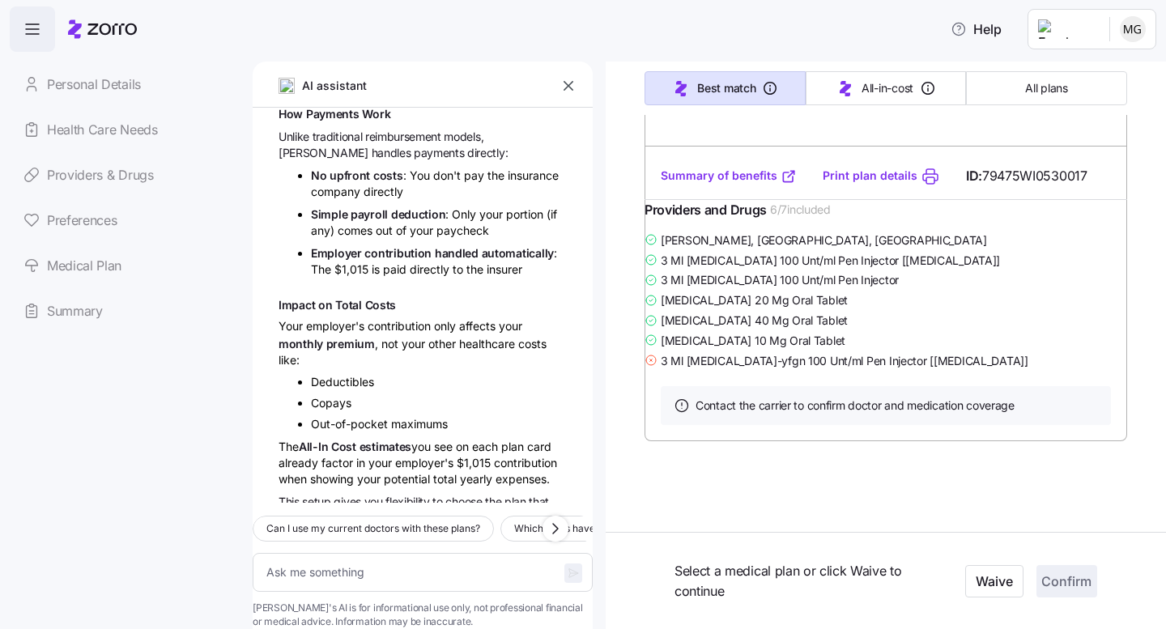
scroll to position [17633, 0]
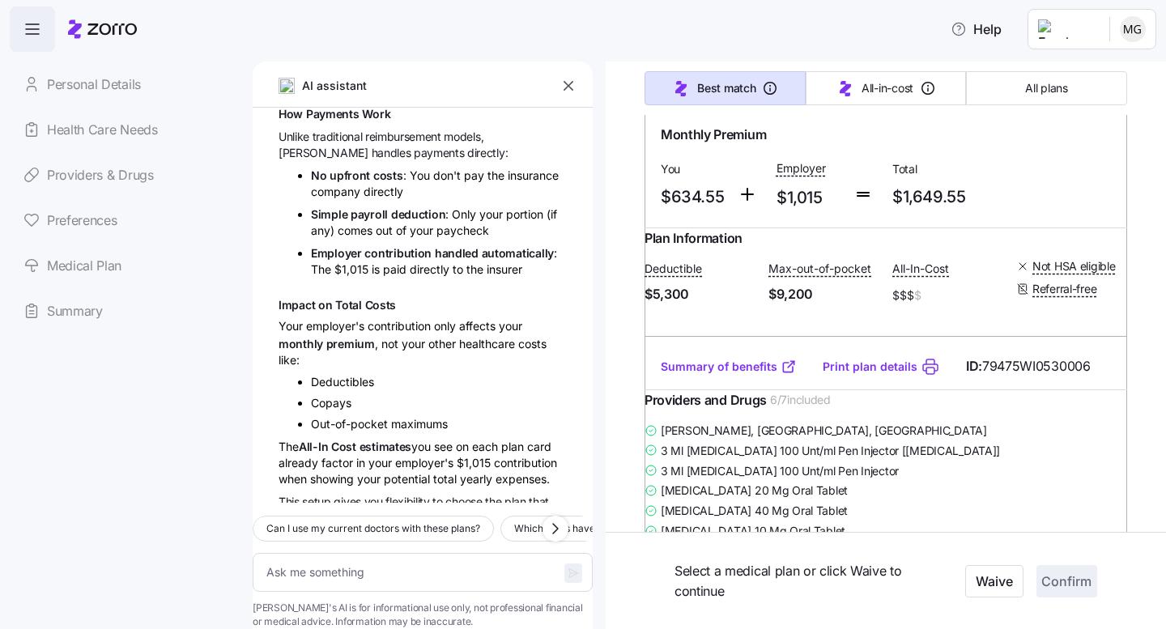
type textarea "x"
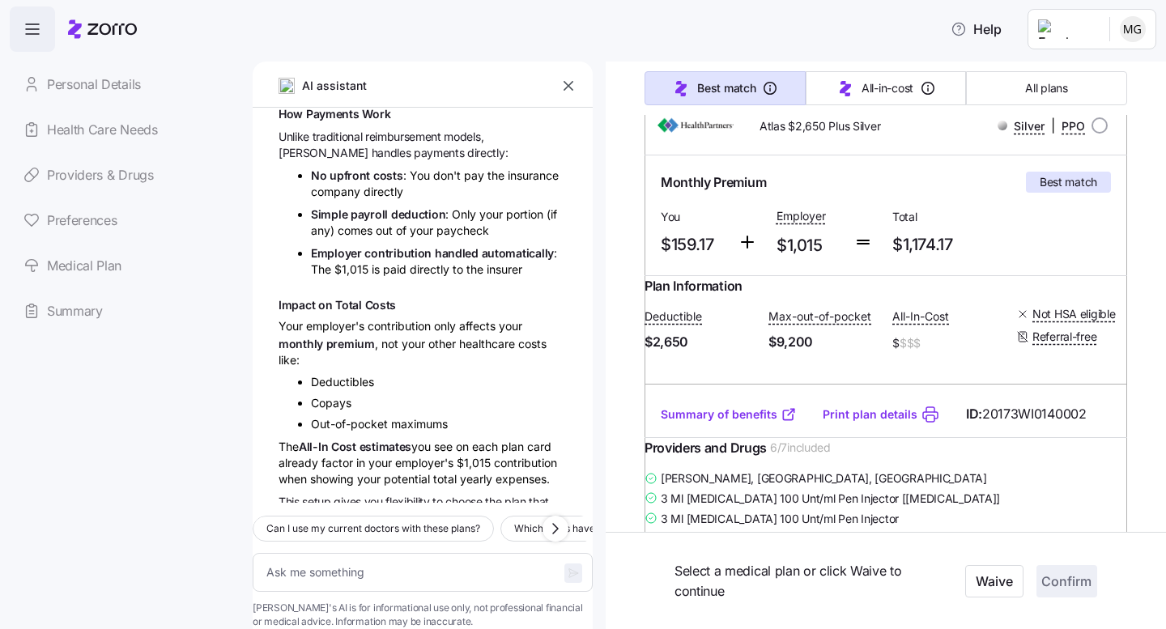
scroll to position [275, 0]
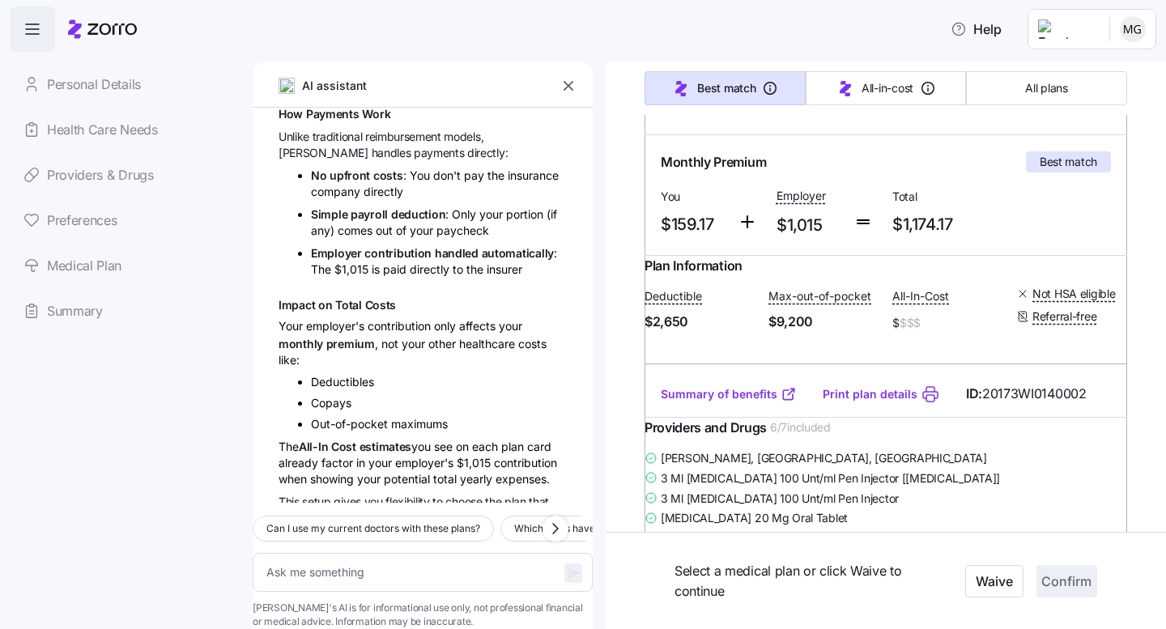
click at [700, 402] on link "Summary of benefits" at bounding box center [729, 394] width 136 height 16
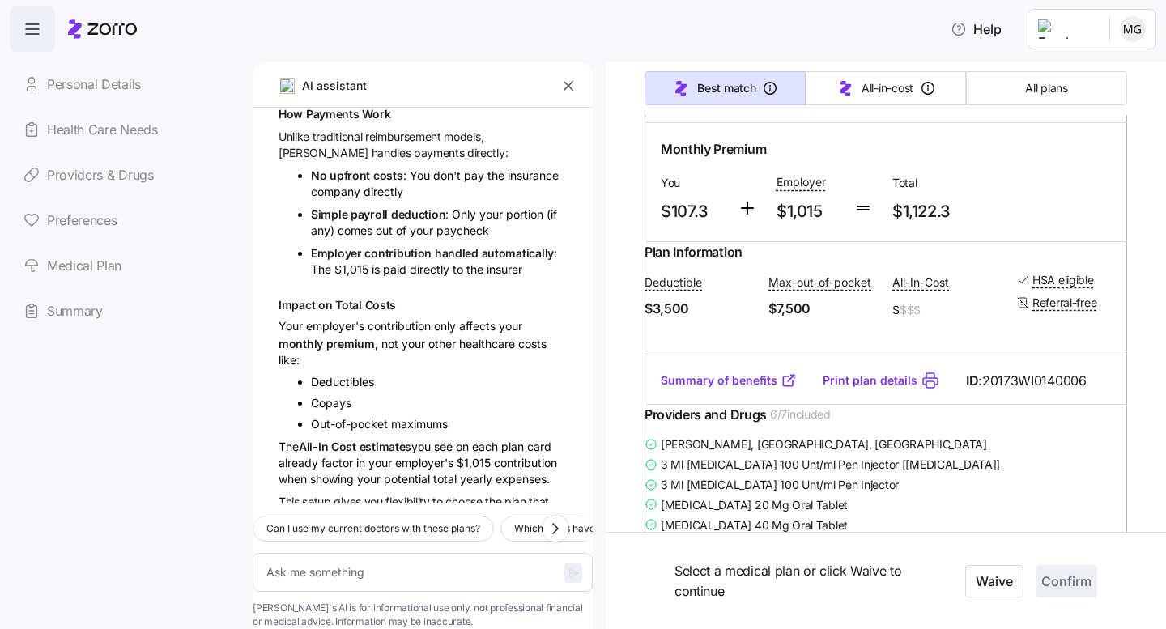
scroll to position [888, 0]
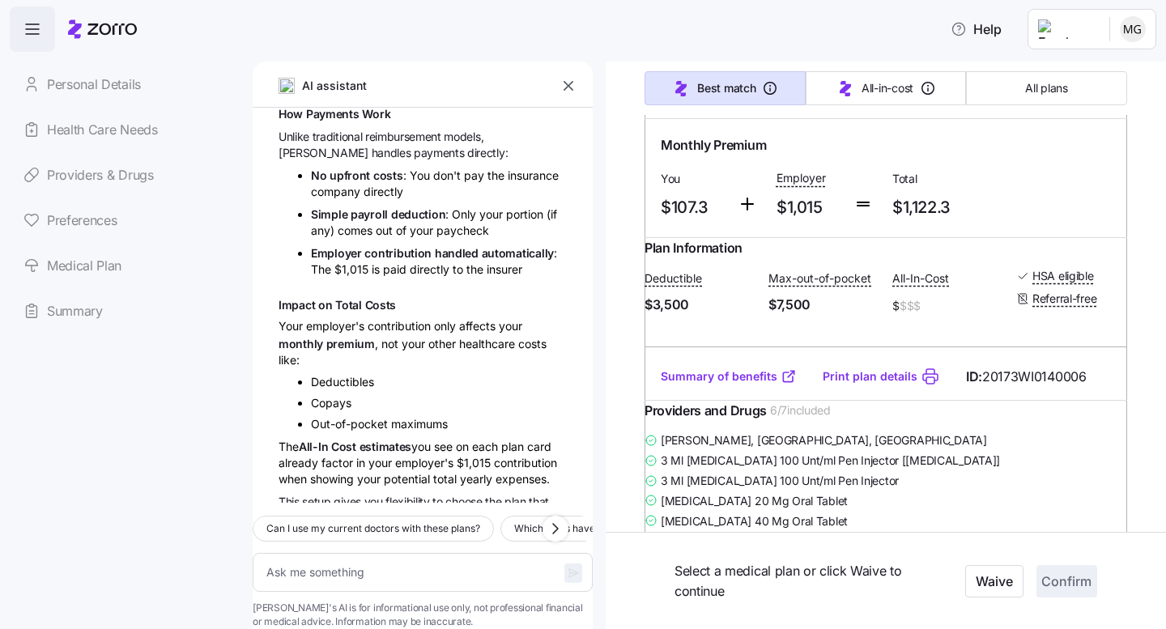
click at [719, 385] on link "Summary of benefits" at bounding box center [729, 376] width 136 height 16
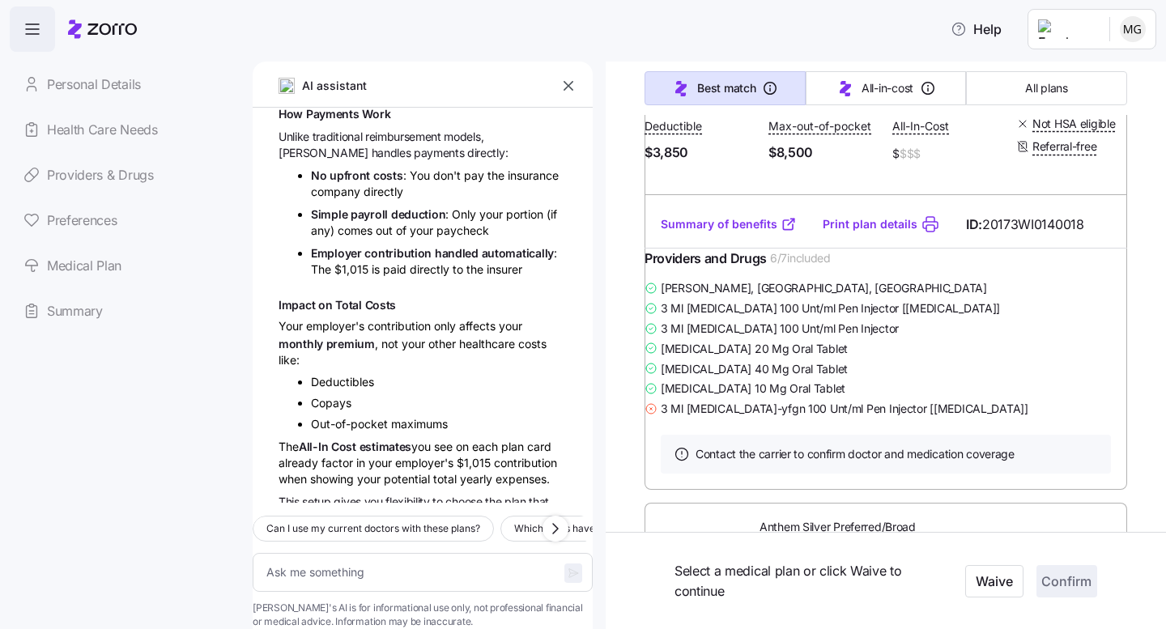
scroll to position [2830, 0]
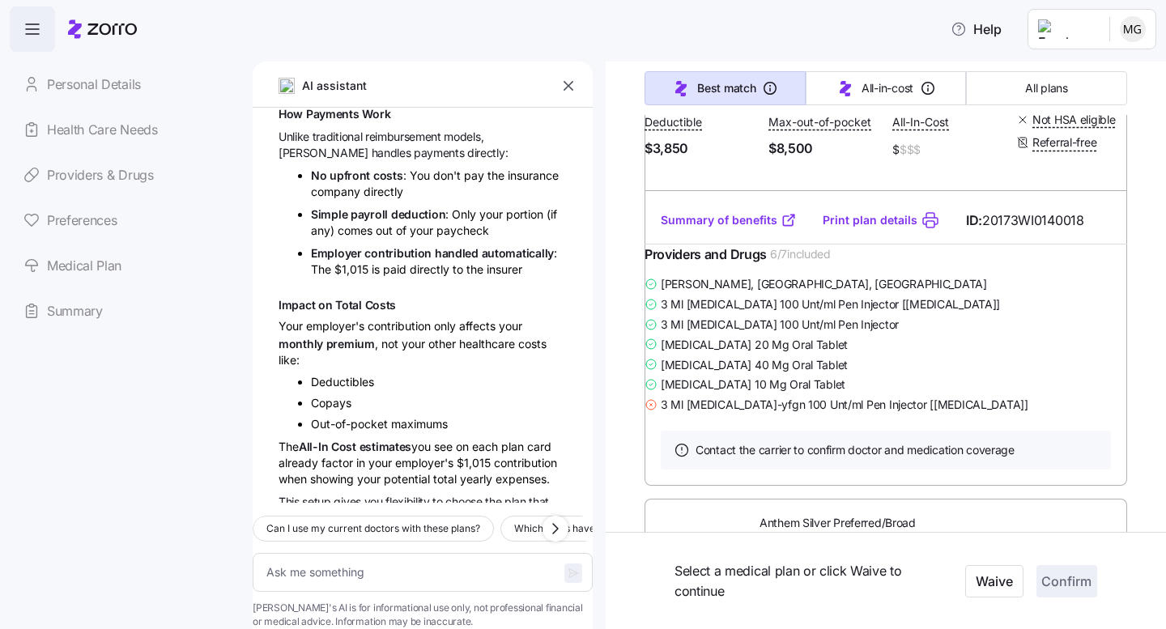
click at [716, 228] on link "Summary of benefits" at bounding box center [729, 220] width 136 height 16
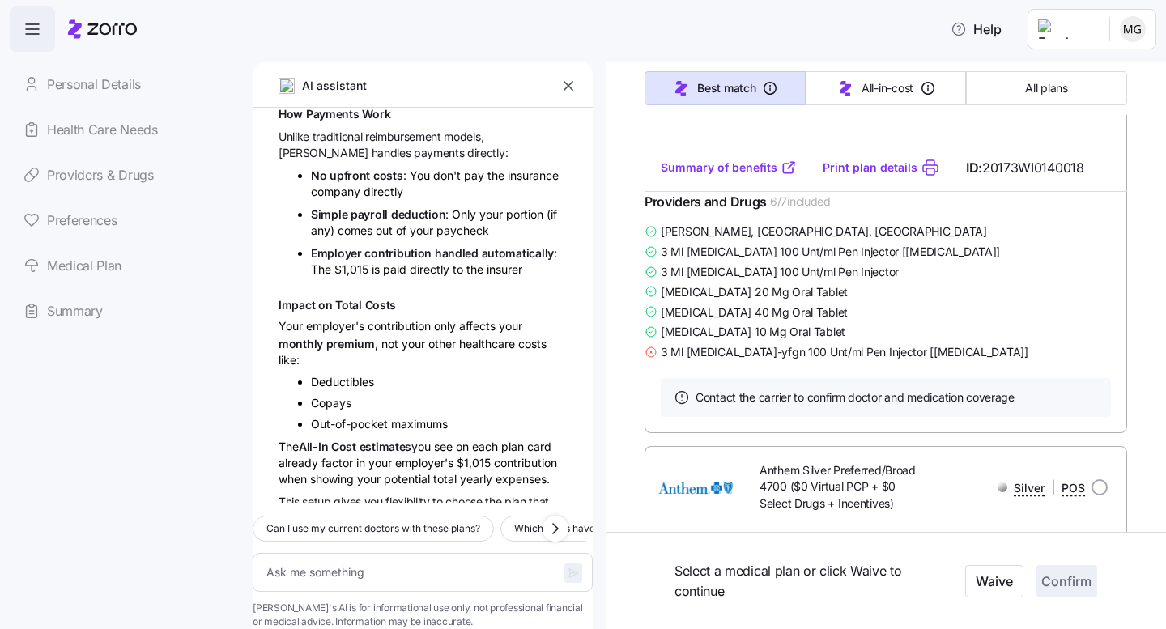
scroll to position [2881, 0]
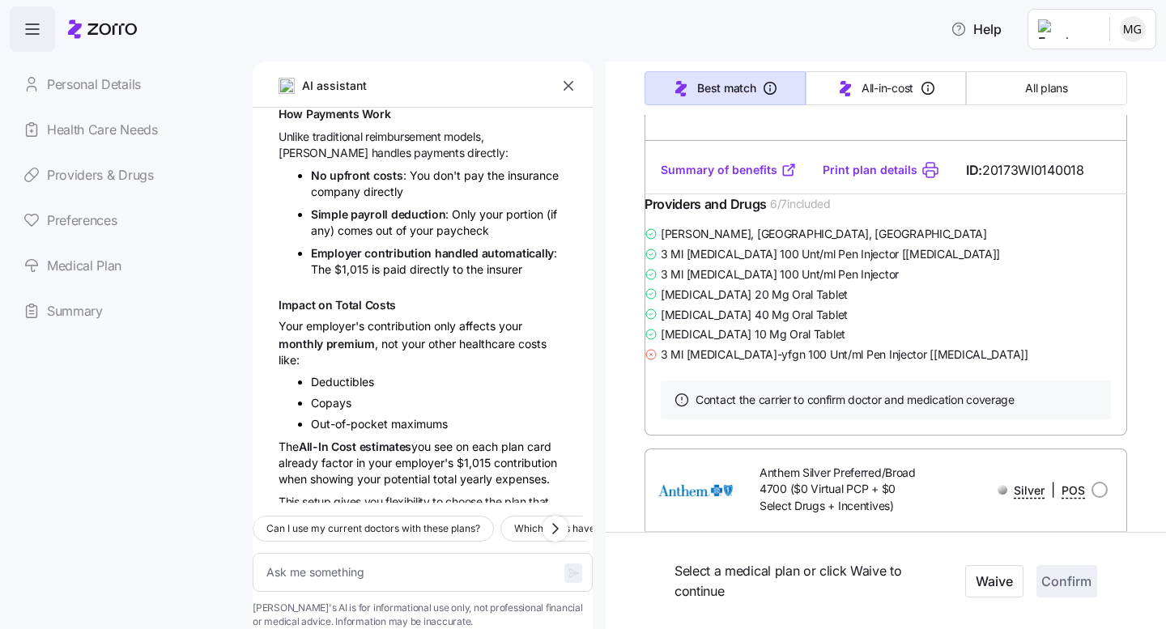
click at [739, 178] on link "Summary of benefits" at bounding box center [729, 170] width 136 height 16
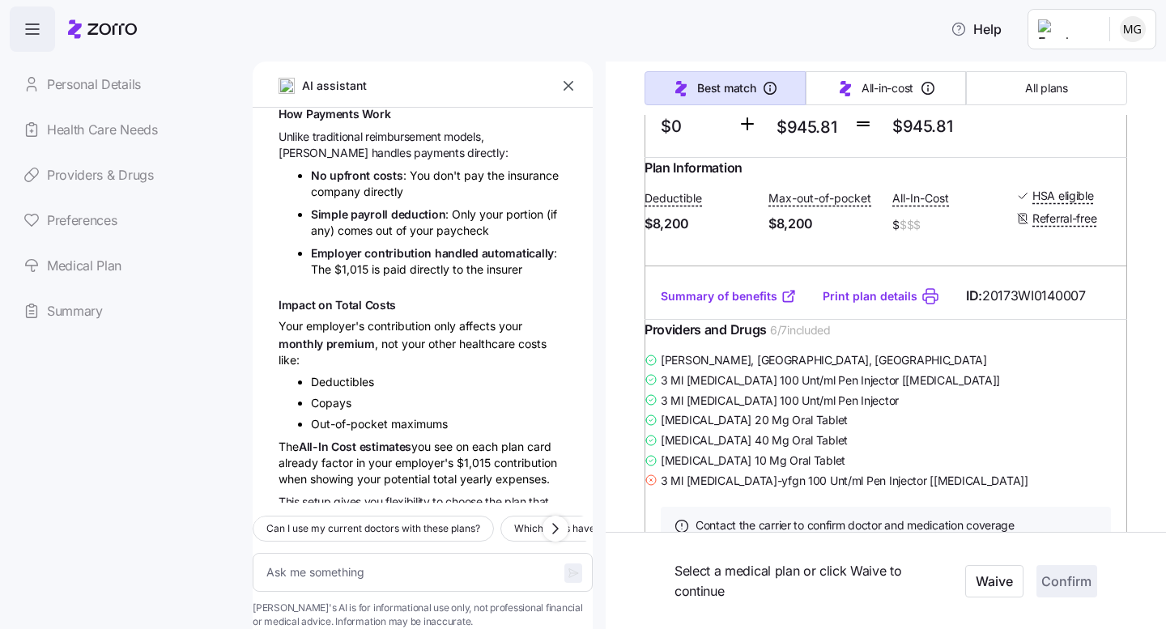
scroll to position [2160, 0]
click at [713, 304] on link "Summary of benefits" at bounding box center [729, 295] width 136 height 16
drag, startPoint x: 764, startPoint y: 155, endPoint x: 896, endPoint y: 148, distance: 133.0
click at [896, 24] on div "Atlas $8,200 HSA Bronze" at bounding box center [829, 7] width 190 height 33
click at [765, 16] on span "Atlas $8,200 HSA Bronze" at bounding box center [826, 8] width 132 height 16
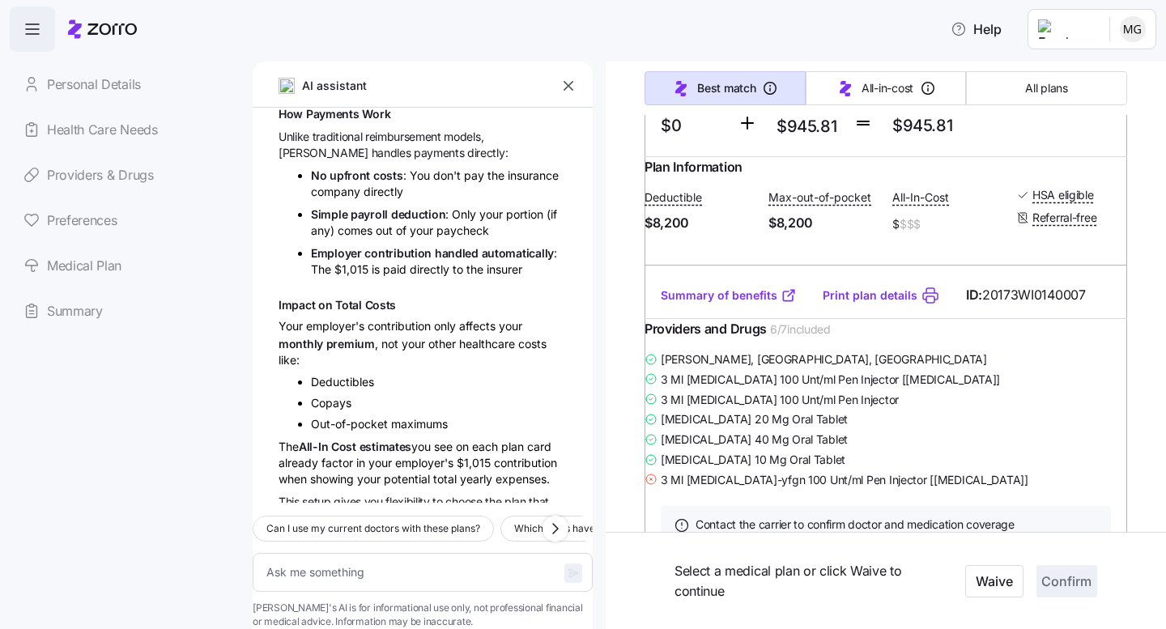
drag, startPoint x: 760, startPoint y: 155, endPoint x: 892, endPoint y: 157, distance: 132.8
click at [892, 24] on div "Atlas $8,200 HSA Bronze" at bounding box center [829, 7] width 190 height 33
copy span "Atlas $8,200 HSA Bronze"
drag, startPoint x: 964, startPoint y: 458, endPoint x: 1103, endPoint y: 456, distance: 139.3
click at [1103, 318] on div "Summary of benefits Print plan details ID: 20173WI0140007" at bounding box center [886, 295] width 483 height 46
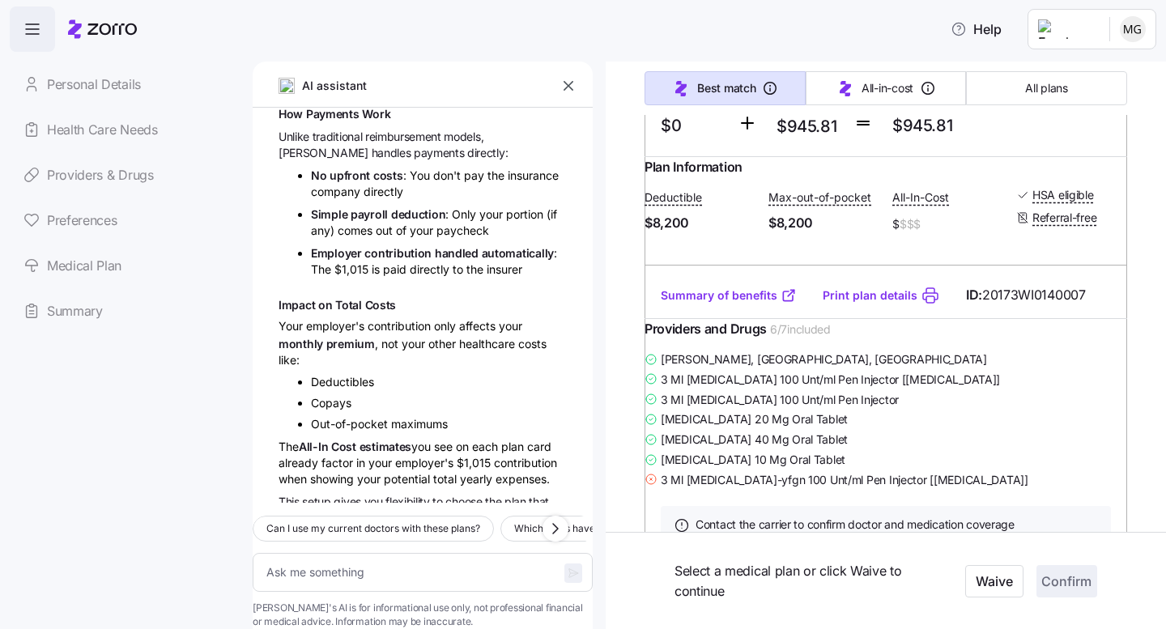
click at [957, 319] on div at bounding box center [886, 318] width 483 height 1
drag, startPoint x: 960, startPoint y: 455, endPoint x: 1084, endPoint y: 457, distance: 123.9
click at [1084, 318] on div "Summary of benefits Print plan details ID: 20173WI0140007" at bounding box center [886, 295] width 483 height 46
copy span "ID: 20173WI0140007"
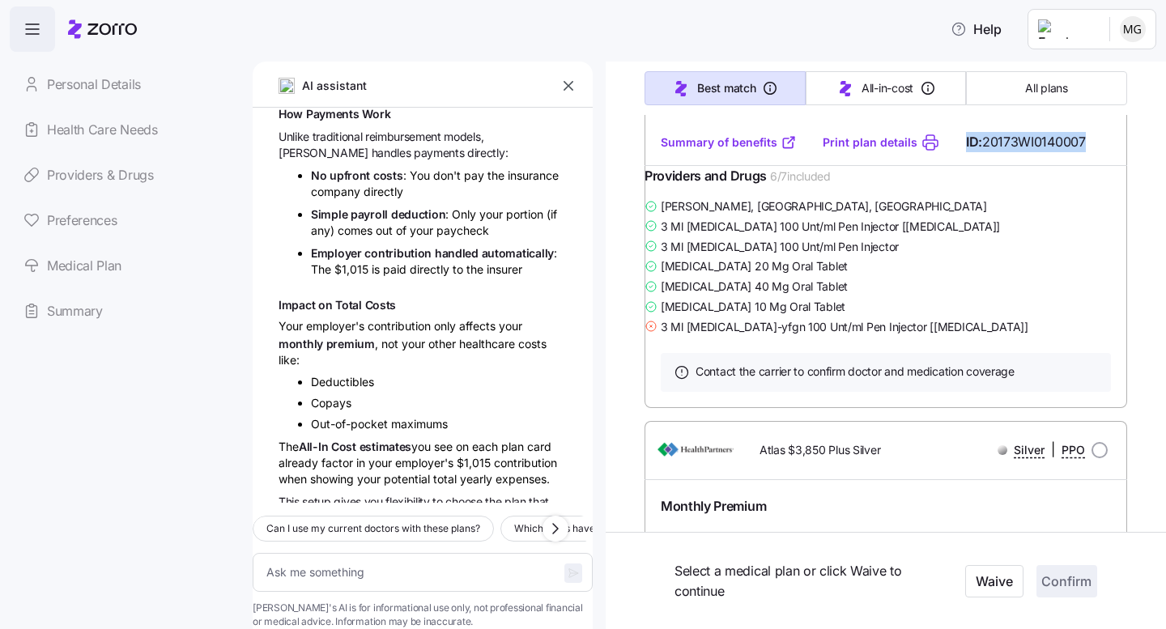
scroll to position [2310, 0]
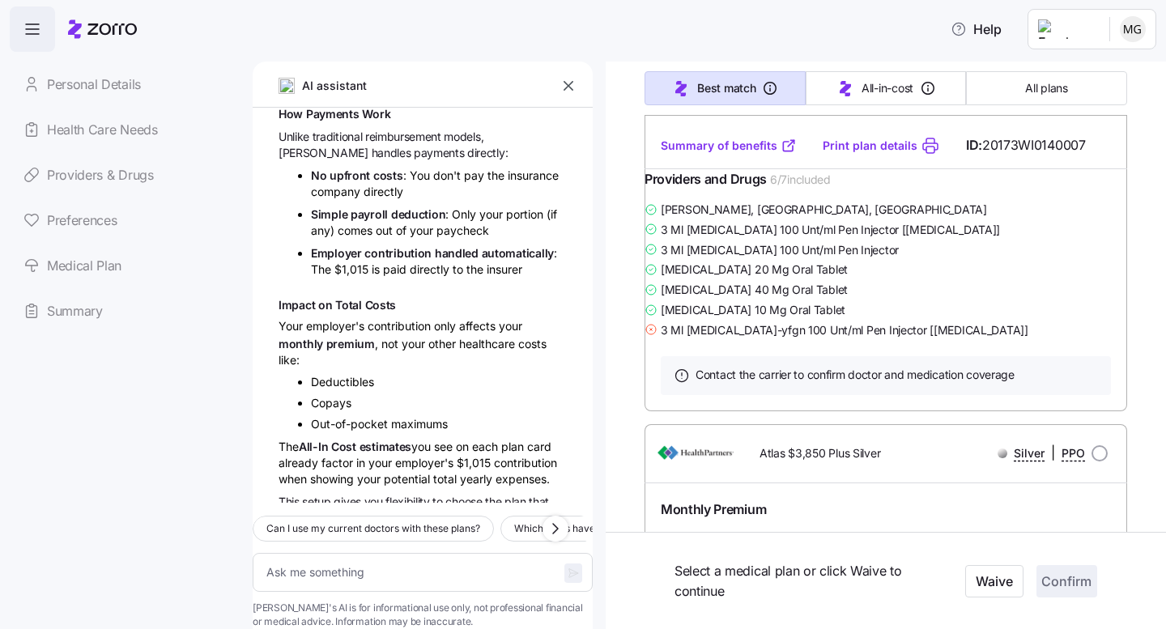
click at [1007, 240] on div "3 Ml [MEDICAL_DATA] 100 Unt/ml Pen Injector [[MEDICAL_DATA]]" at bounding box center [886, 229] width 483 height 20
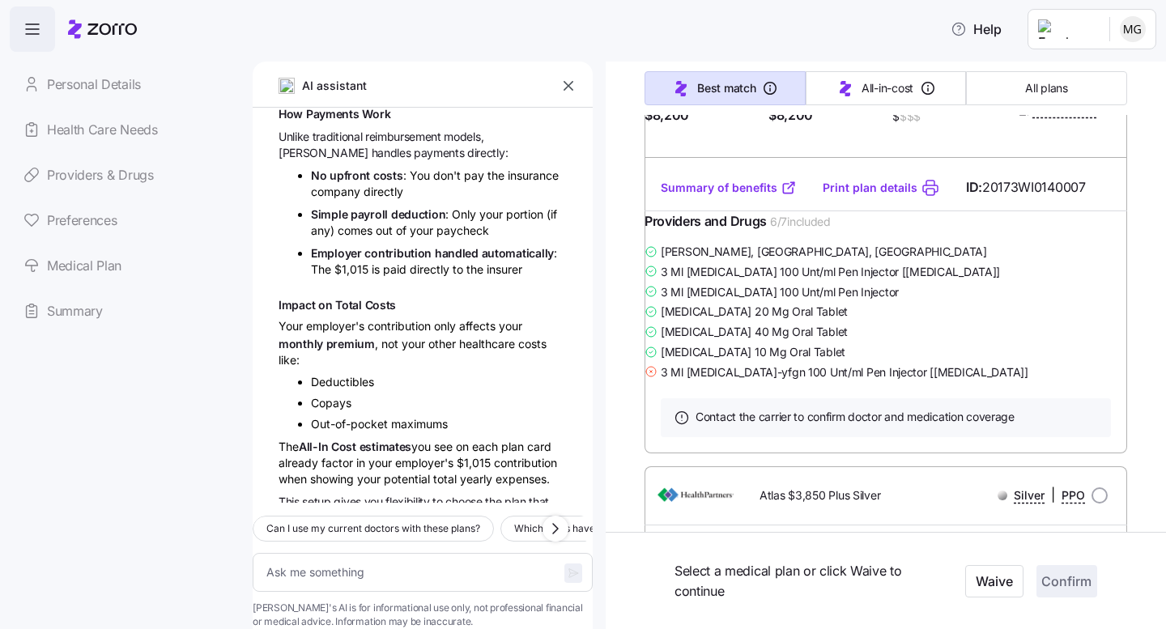
scroll to position [2274, 0]
